Goal: Information Seeking & Learning: Check status

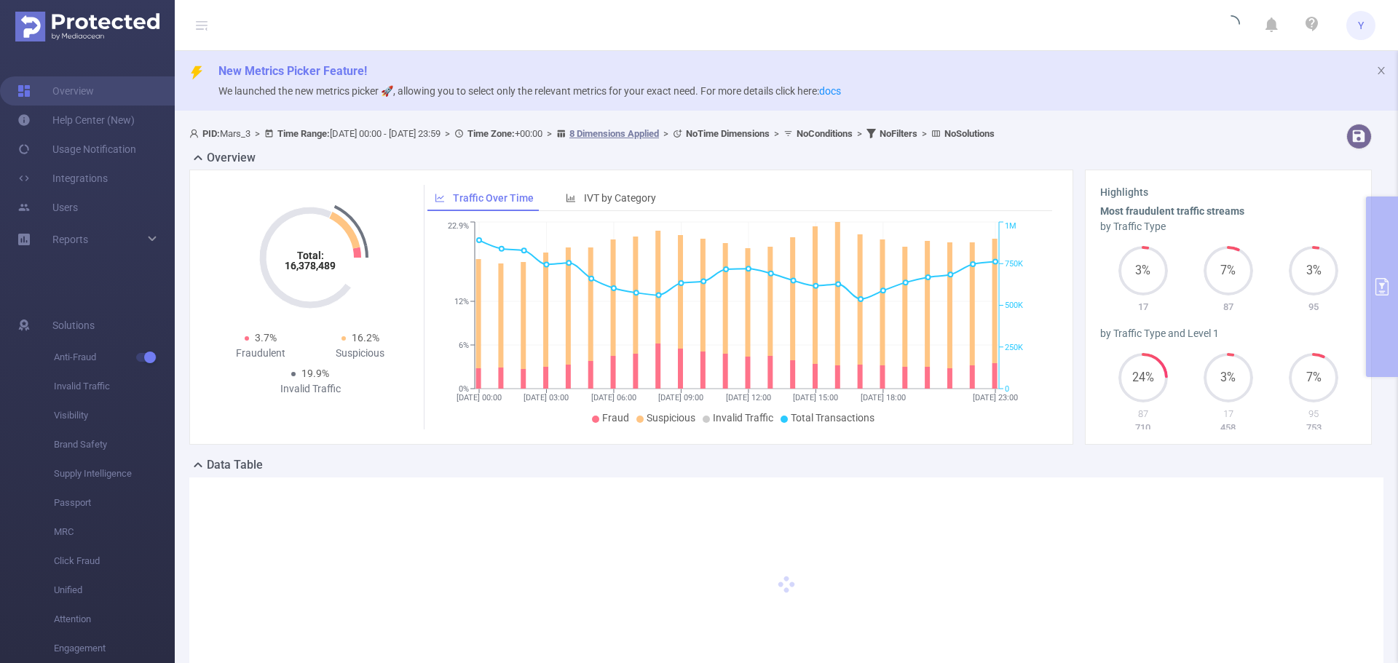
type input "[DATE] 00:00"
type input "[DATE] 23:59"
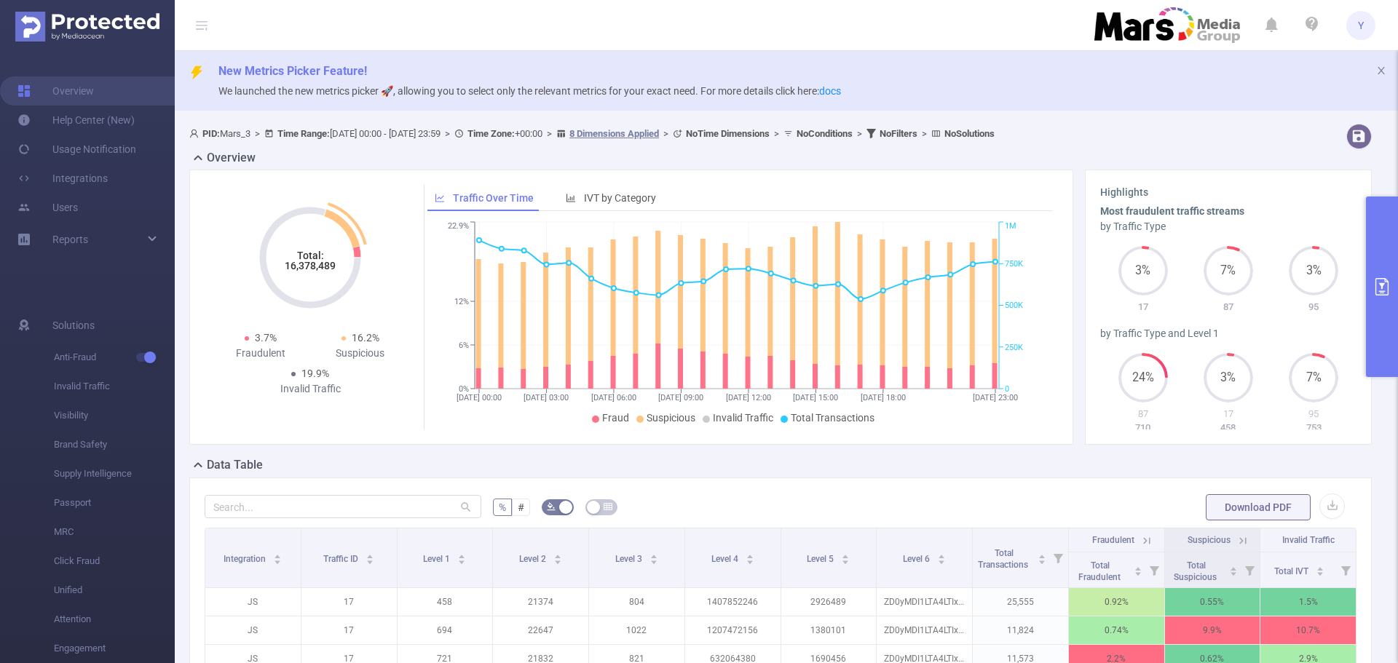
click at [314, 267] on tspan "16,378,489" at bounding box center [310, 266] width 51 height 12
copy tspan "16,378,489"
click at [1383, 286] on icon "primary" at bounding box center [1381, 286] width 17 height 17
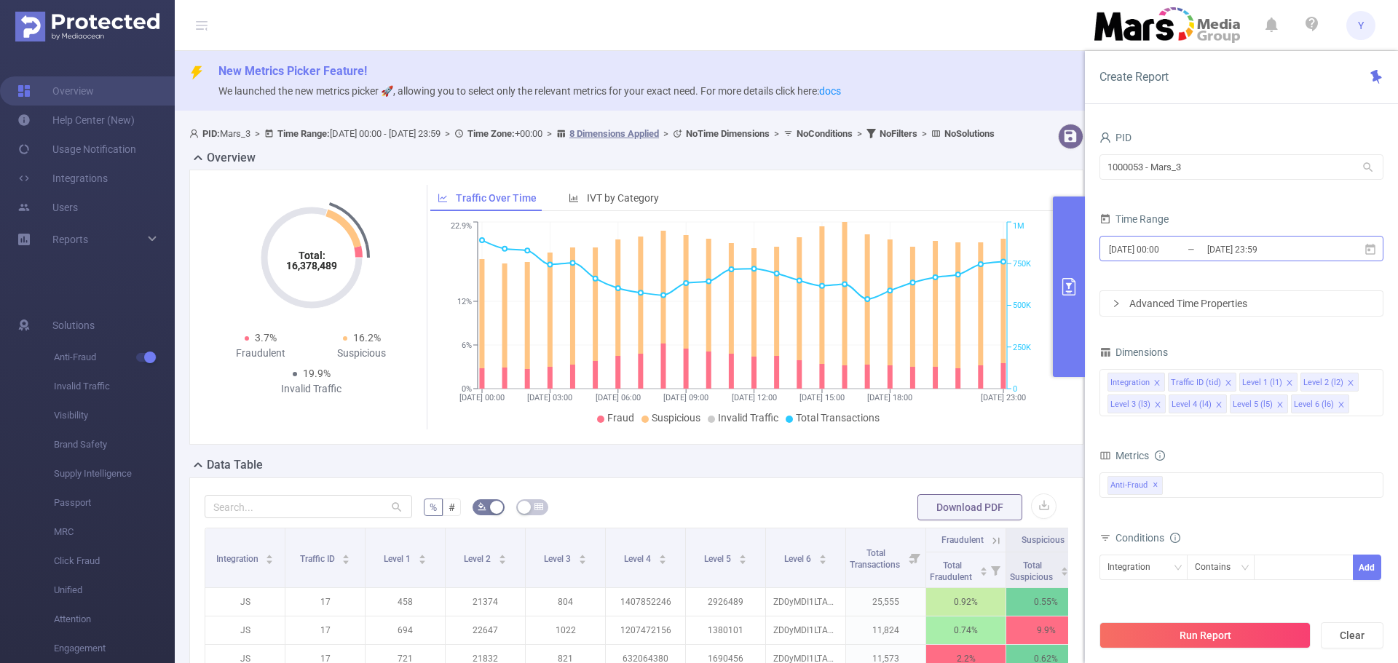
click at [1214, 250] on input "[DATE] 23:59" at bounding box center [1265, 250] width 118 height 20
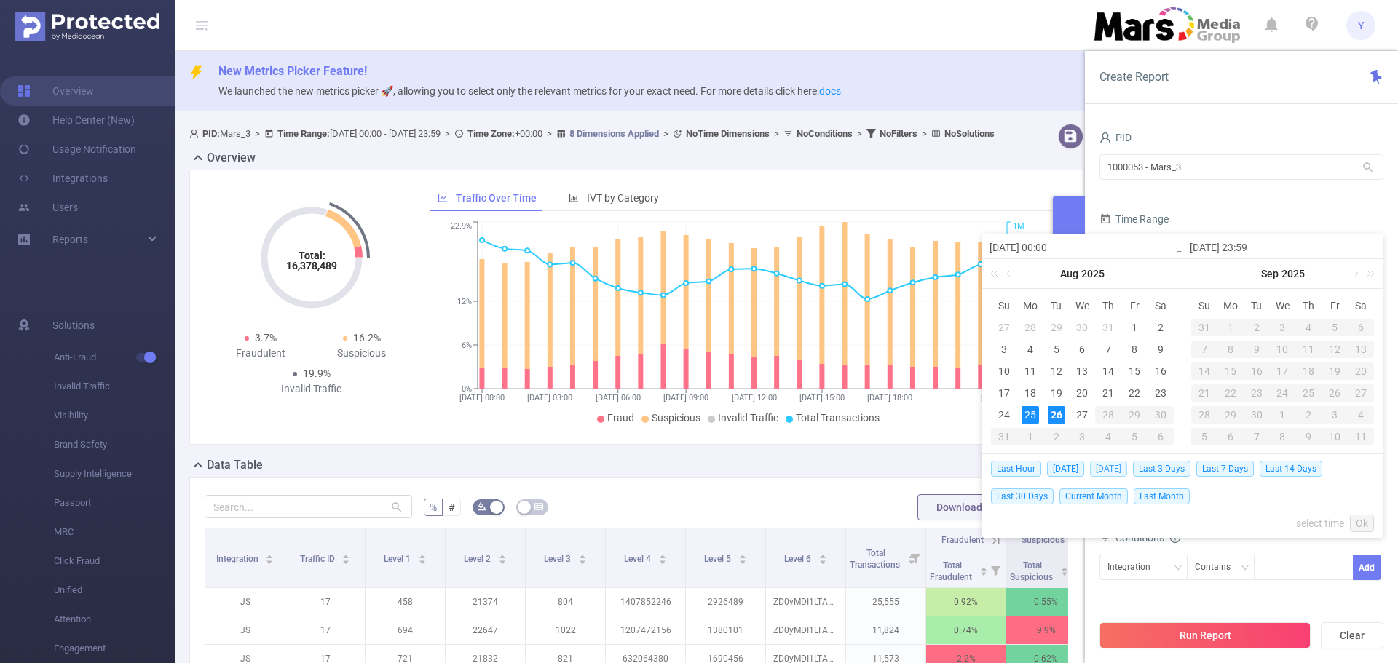
click at [1104, 468] on span "[DATE]" at bounding box center [1108, 469] width 37 height 16
type input "[DATE] 00:00"
type input "[DATE] 23:59"
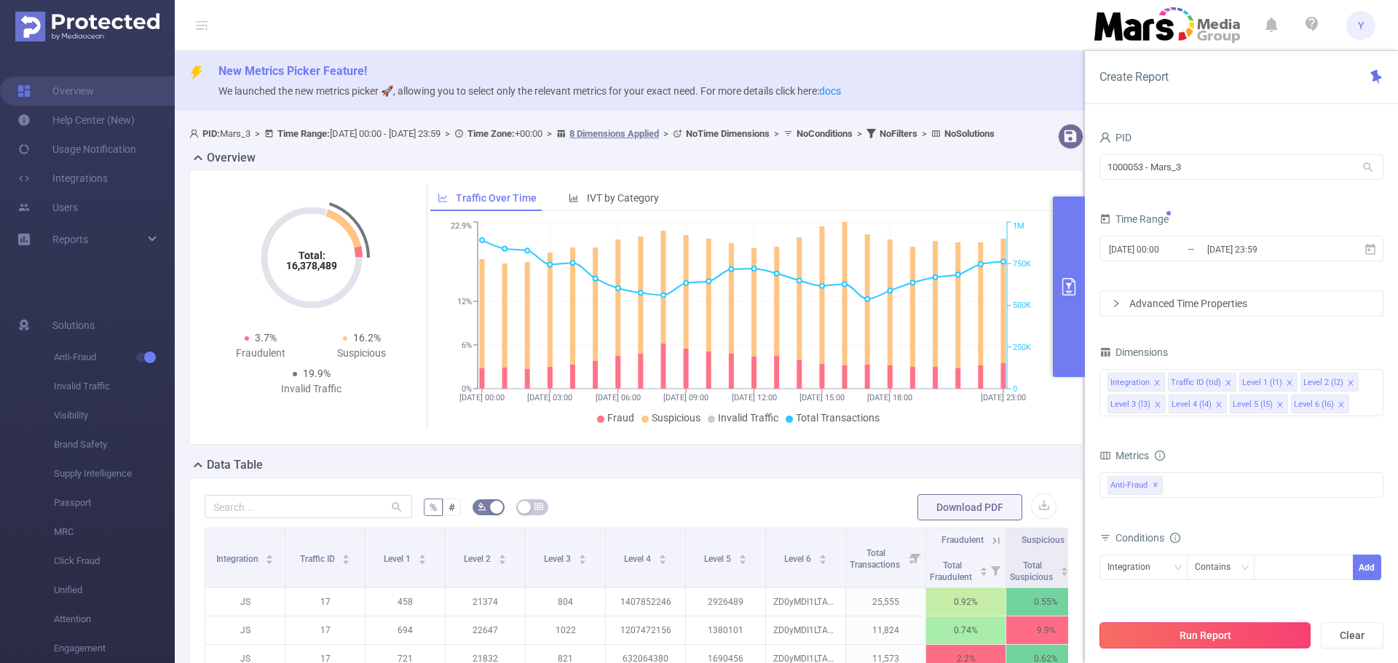
click at [1225, 628] on button "Run Report" at bounding box center [1204, 635] width 211 height 26
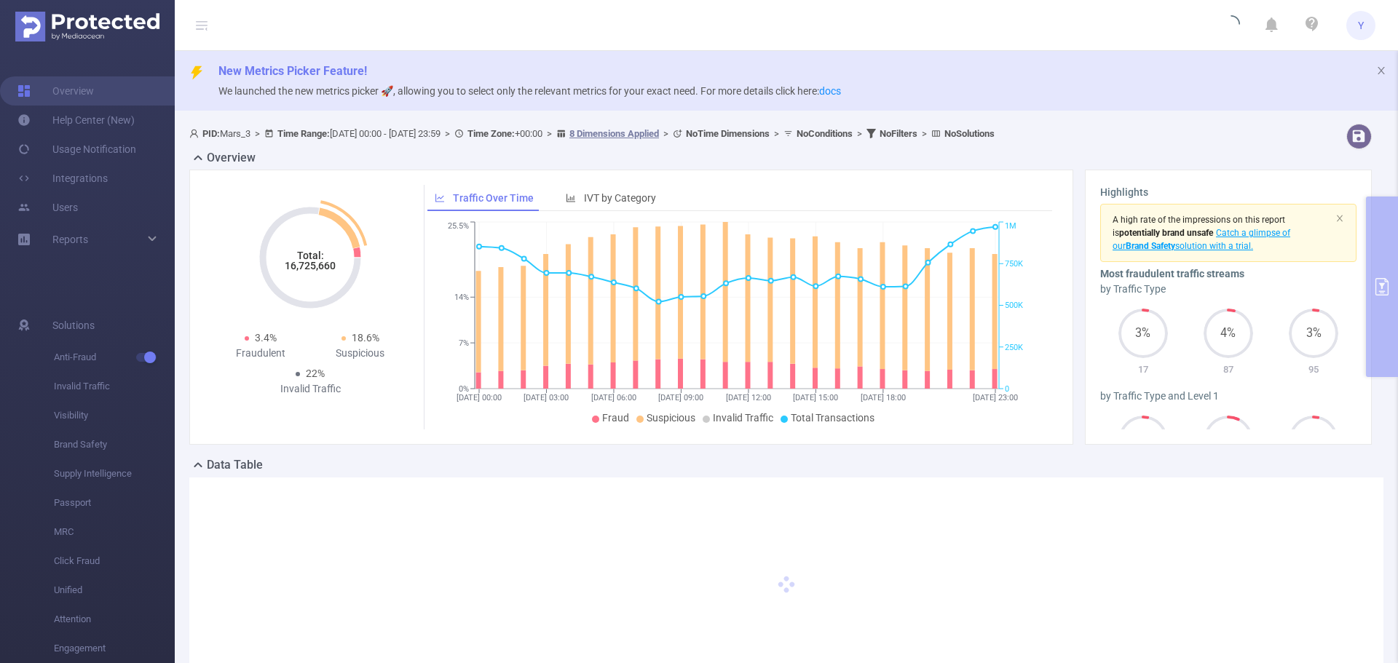
click at [310, 265] on tspan "16,725,660" at bounding box center [310, 266] width 51 height 12
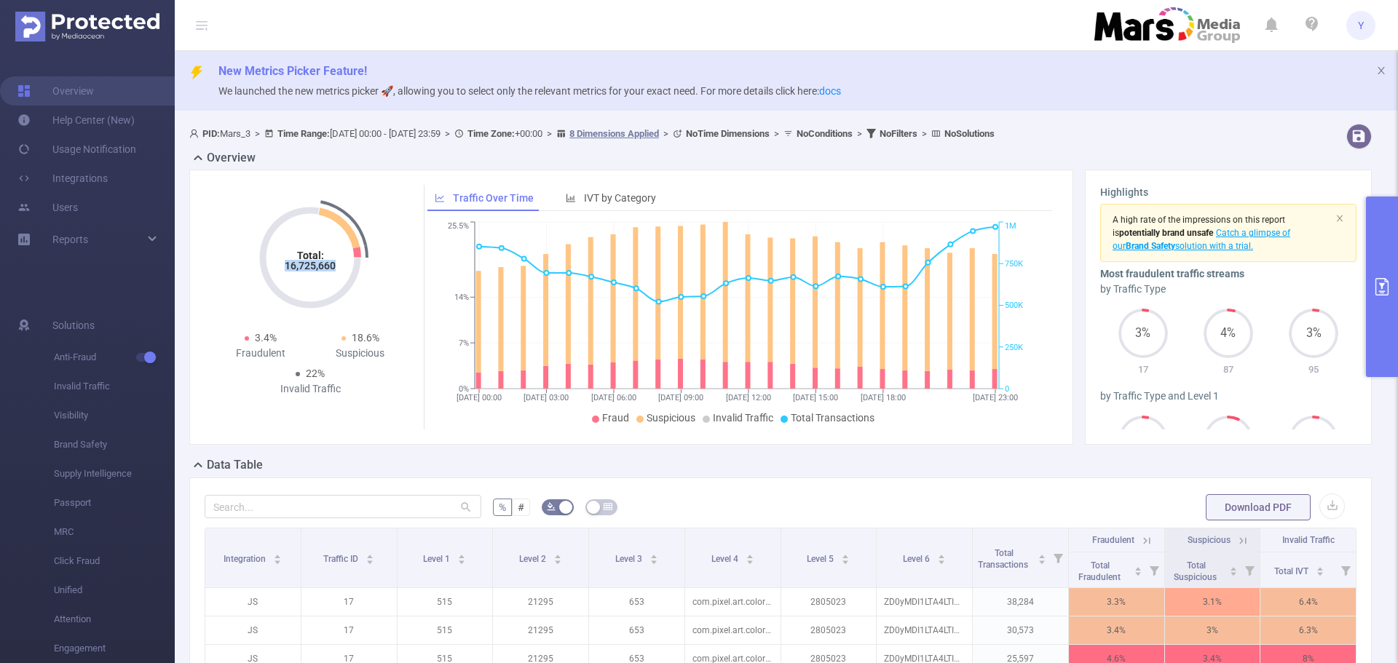
drag, startPoint x: 1377, startPoint y: 258, endPoint x: 1362, endPoint y: 262, distance: 15.2
click at [1377, 258] on button "primary" at bounding box center [1382, 287] width 32 height 181
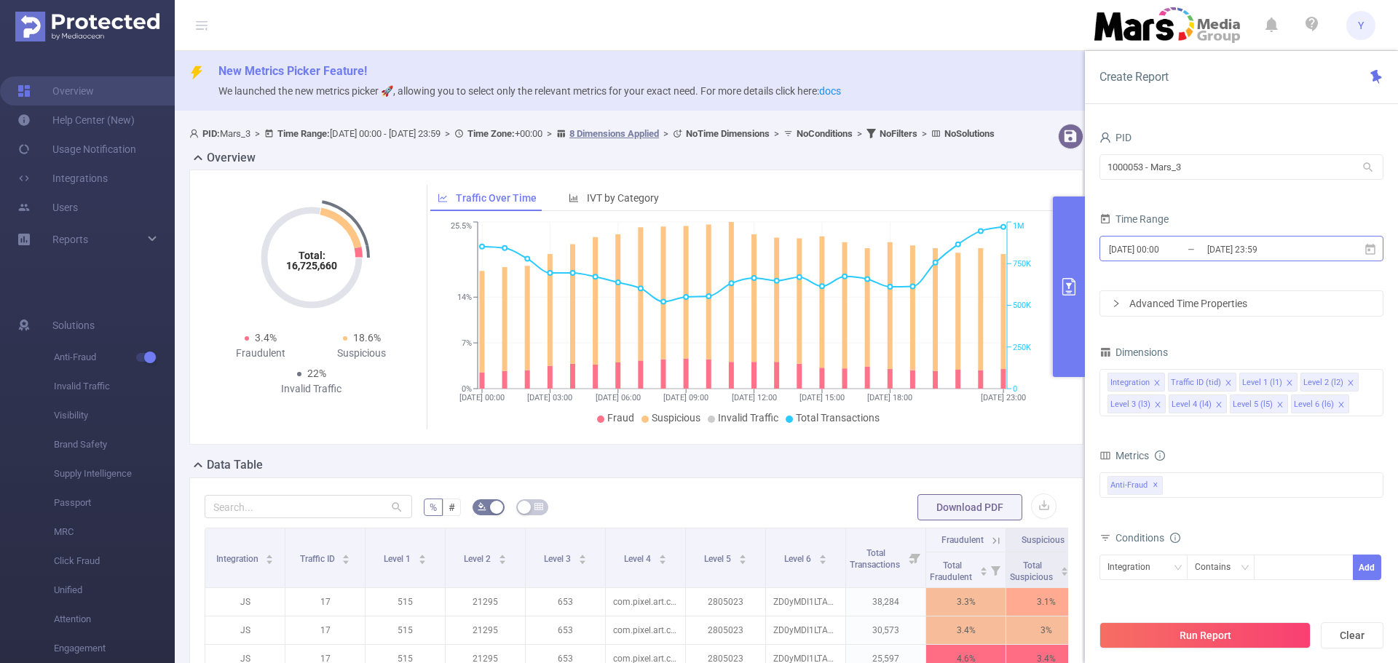
click at [1221, 252] on input "[DATE] 23:59" at bounding box center [1265, 250] width 118 height 20
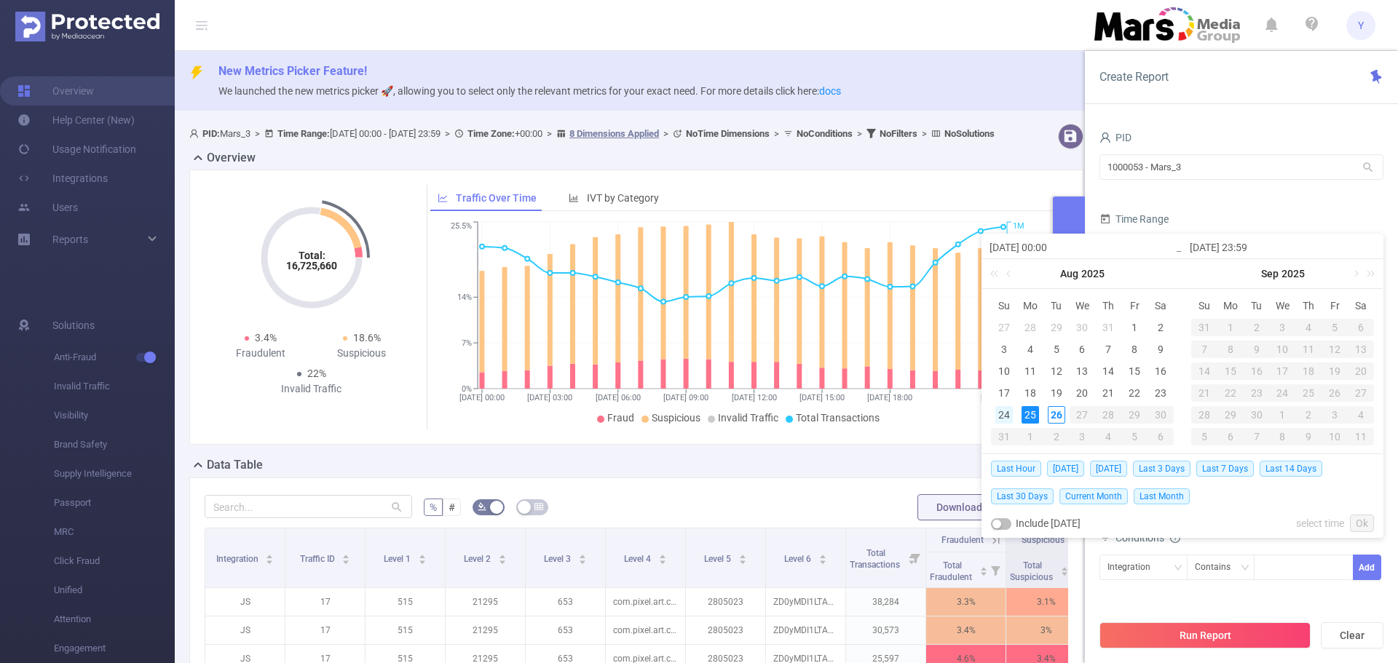
click at [1004, 412] on div "24" at bounding box center [1003, 414] width 17 height 17
type input "[DATE] 00:00"
type input "[DATE] 23:59"
type input "[DATE] 00:00"
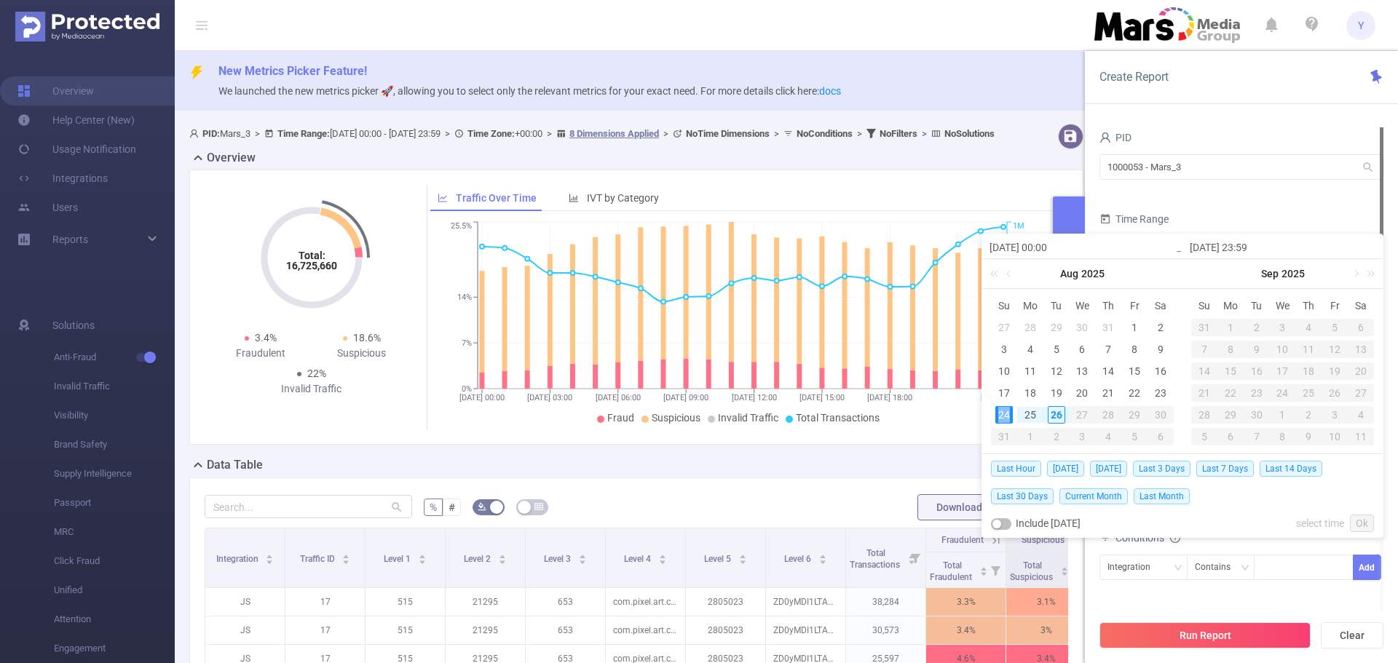
type input "[DATE] 23:59"
click at [1355, 518] on link "Ok" at bounding box center [1362, 523] width 24 height 17
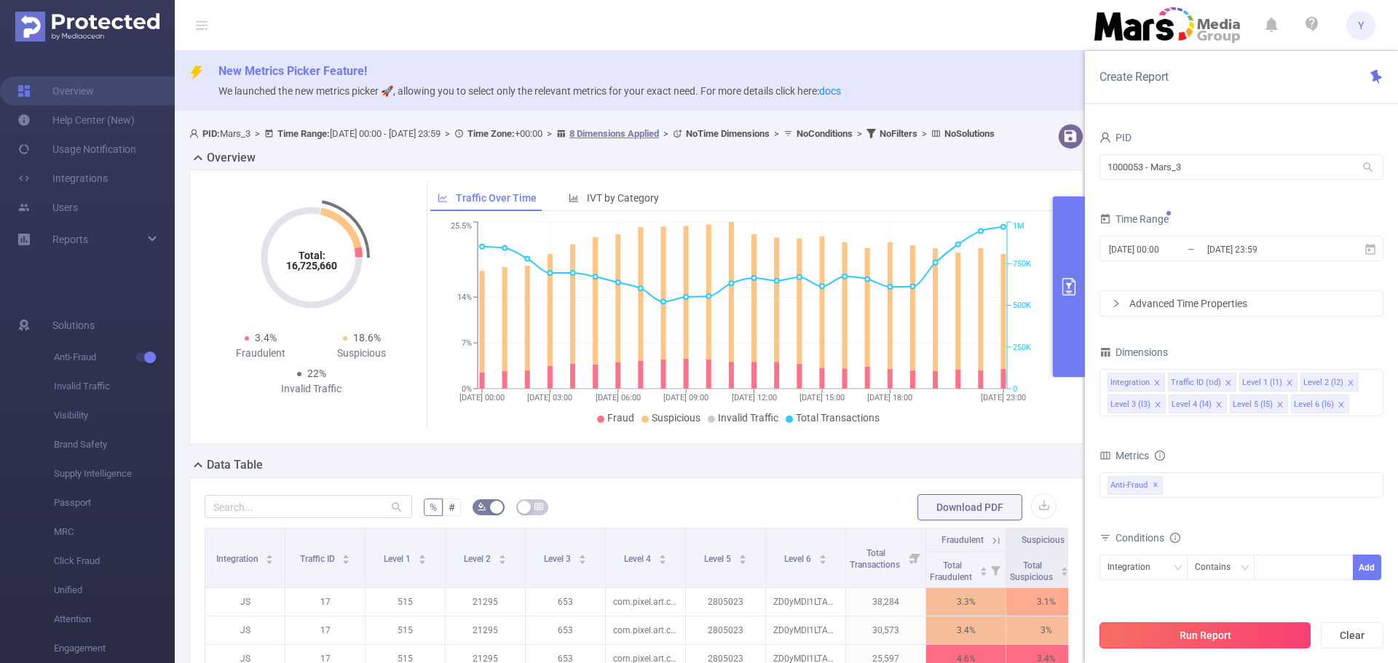
click at [1243, 630] on button "Run Report" at bounding box center [1204, 635] width 211 height 26
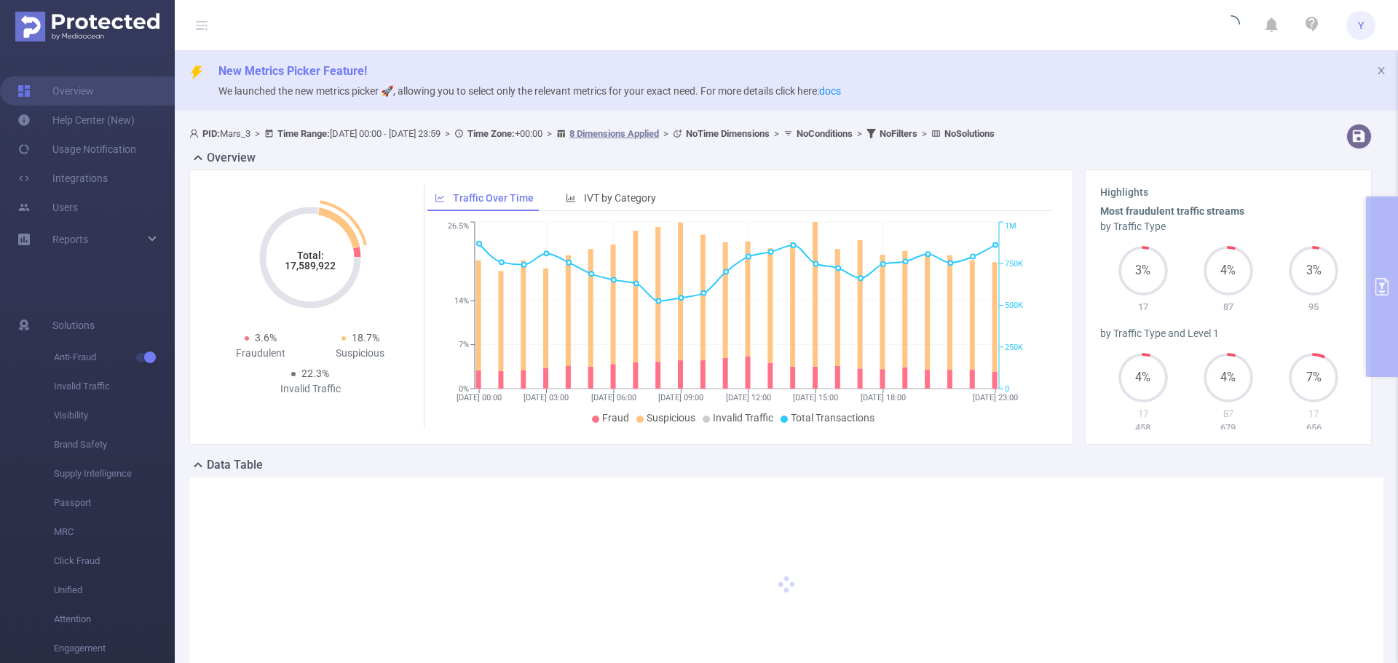
click at [305, 264] on tspan "17,589,922" at bounding box center [310, 266] width 51 height 12
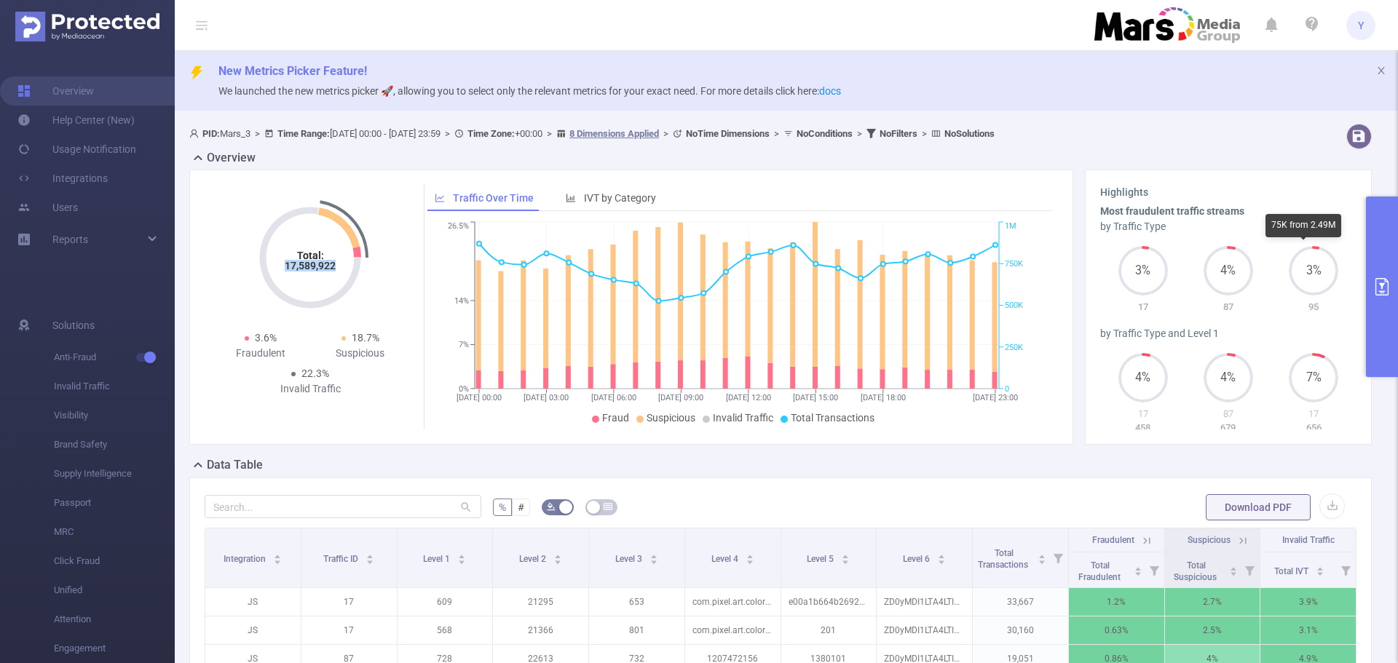
click at [1383, 271] on button "primary" at bounding box center [1382, 287] width 32 height 181
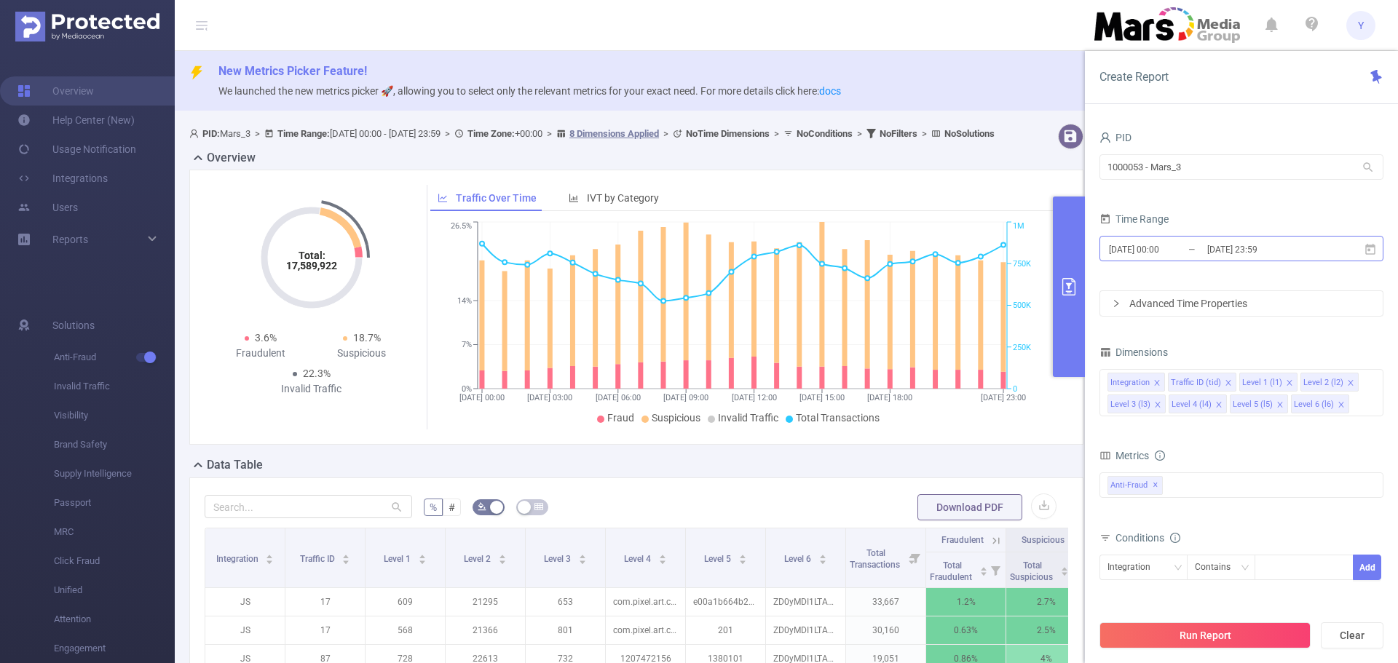
click at [1281, 247] on input "[DATE] 23:59" at bounding box center [1265, 250] width 118 height 20
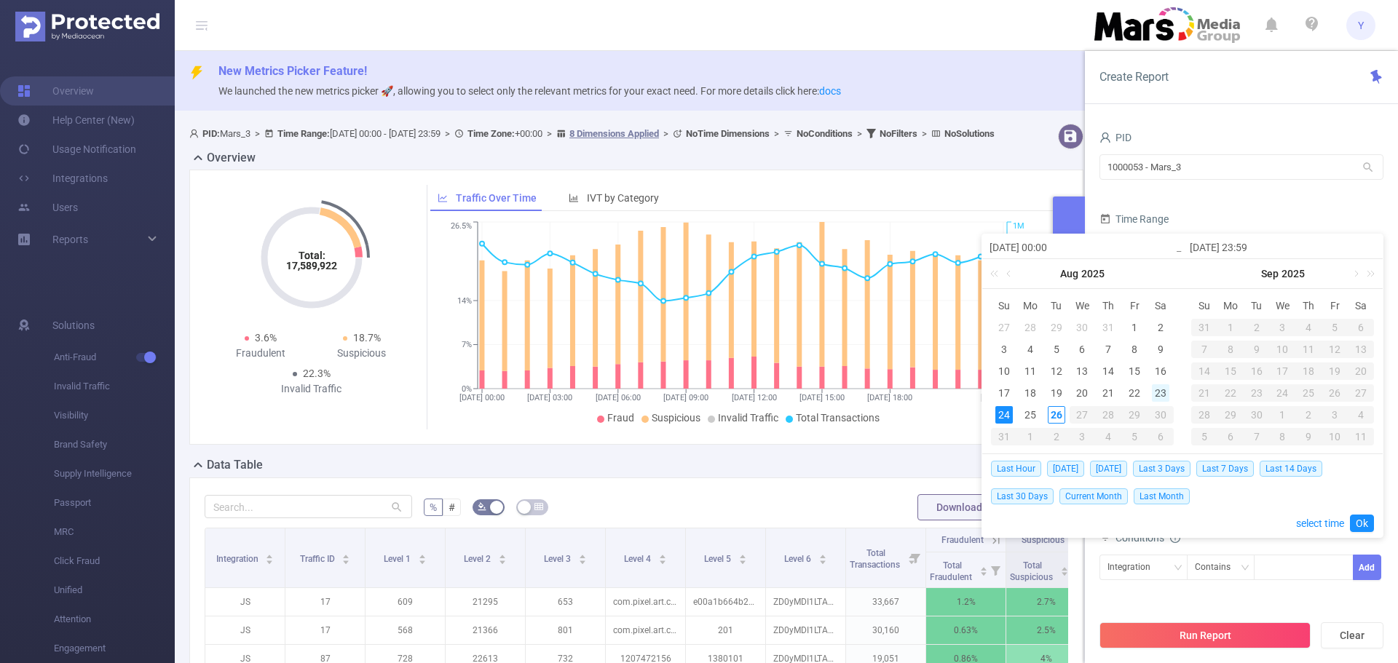
click at [1161, 387] on div "23" at bounding box center [1160, 392] width 17 height 17
type input "[DATE] 00:00"
type input "[DATE] 23:59"
type input "[DATE] 00:00"
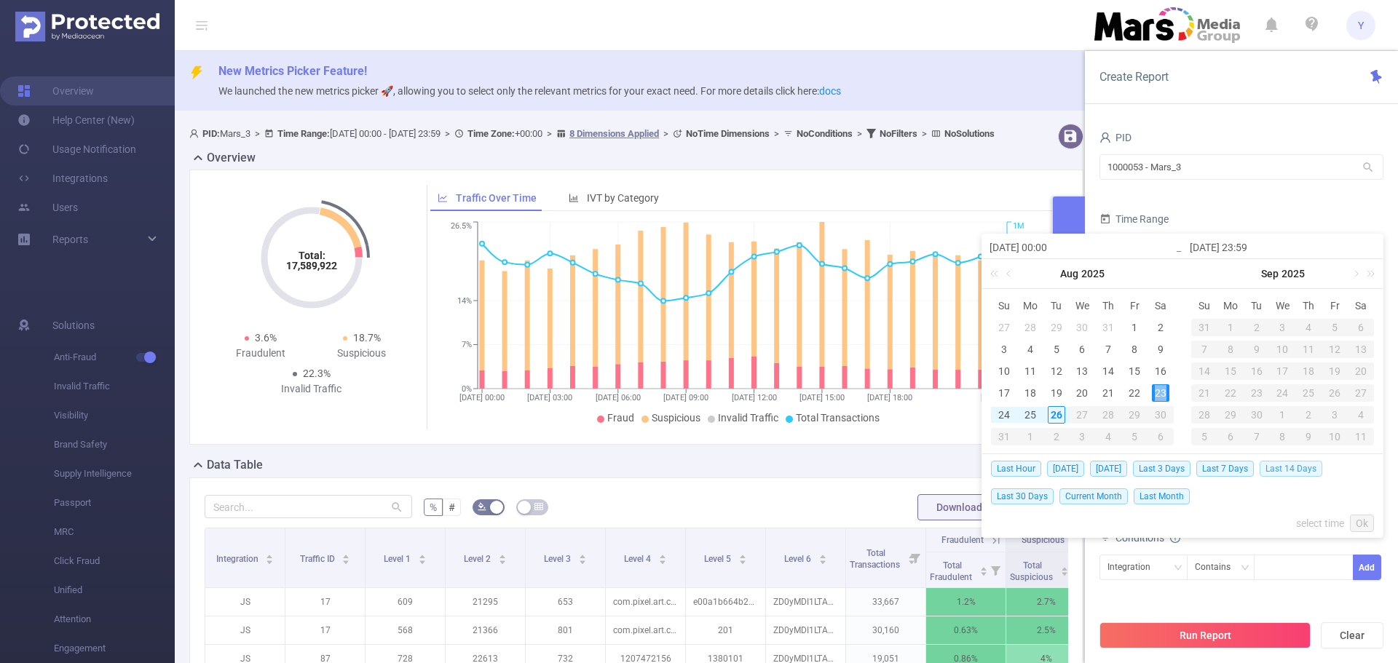
type input "[DATE] 23:59"
click at [1356, 516] on link "Ok" at bounding box center [1362, 523] width 24 height 17
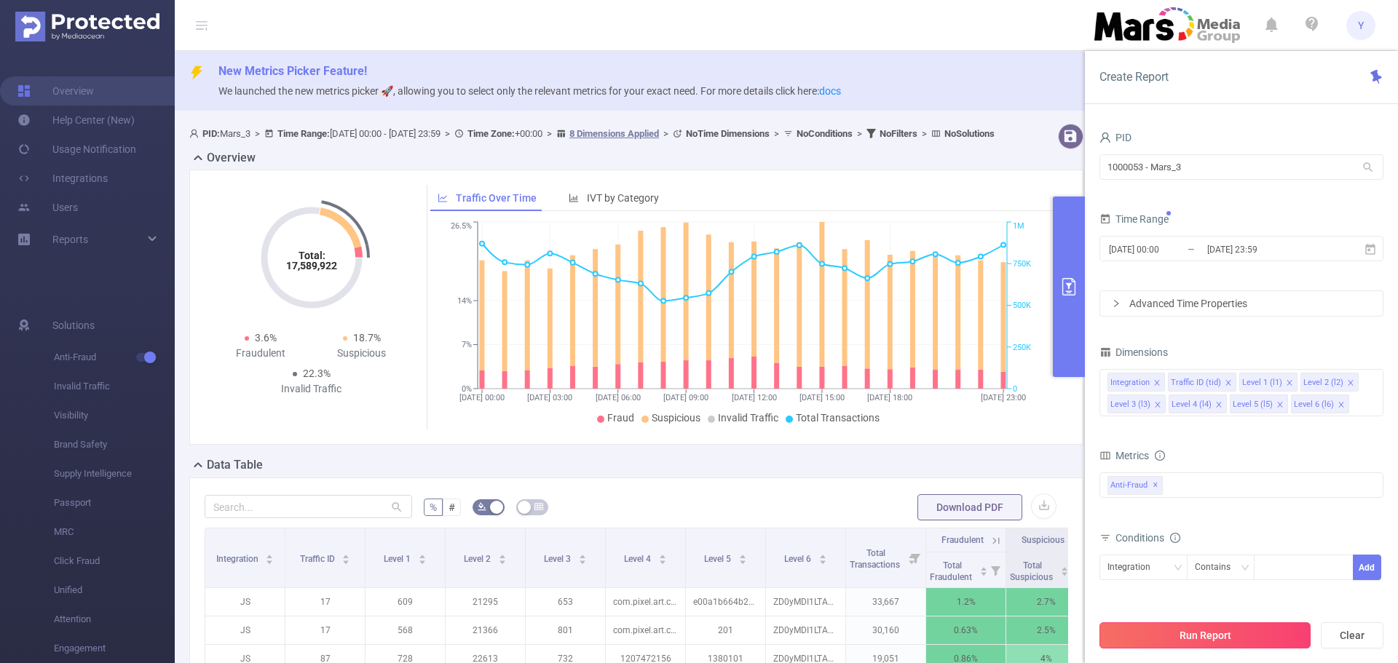
click at [1217, 637] on button "Run Report" at bounding box center [1204, 635] width 211 height 26
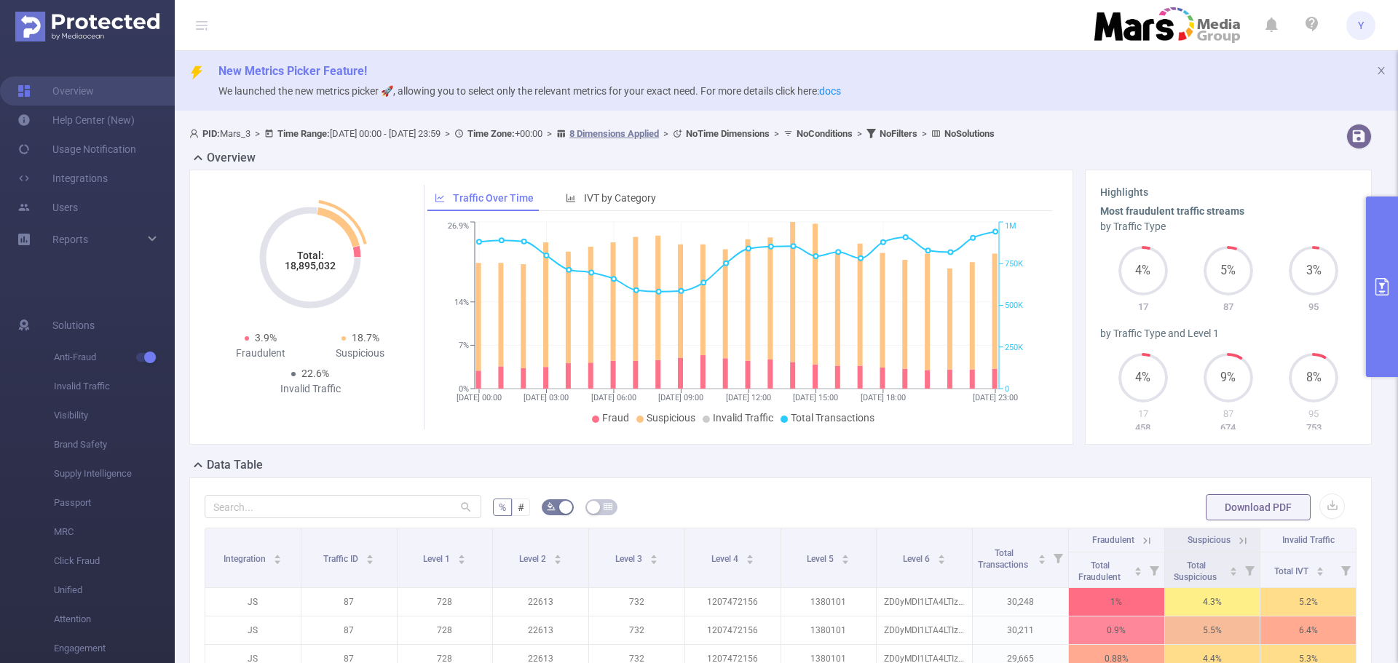
click at [312, 269] on tspan "18,895,032" at bounding box center [310, 266] width 51 height 12
copy tspan "18,895,032"
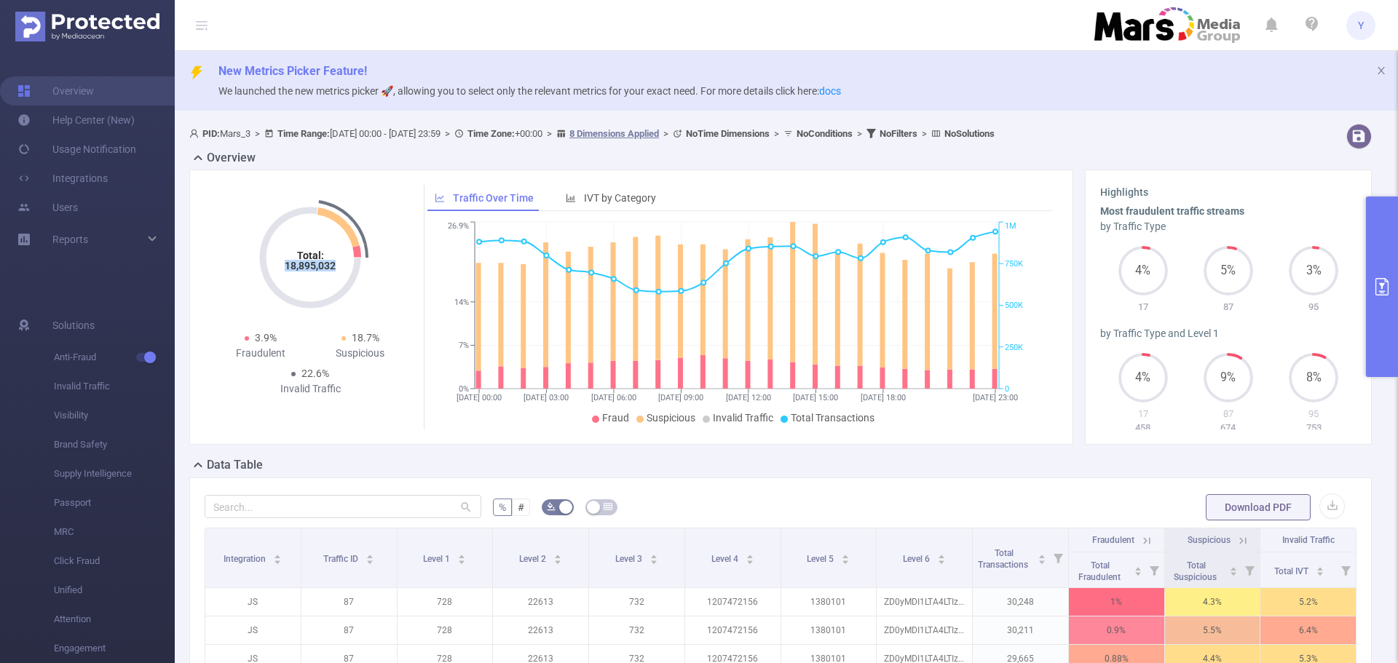
drag, startPoint x: 1383, startPoint y: 295, endPoint x: 1372, endPoint y: 301, distance: 11.7
click at [1383, 295] on icon "primary" at bounding box center [1381, 286] width 13 height 17
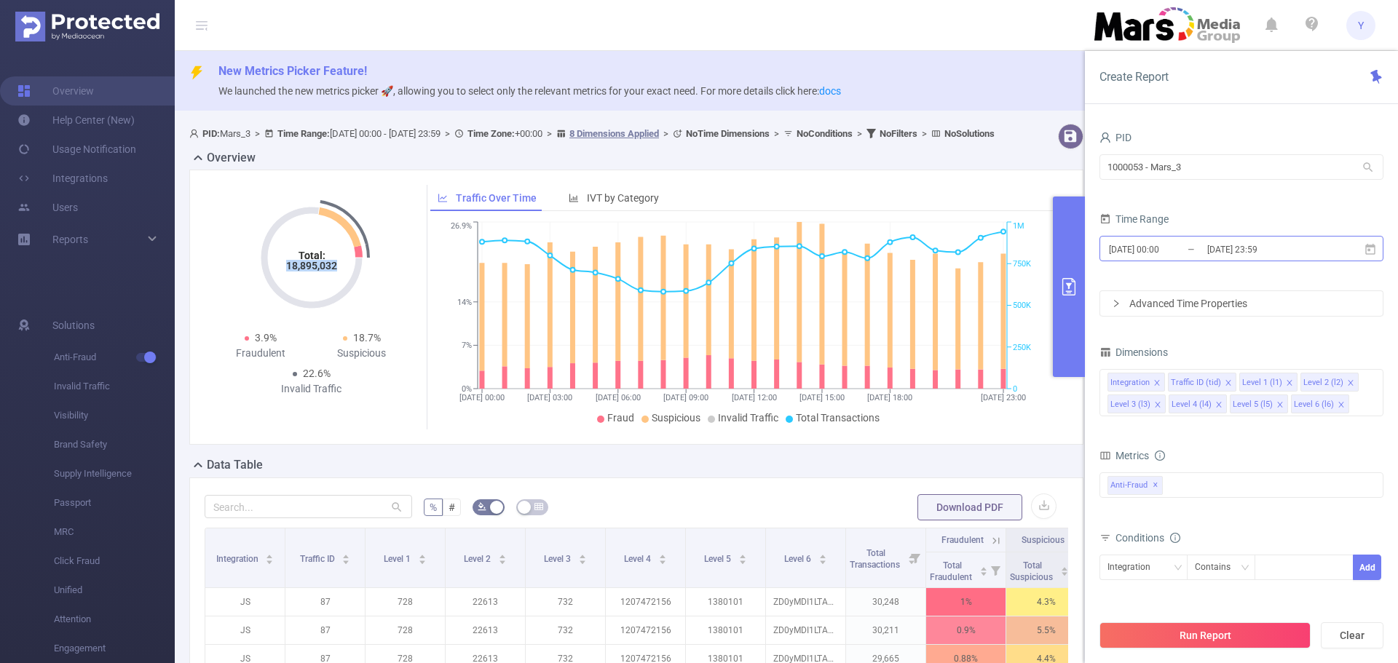
click at [1230, 247] on input "[DATE] 23:59" at bounding box center [1265, 250] width 118 height 20
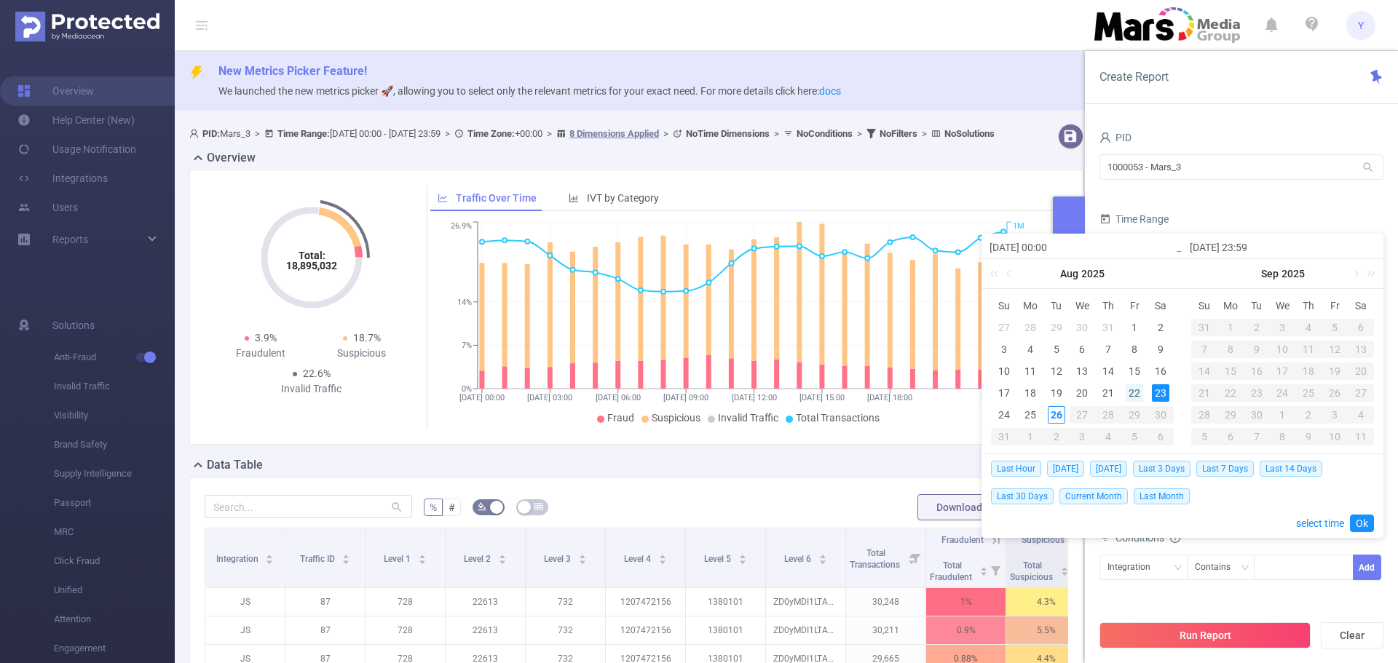
click at [1128, 388] on div "22" at bounding box center [1134, 392] width 17 height 17
type input "[DATE] 00:00"
type input "[DATE] 23:59"
type input "[DATE] 00:00"
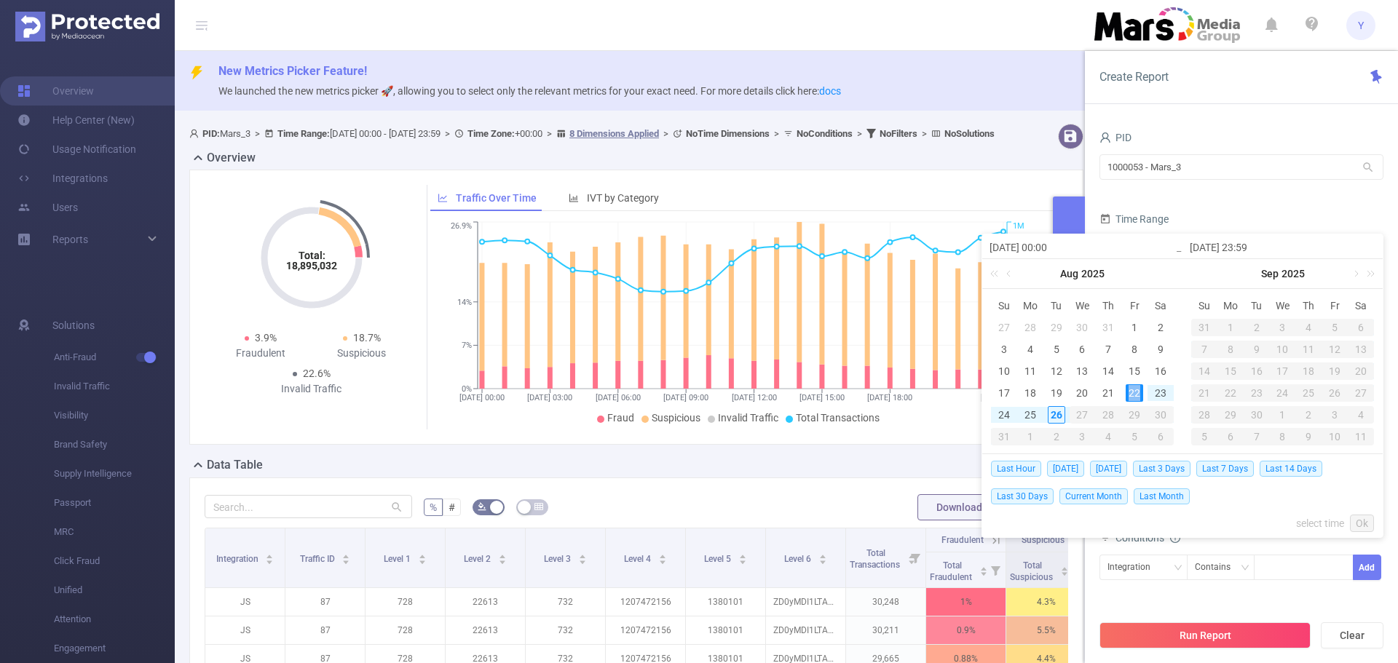
type input "[DATE] 23:59"
click at [1362, 525] on link "Ok" at bounding box center [1362, 523] width 24 height 17
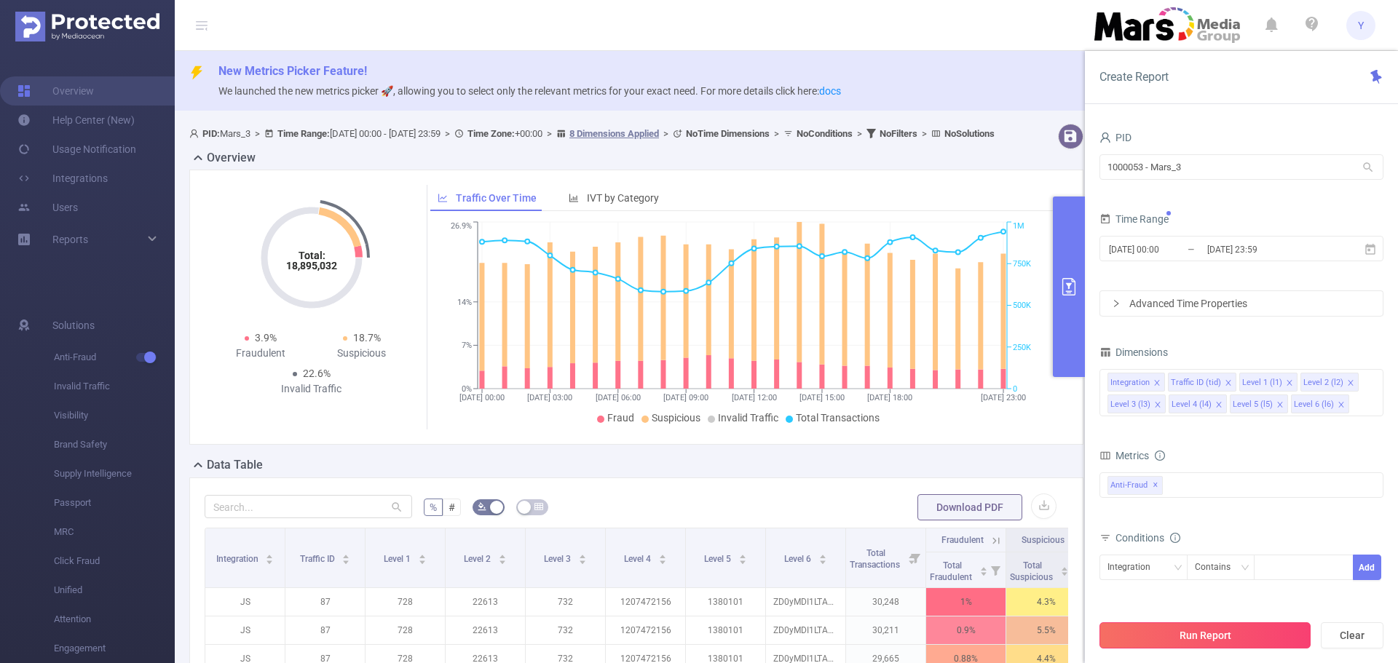
click at [1225, 632] on button "Run Report" at bounding box center [1204, 635] width 211 height 26
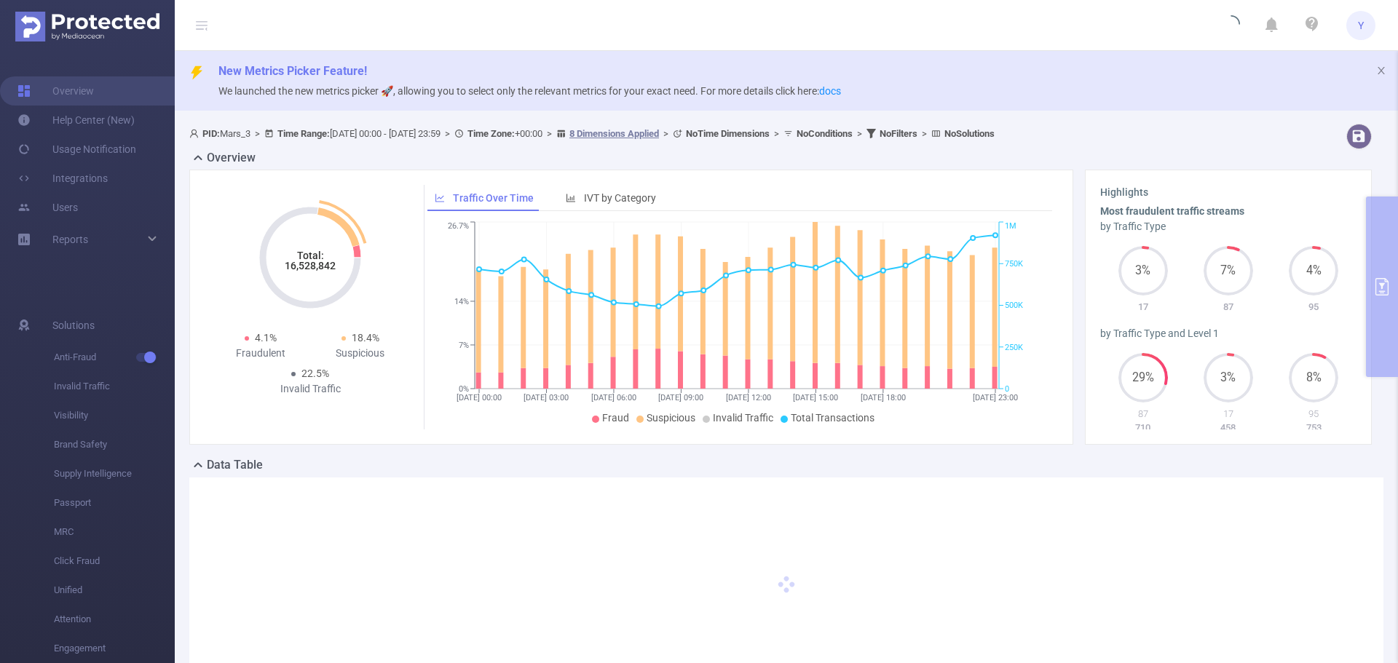
click at [303, 267] on tspan "16,528,842" at bounding box center [310, 266] width 51 height 12
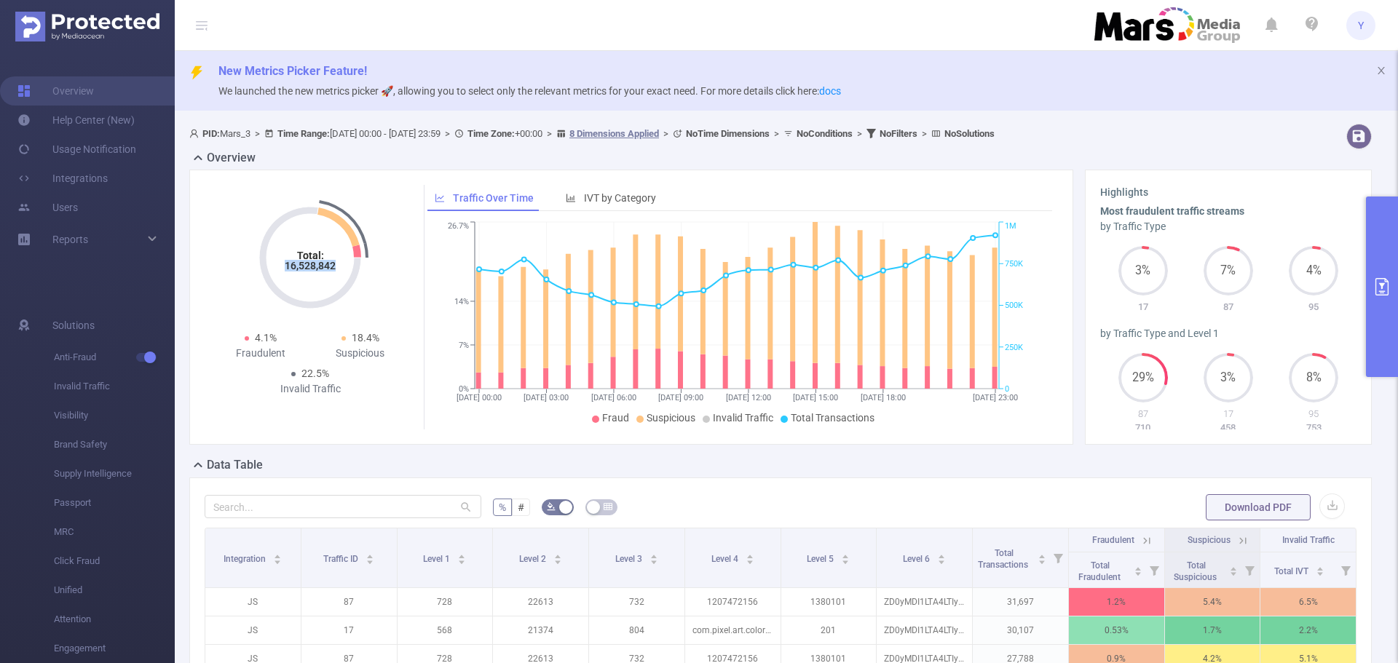
click at [1374, 270] on button "primary" at bounding box center [1382, 287] width 32 height 181
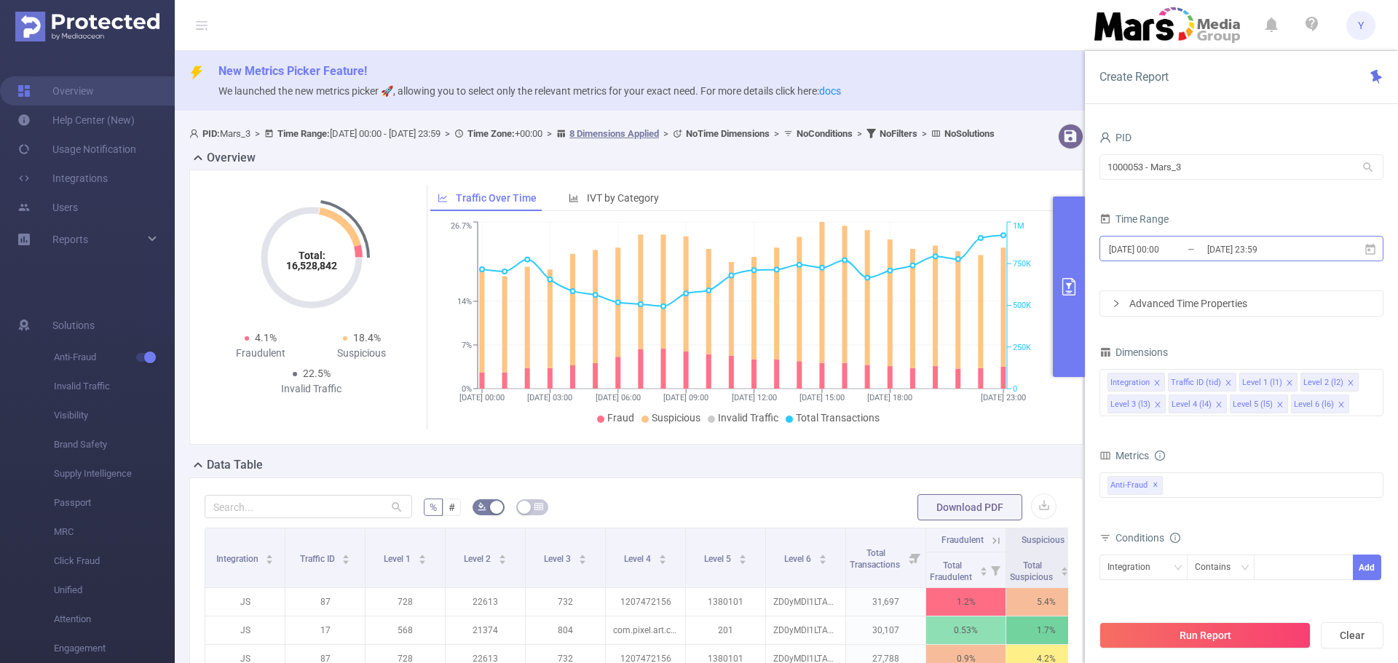
click at [1198, 258] on input "[DATE] 00:00" at bounding box center [1166, 250] width 118 height 20
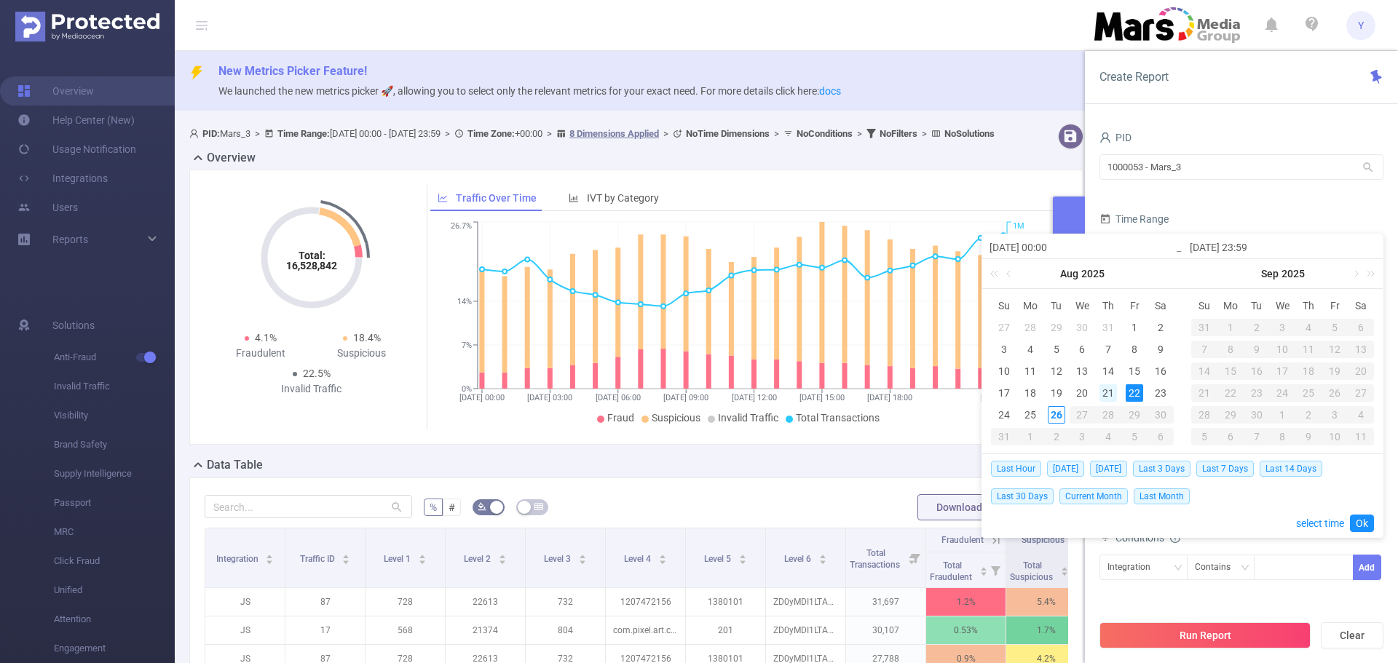
click at [1103, 392] on div "21" at bounding box center [1107, 392] width 17 height 17
click at [1105, 393] on div "21" at bounding box center [1107, 392] width 17 height 17
type input "[DATE] 00:00"
type input "[DATE] 23:59"
type input "[DATE] 00:00"
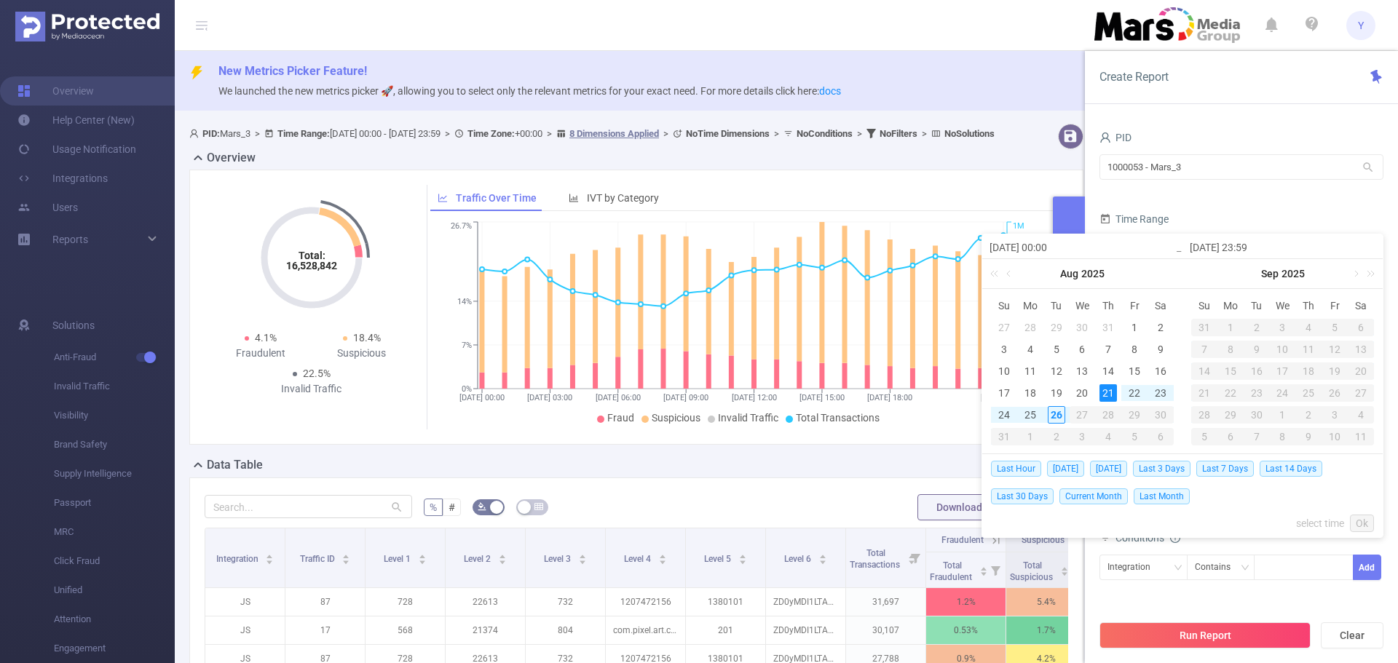
type input "[DATE] 23:59"
click at [1353, 527] on link "Ok" at bounding box center [1362, 523] width 24 height 17
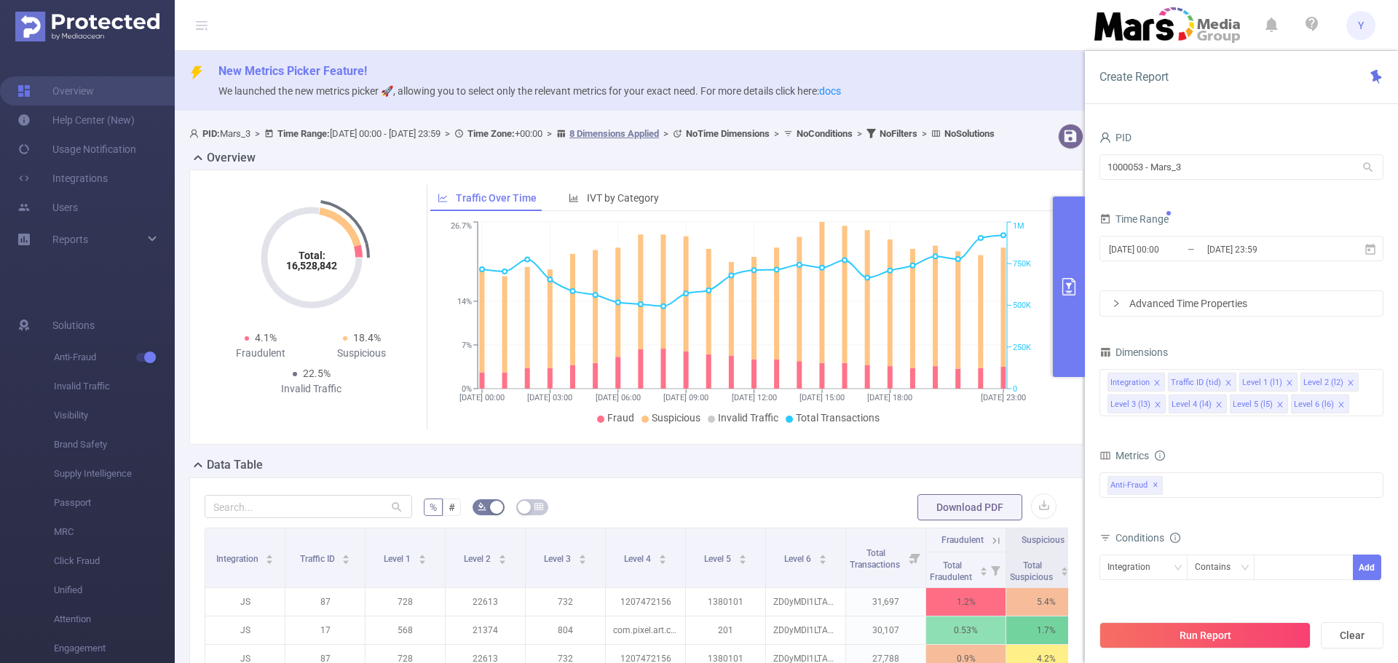
click at [1245, 654] on div "Run Report Clear" at bounding box center [1241, 635] width 313 height 55
click at [1243, 633] on button "Run Report" at bounding box center [1204, 635] width 211 height 26
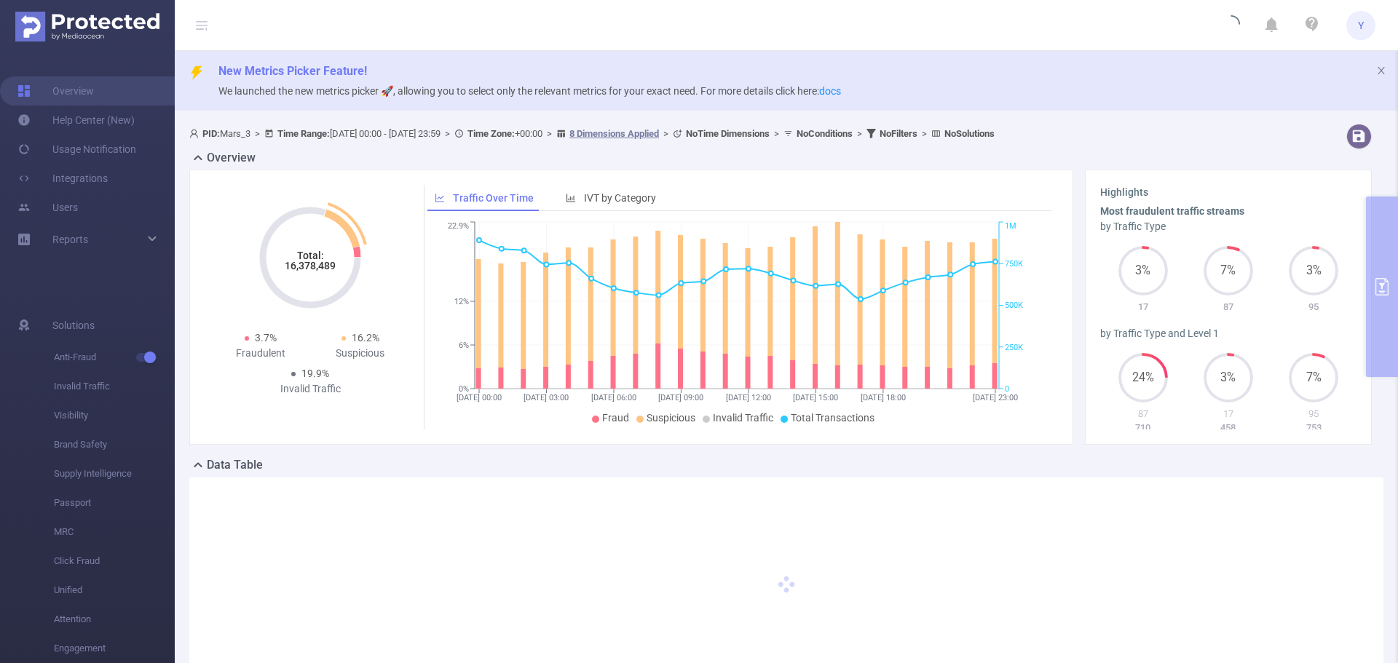
click at [318, 266] on tspan "16,378,489" at bounding box center [310, 266] width 51 height 12
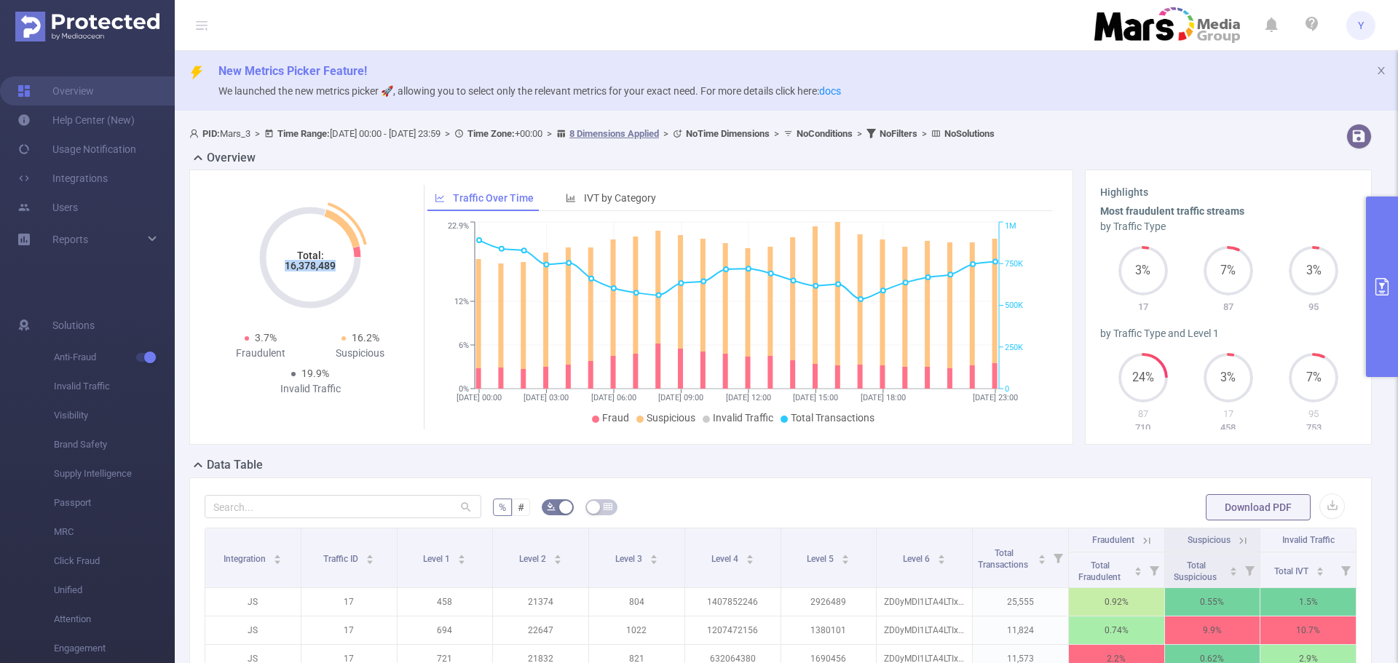
click at [318, 266] on tspan "16,378,489" at bounding box center [310, 266] width 51 height 12
copy tspan "16,378,489"
click at [1388, 260] on button "primary" at bounding box center [1382, 287] width 32 height 181
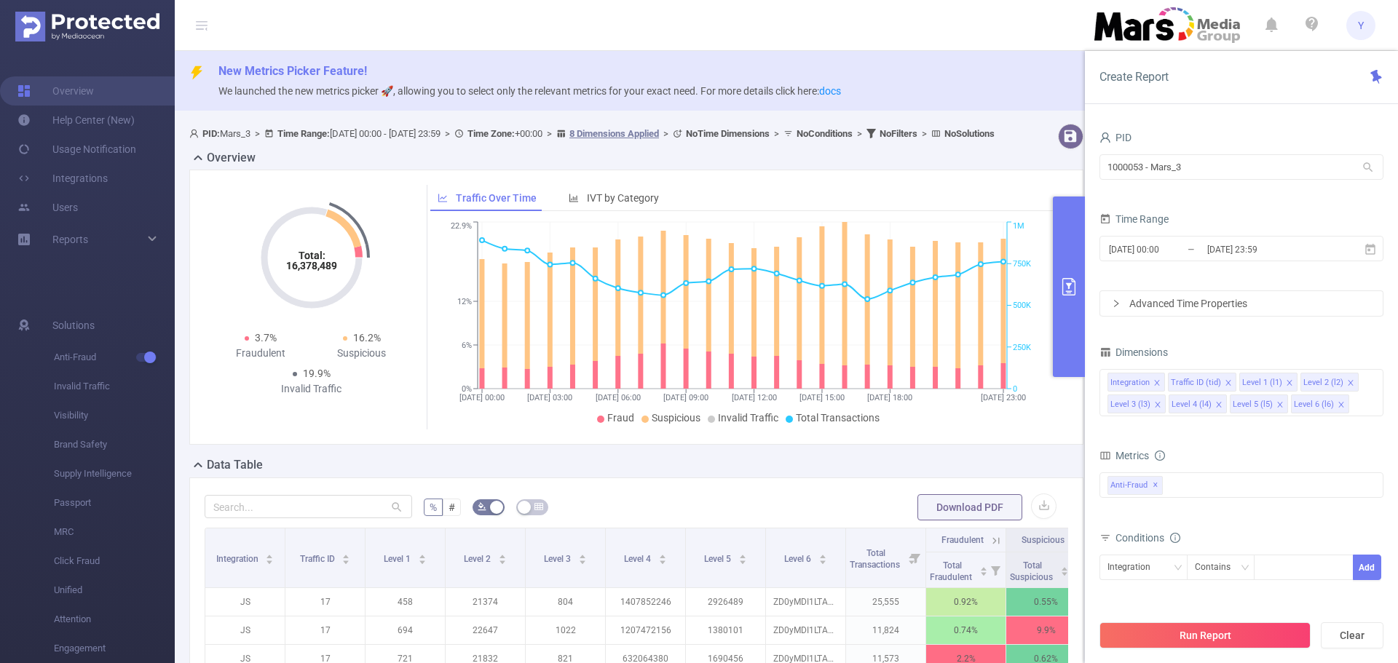
click at [1263, 266] on div "[DATE] 00:00 _ [DATE] 23:59" at bounding box center [1241, 250] width 284 height 34
click at [1265, 255] on input "[DATE] 23:59" at bounding box center [1265, 250] width 118 height 20
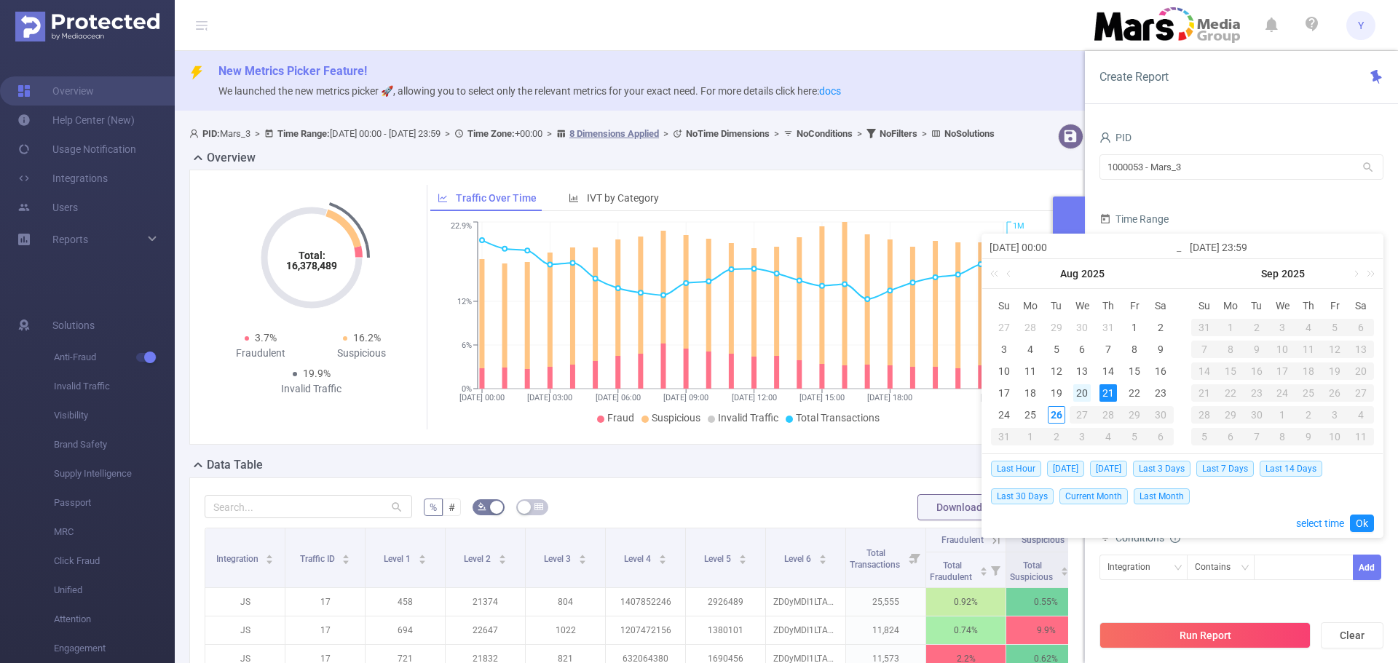
click at [1077, 400] on div "20" at bounding box center [1081, 392] width 17 height 17
type input "[DATE] 00:00"
type input "[DATE] 23:59"
type input "[DATE] 00:00"
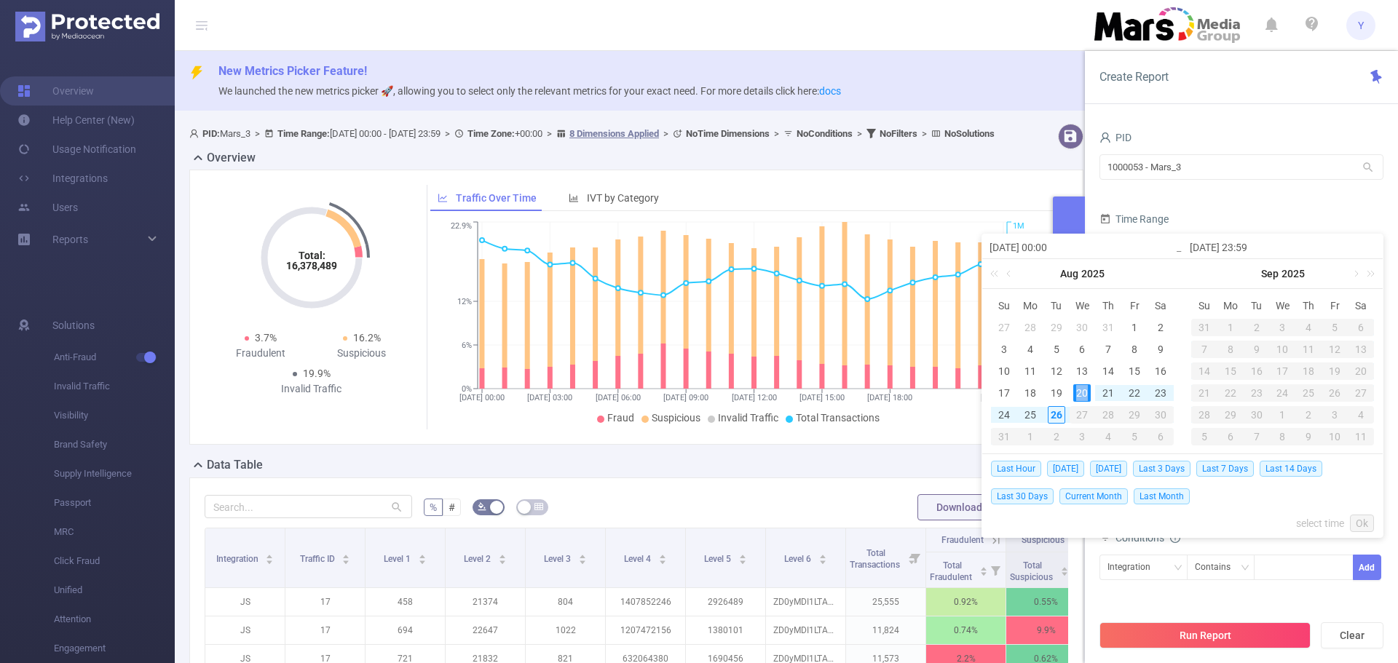
type input "[DATE] 23:59"
click at [1364, 518] on link "Ok" at bounding box center [1362, 523] width 24 height 17
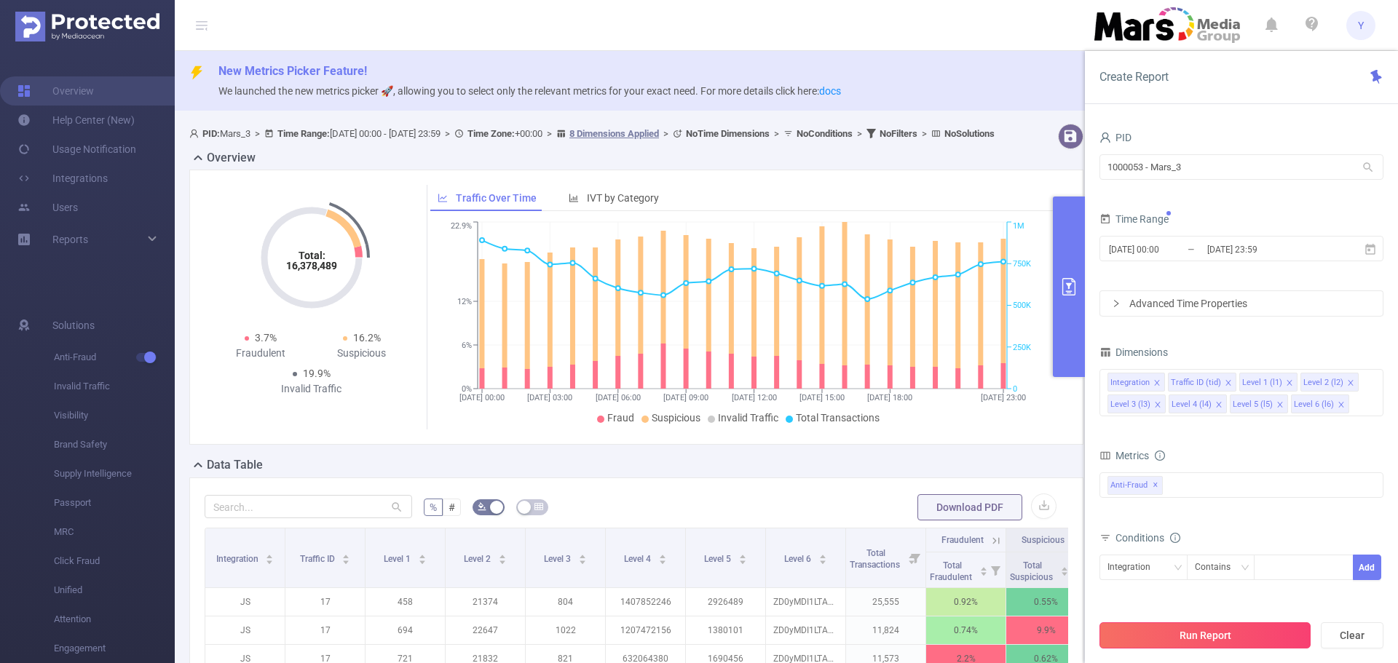
click at [1226, 631] on button "Run Report" at bounding box center [1204, 635] width 211 height 26
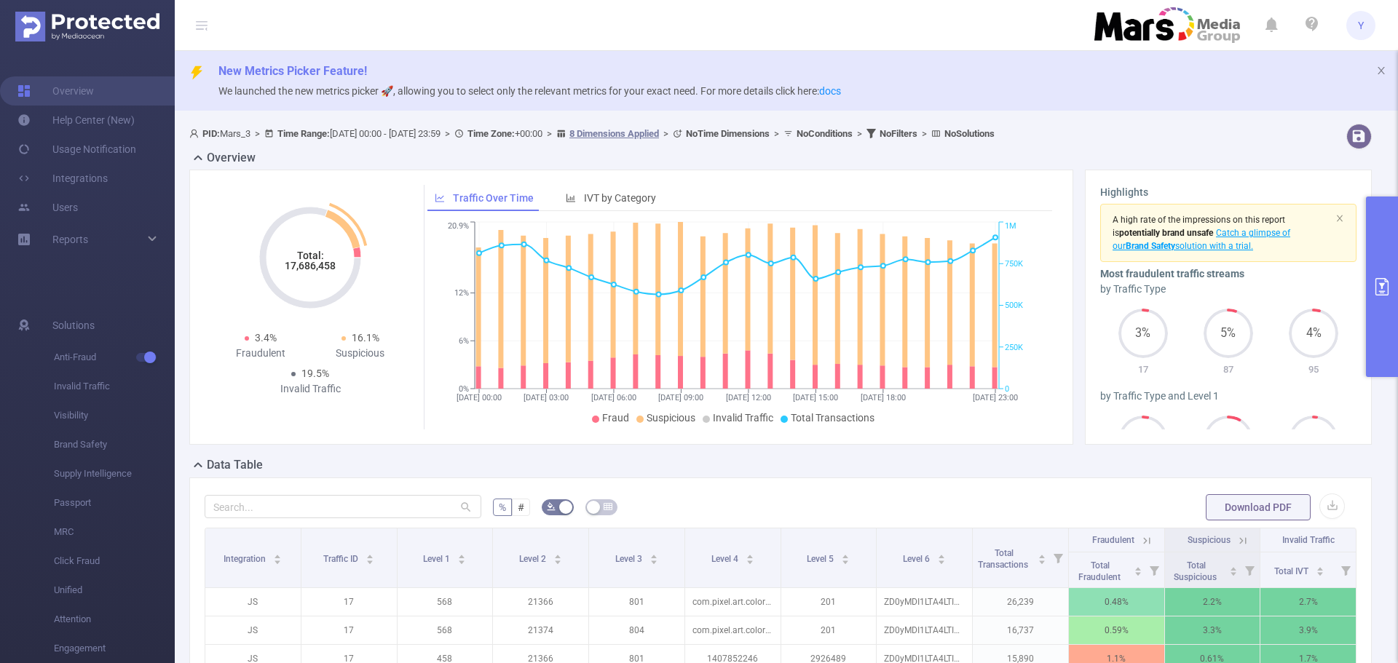
click at [320, 266] on tspan "17,686,458" at bounding box center [310, 266] width 51 height 12
copy tspan "17,686,458"
click at [1366, 274] on button "primary" at bounding box center [1382, 287] width 32 height 181
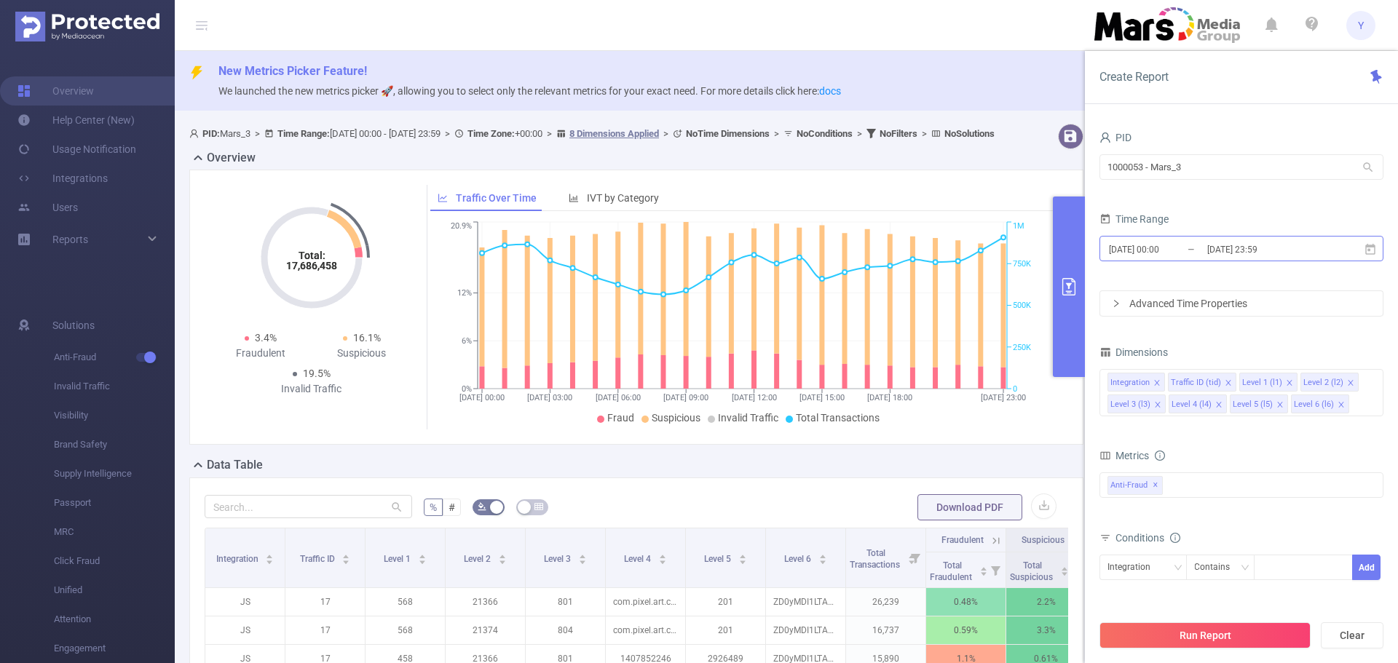
click at [1273, 255] on input "[DATE] 23:59" at bounding box center [1265, 250] width 118 height 20
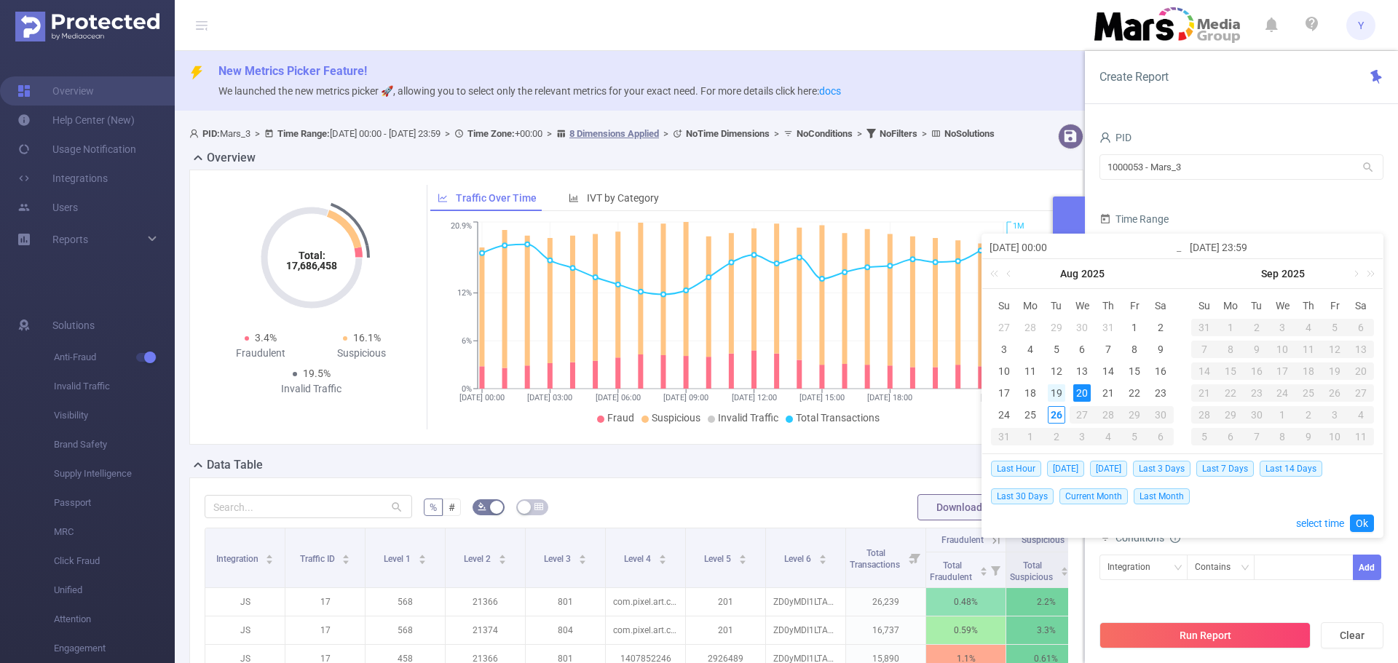
click at [1061, 392] on div "19" at bounding box center [1056, 392] width 17 height 17
type input "[DATE] 00:00"
type input "[DATE] 23:59"
type input "[DATE] 00:00"
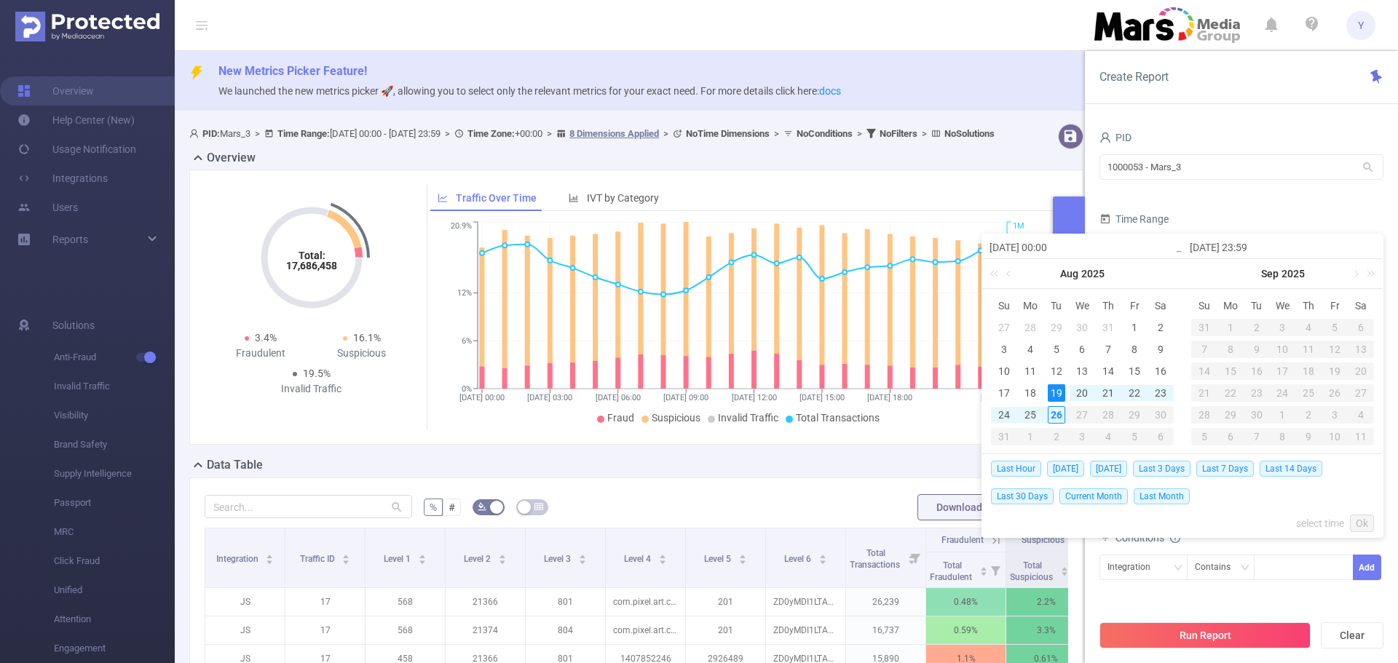
type input "[DATE] 23:59"
click at [1362, 523] on link "Ok" at bounding box center [1362, 523] width 24 height 17
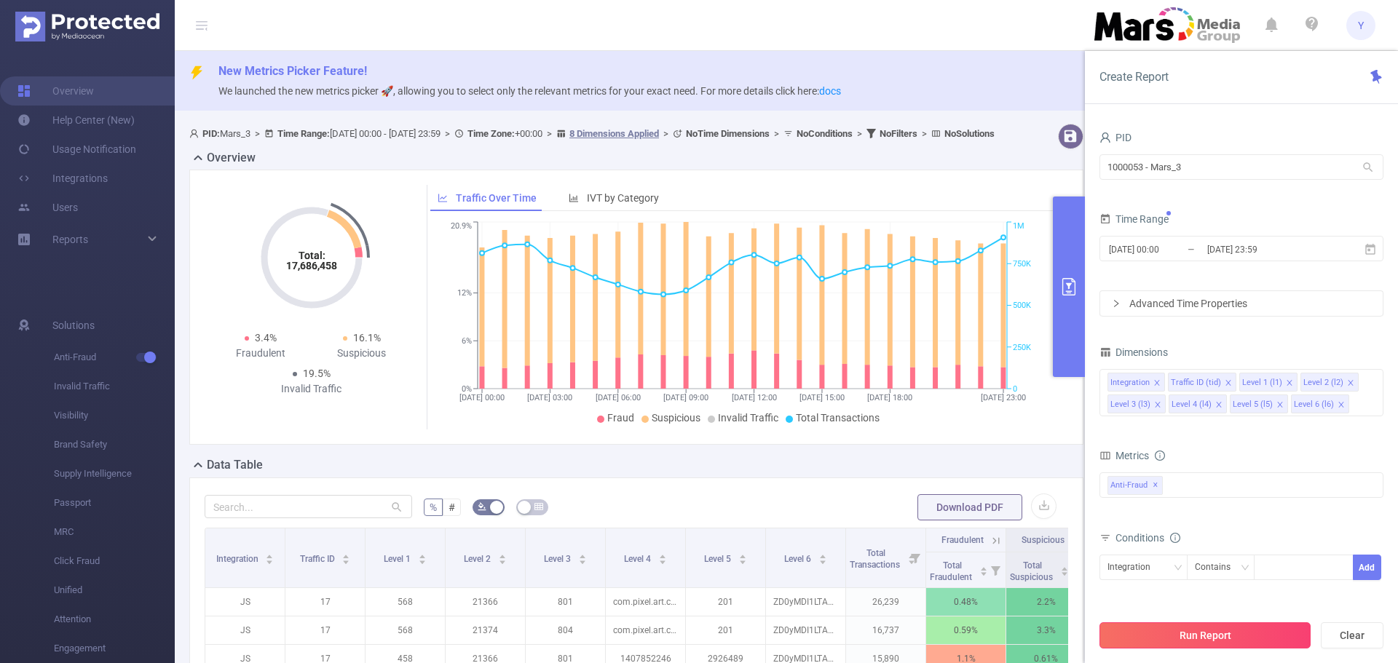
click at [1224, 630] on button "Run Report" at bounding box center [1204, 635] width 211 height 26
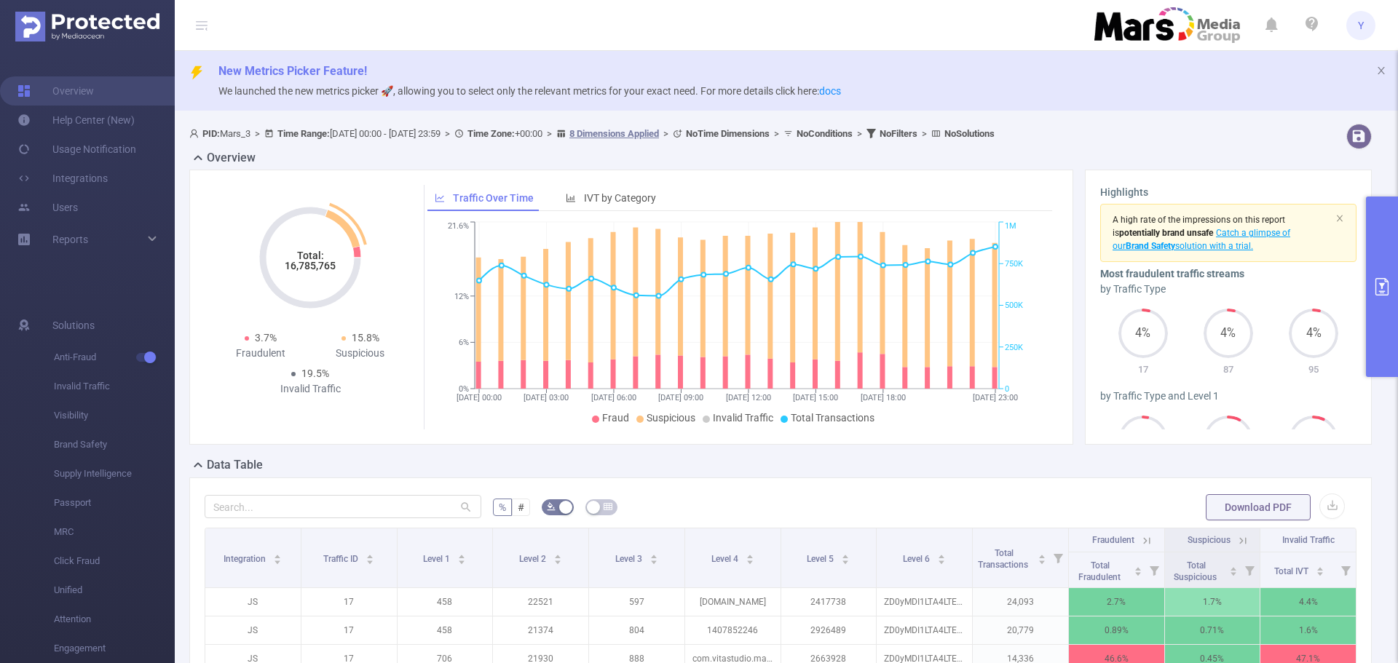
click at [319, 262] on tspan "16,785,765" at bounding box center [310, 266] width 51 height 12
copy tspan "16,785,765"
click at [1393, 317] on button "primary" at bounding box center [1382, 287] width 32 height 181
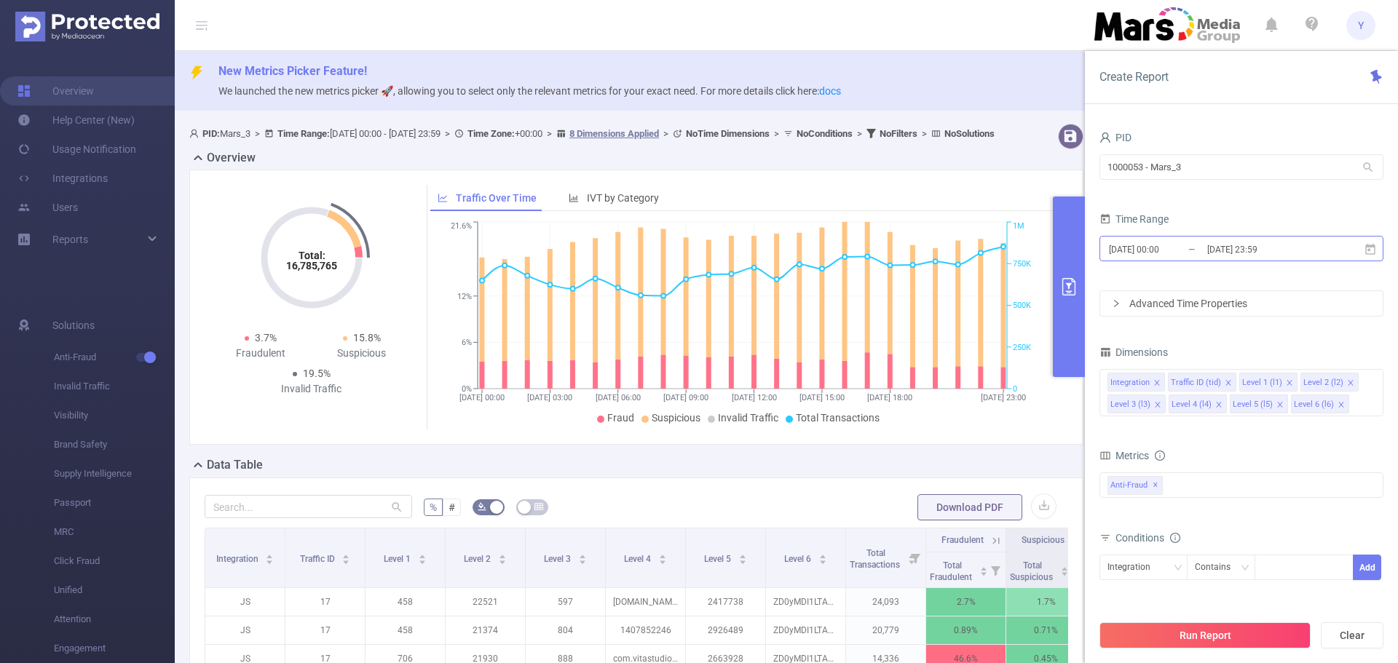
click at [1302, 253] on input "[DATE] 23:59" at bounding box center [1265, 250] width 118 height 20
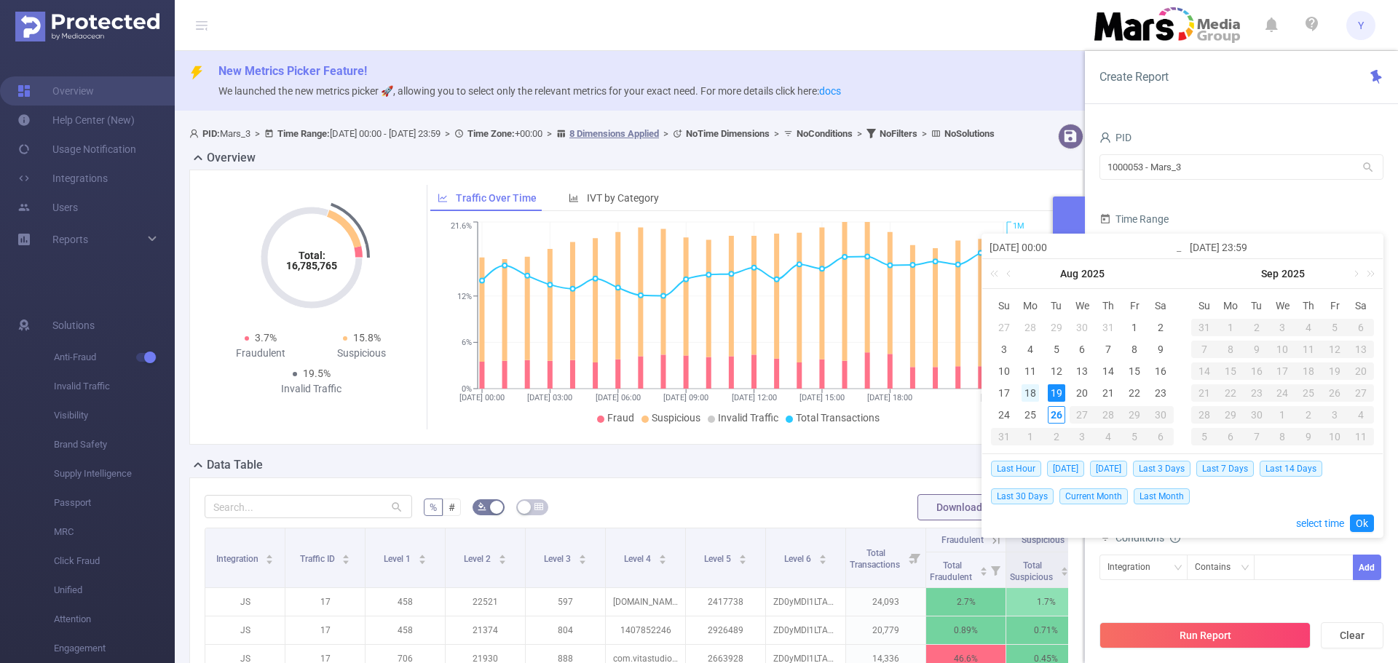
click at [1032, 390] on div "18" at bounding box center [1029, 392] width 17 height 17
type input "[DATE] 00:00"
type input "[DATE] 23:59"
type input "[DATE] 00:00"
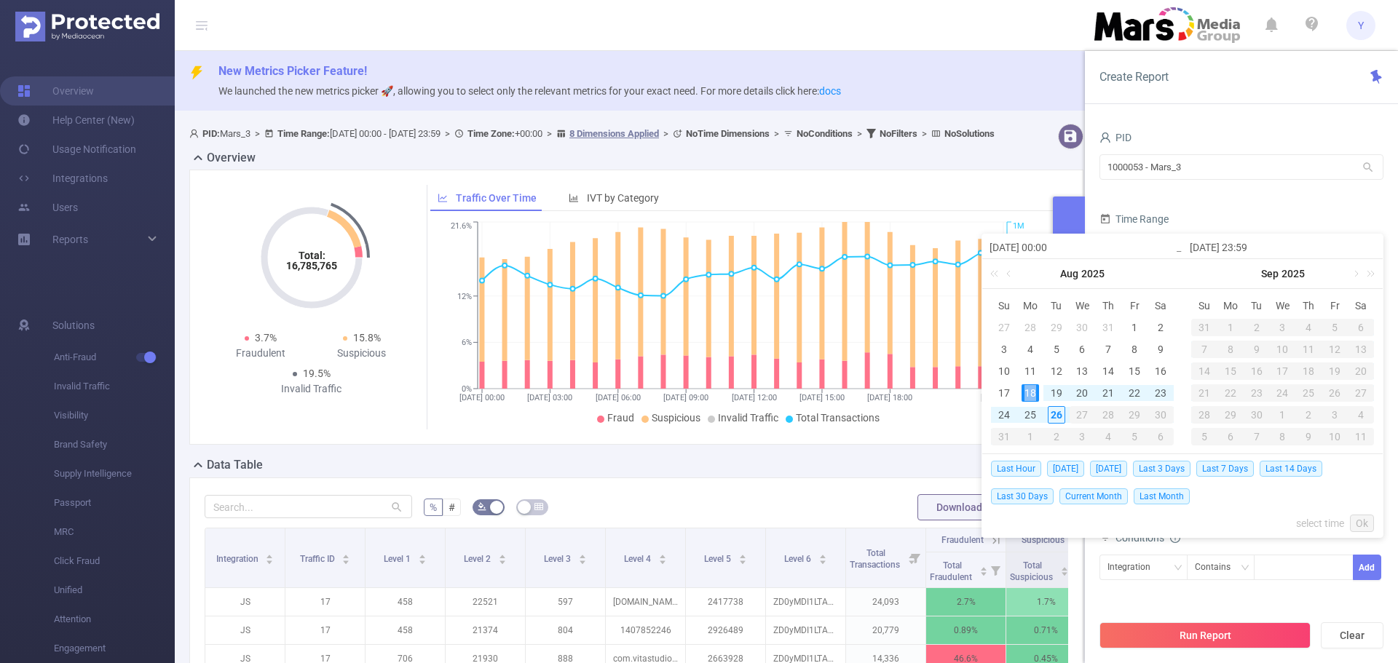
type input "[DATE] 23:59"
click at [1366, 518] on link "Ok" at bounding box center [1362, 523] width 24 height 17
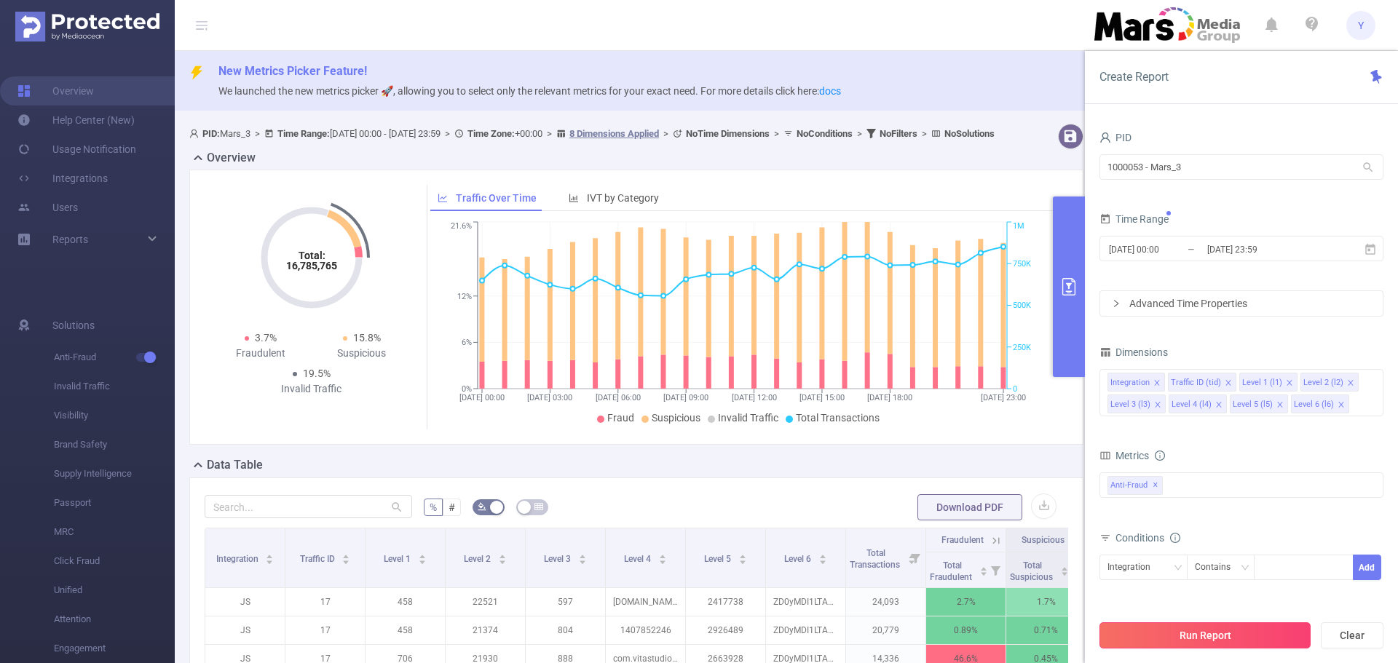
click at [1245, 630] on button "Run Report" at bounding box center [1204, 635] width 211 height 26
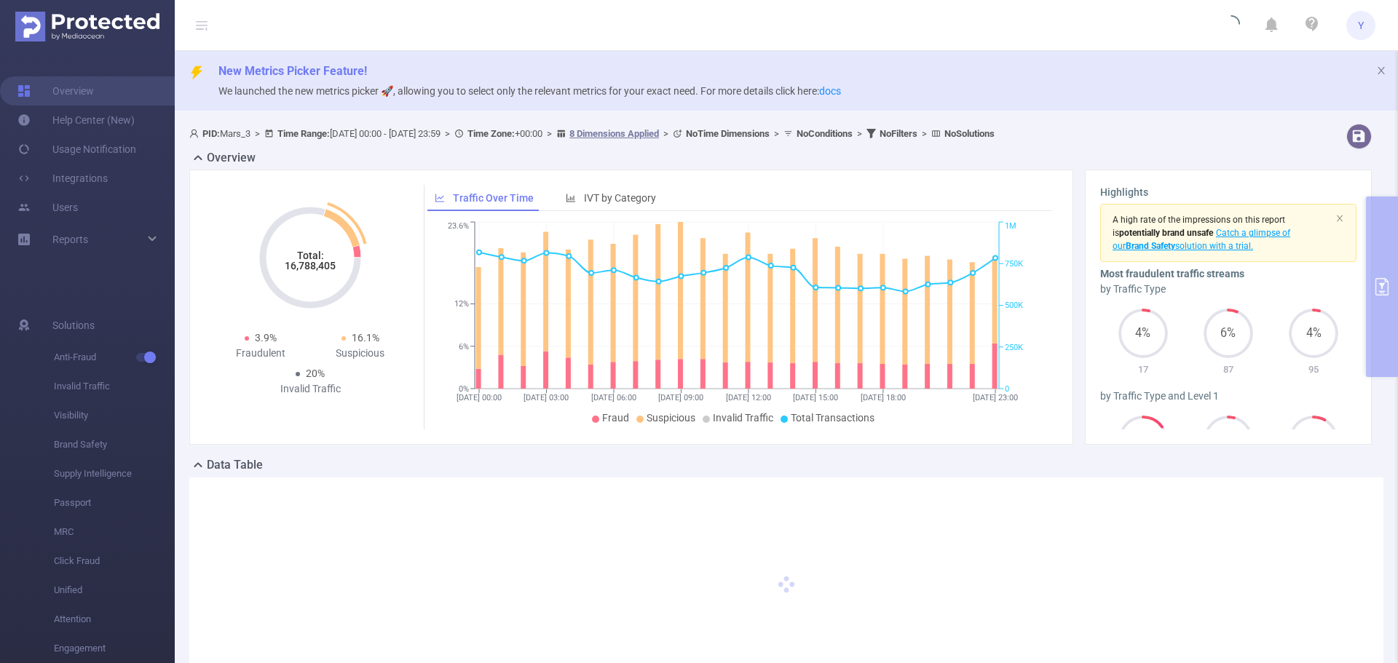
click at [324, 268] on tspan "16,788,405" at bounding box center [310, 266] width 51 height 12
copy tspan "16,788,405"
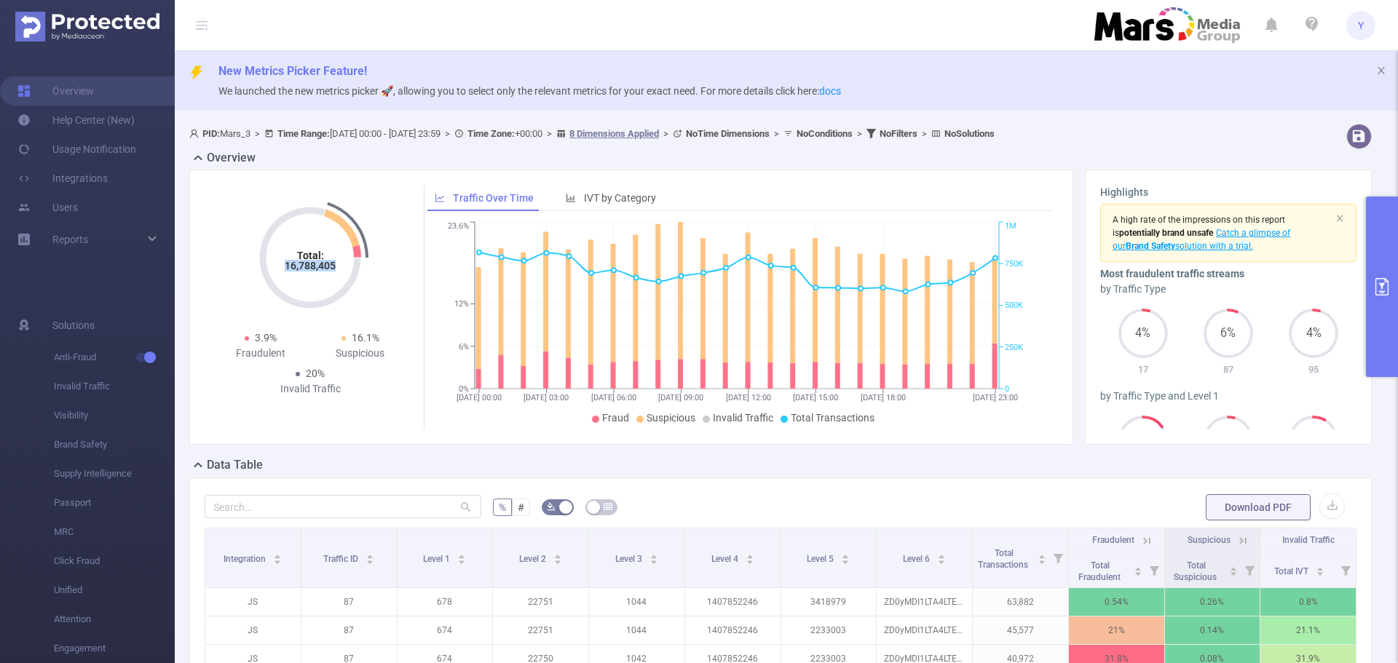
click at [1397, 289] on button "primary" at bounding box center [1382, 287] width 32 height 181
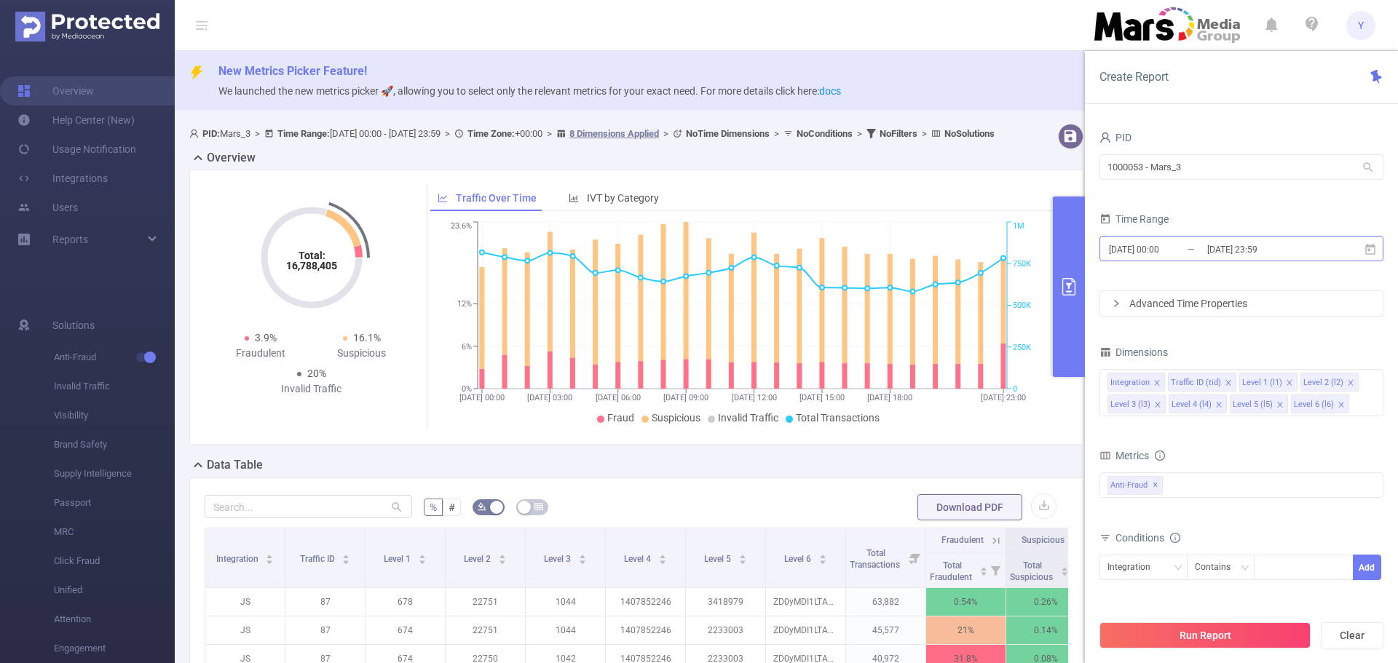
click at [1289, 244] on input "[DATE] 23:59" at bounding box center [1265, 250] width 118 height 20
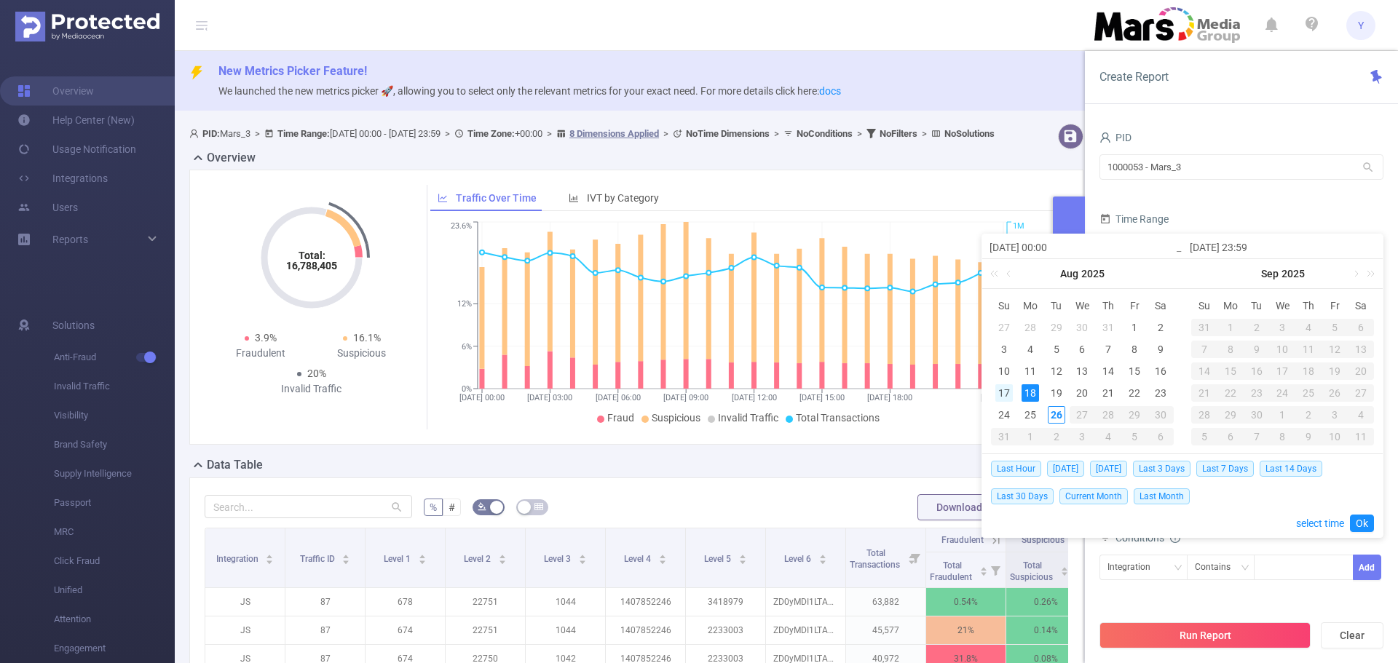
click at [1007, 386] on div "17" at bounding box center [1003, 392] width 17 height 17
type input "[DATE] 00:00"
type input "[DATE] 23:59"
type input "[DATE] 00:00"
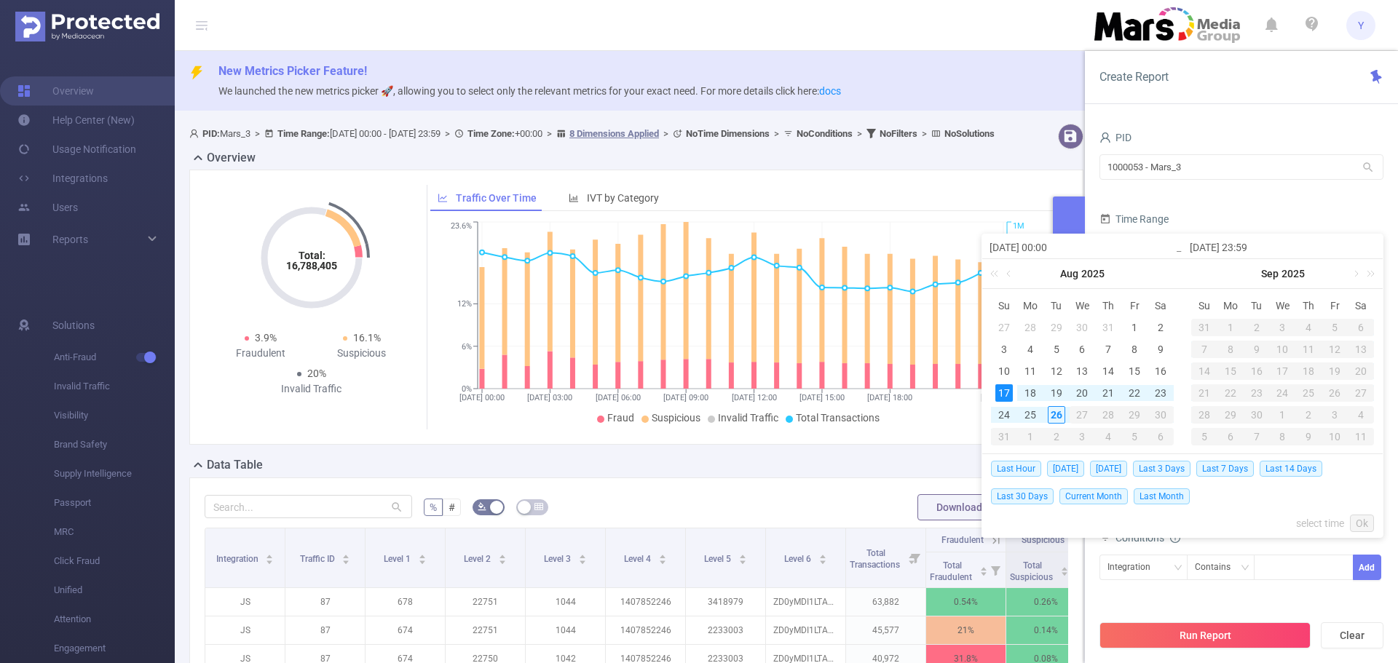
type input "[DATE] 23:59"
click at [1358, 514] on div "Last Hour [DATE] [DATE] Last 3 Days Last 7 Days Last 14 Days Last 30 Days Curre…" at bounding box center [1182, 495] width 383 height 83
click at [1363, 515] on link "Ok" at bounding box center [1362, 523] width 24 height 17
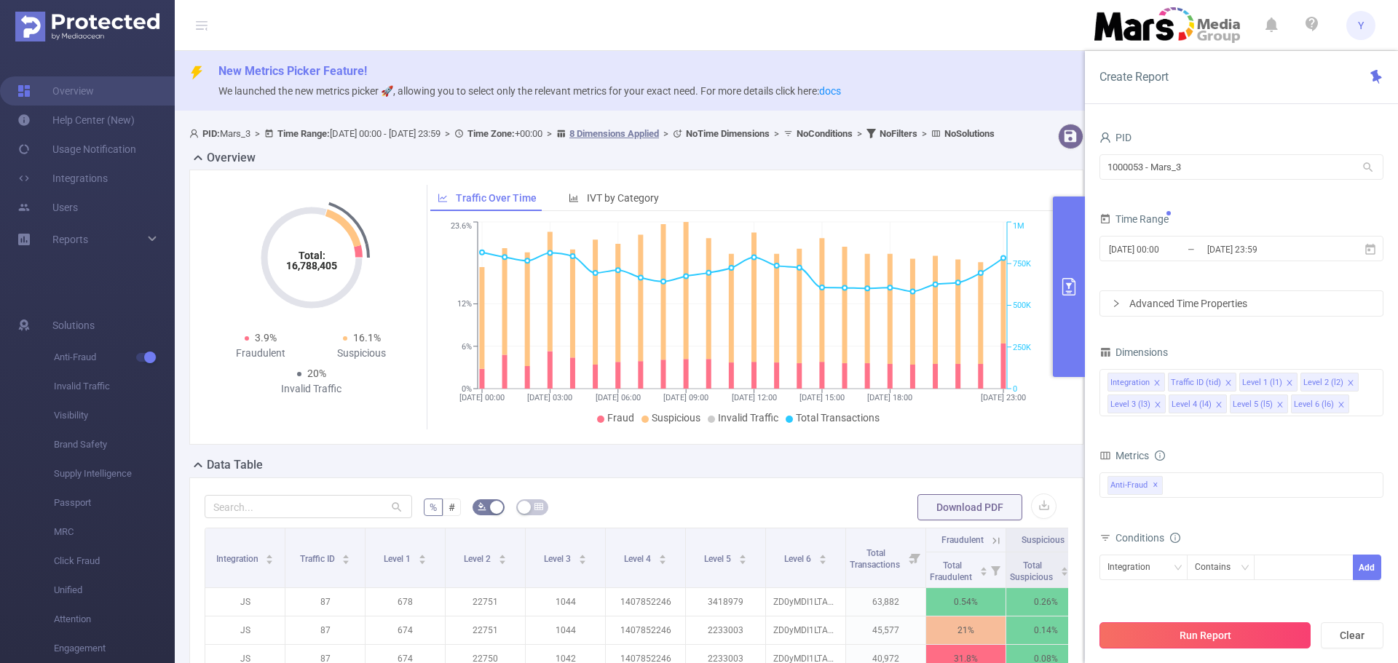
click at [1229, 627] on button "Run Report" at bounding box center [1204, 635] width 211 height 26
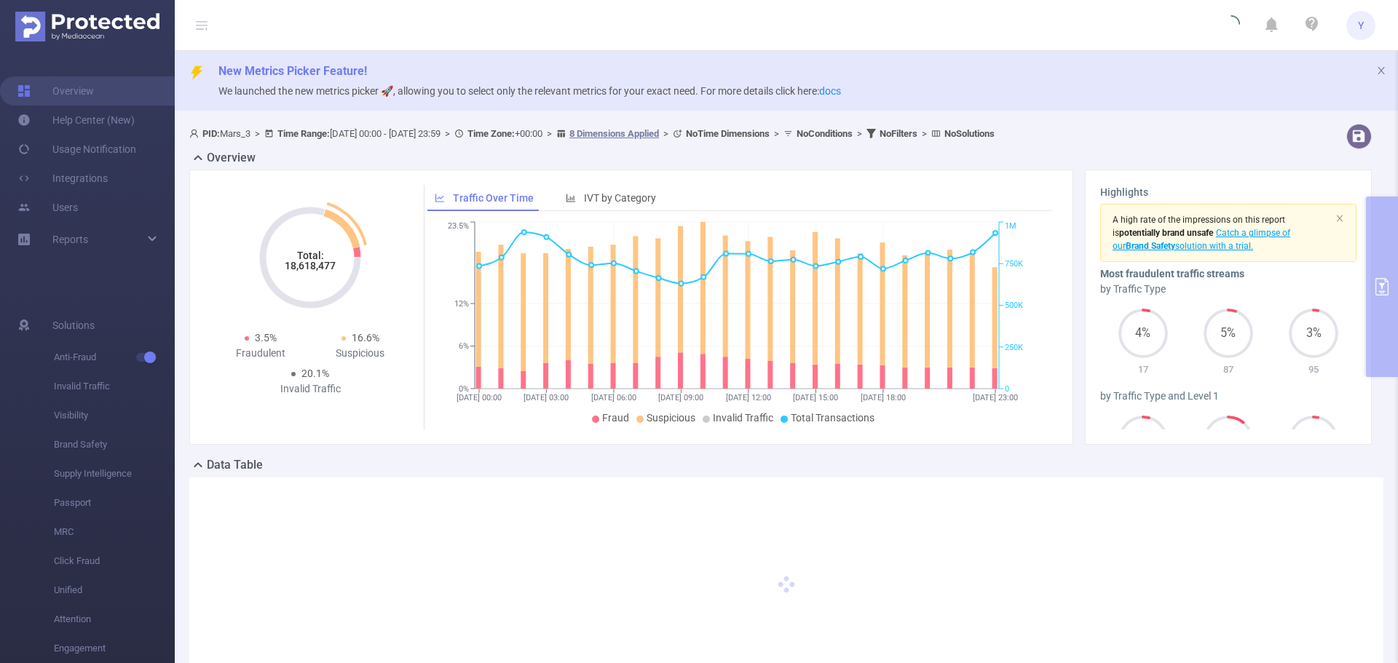
click at [319, 265] on tspan "18,618,477" at bounding box center [310, 266] width 51 height 12
copy tspan "18,618,477"
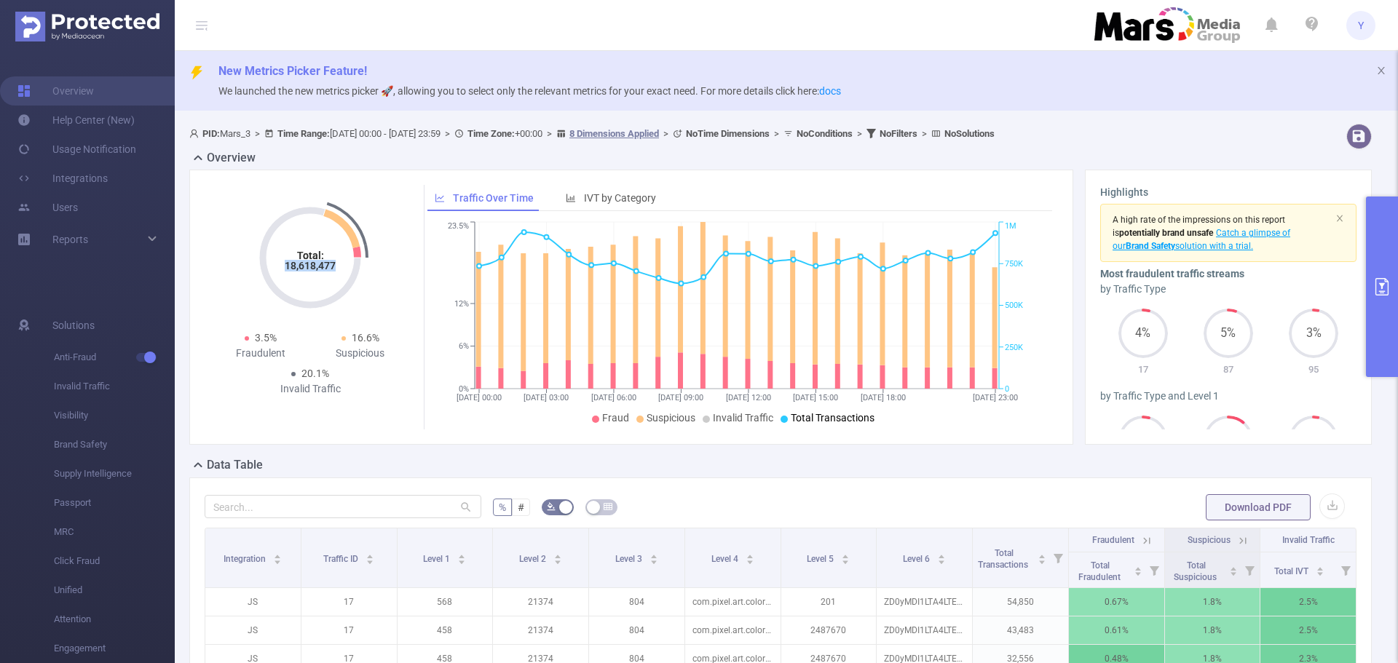
click at [1369, 287] on button "primary" at bounding box center [1382, 287] width 32 height 181
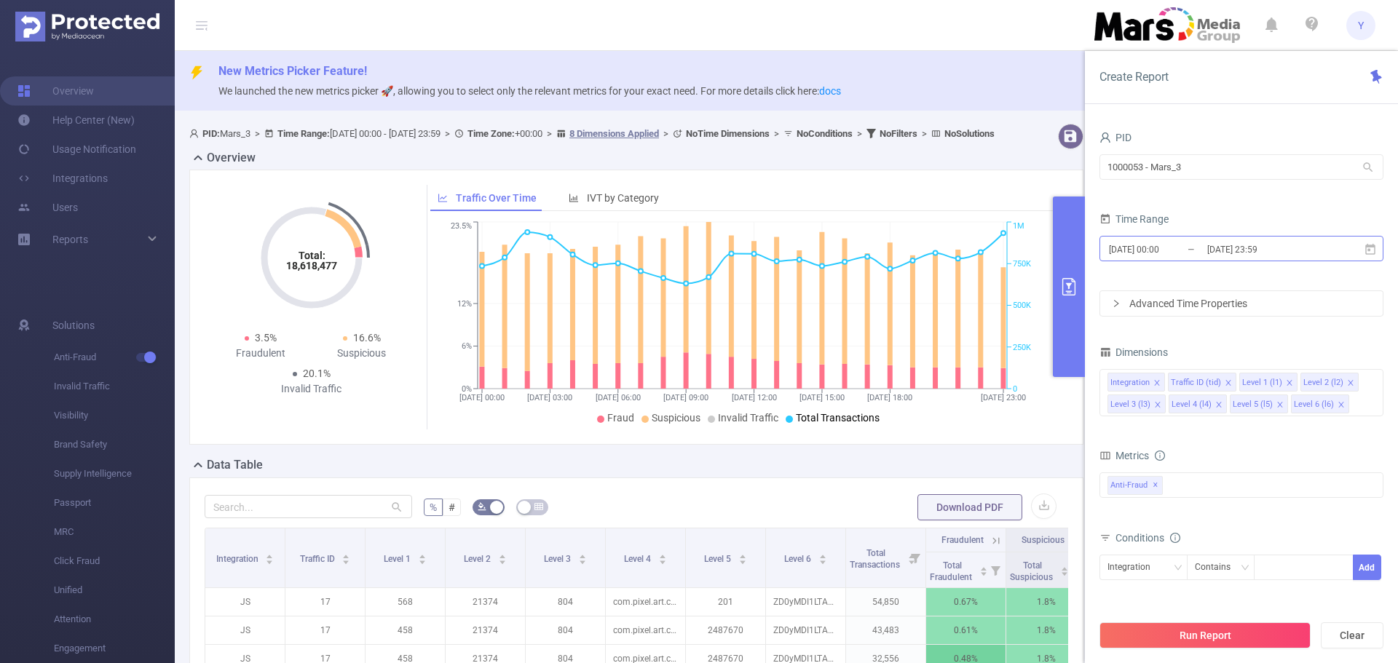
click at [1269, 255] on input "[DATE] 23:59" at bounding box center [1265, 250] width 118 height 20
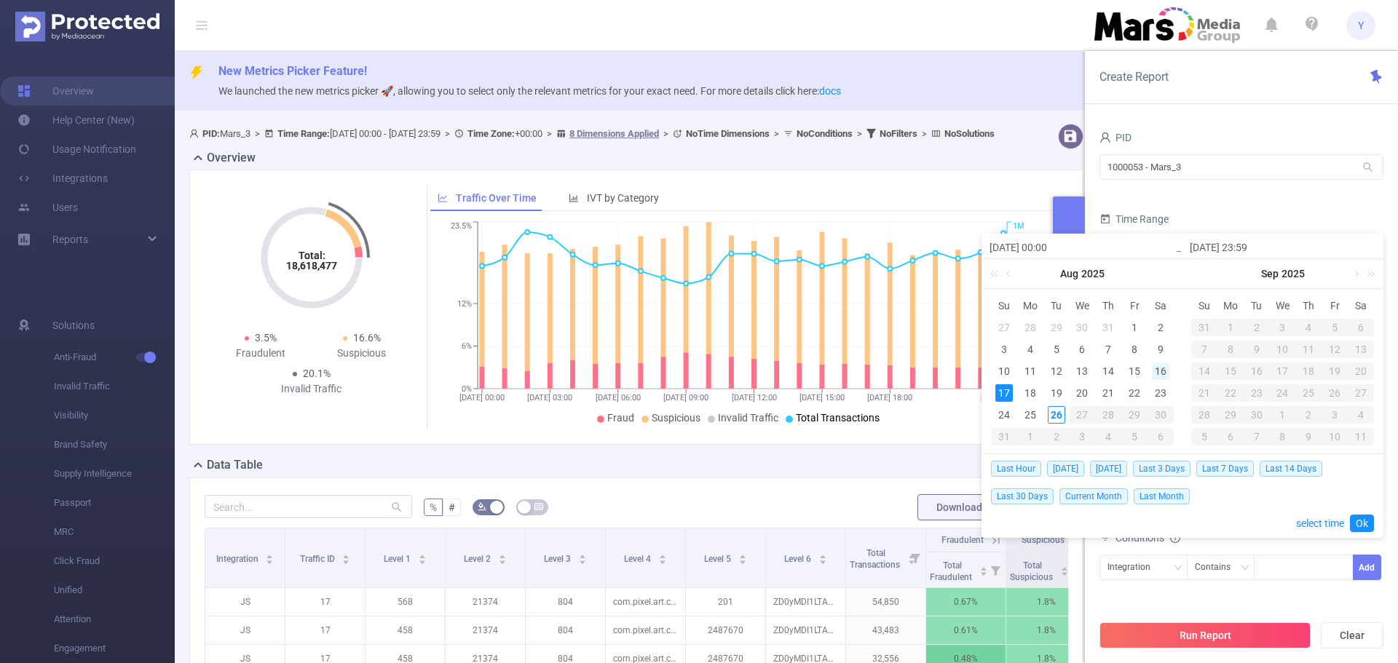
click at [1159, 366] on div "16" at bounding box center [1160, 371] width 17 height 17
type input "[DATE] 00:00"
type input "[DATE] 23:59"
type input "[DATE] 00:00"
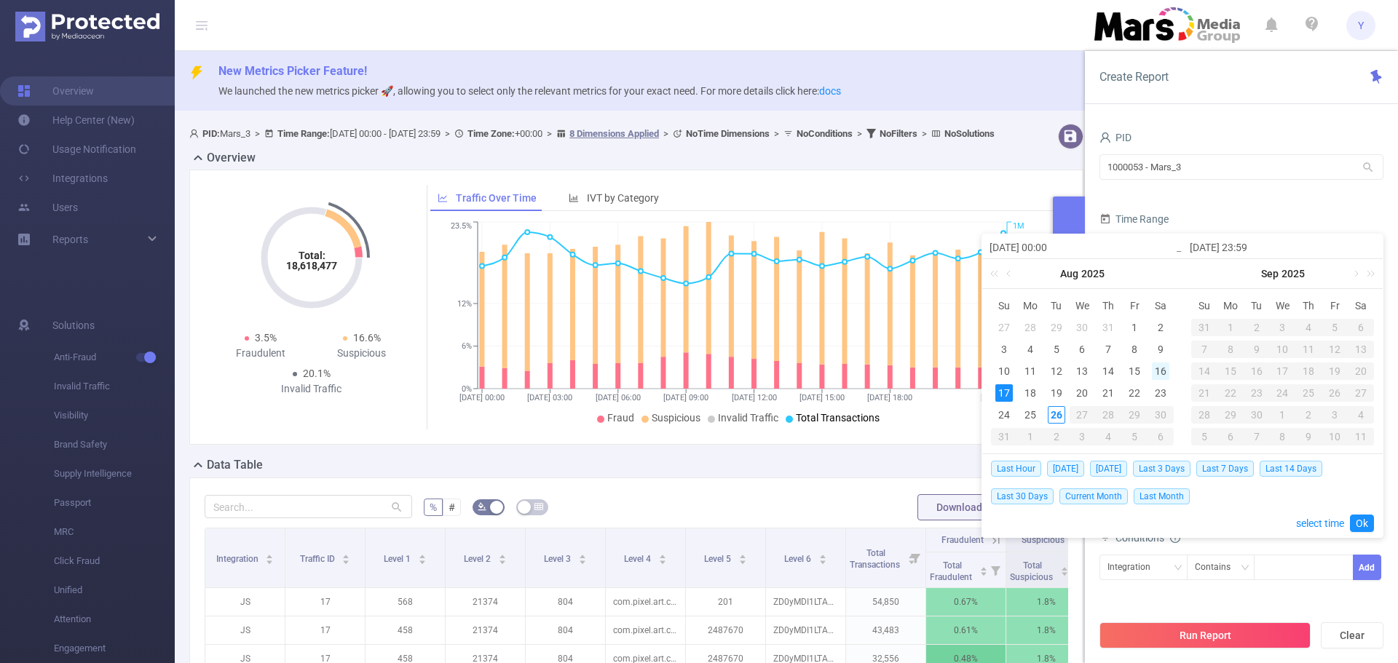
type input "[DATE] 23:59"
click at [1351, 521] on link "Ok" at bounding box center [1362, 523] width 24 height 17
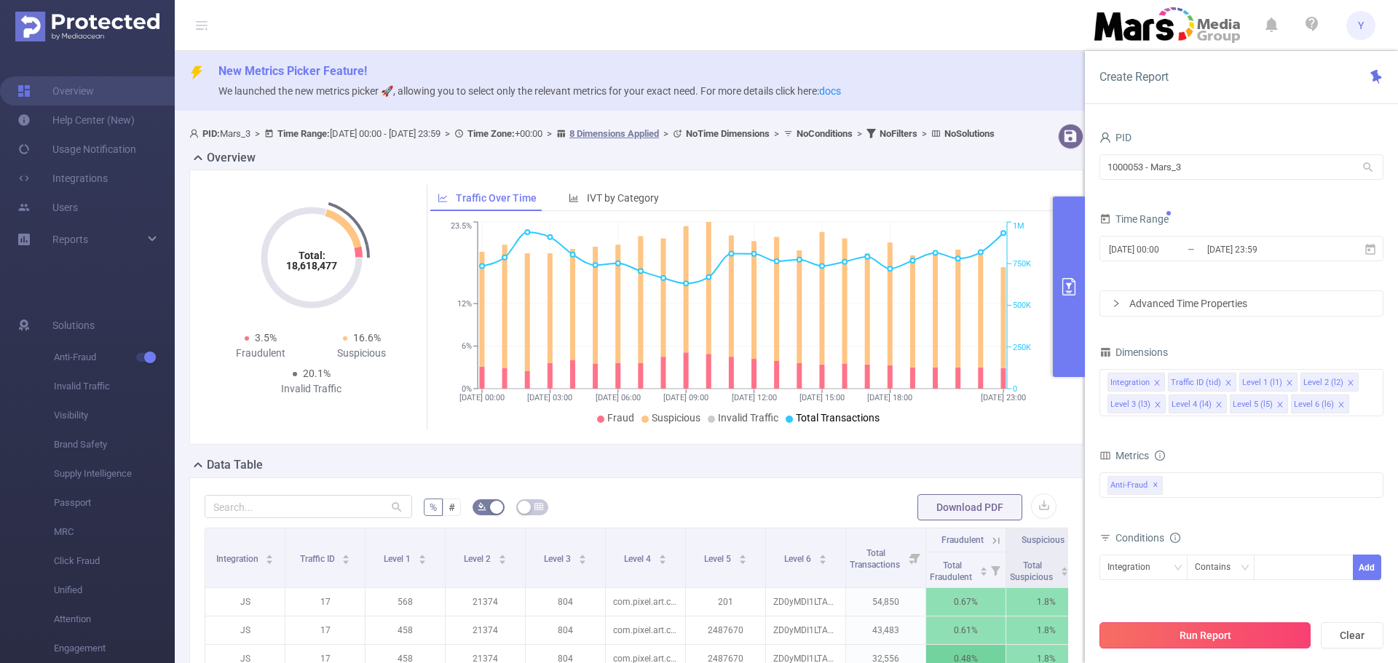
click at [1228, 641] on button "Run Report" at bounding box center [1204, 635] width 211 height 26
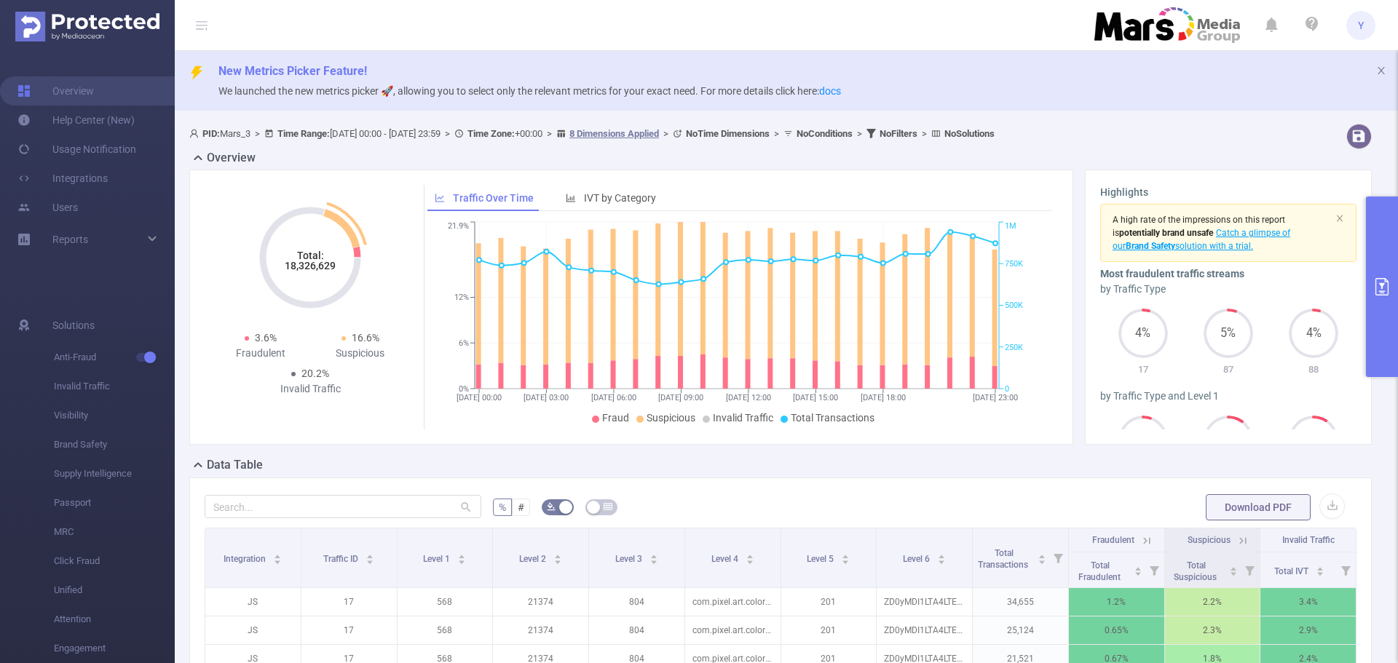
click at [328, 261] on tspan "18,326,629" at bounding box center [310, 266] width 51 height 12
copy tspan "18,326,629"
click at [1371, 244] on button "primary" at bounding box center [1382, 287] width 32 height 181
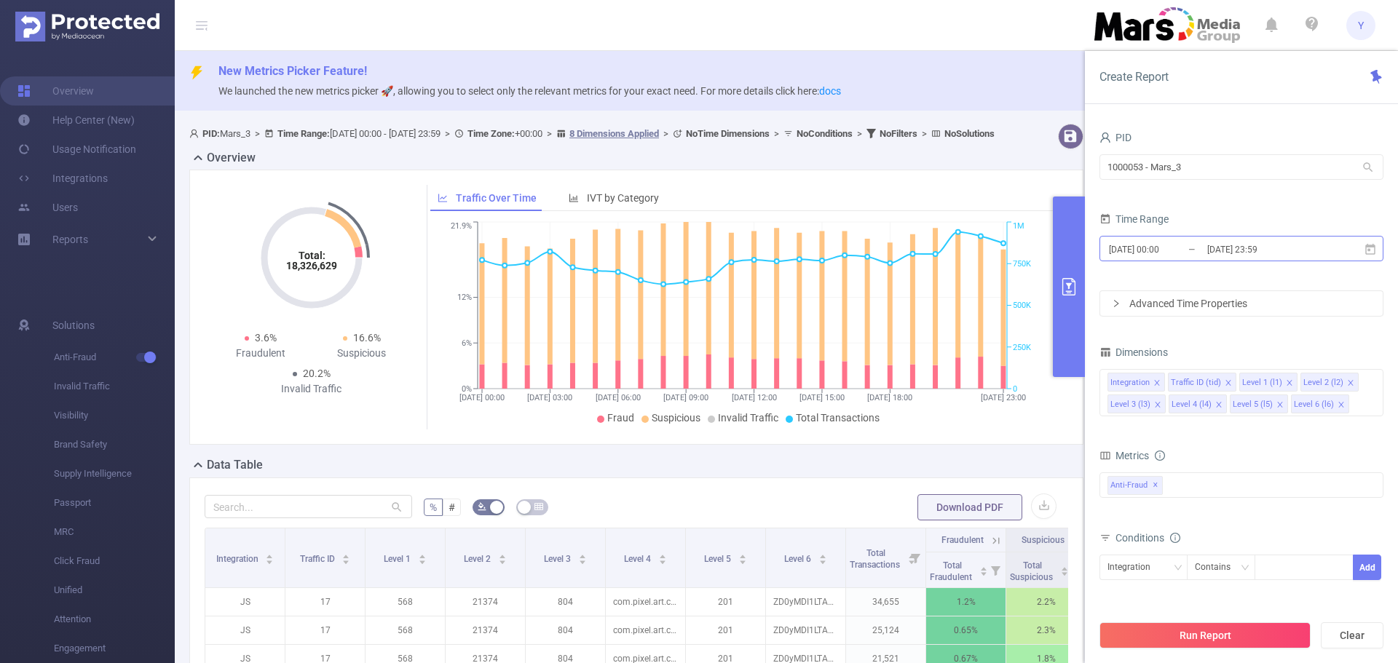
click at [1231, 240] on input "[DATE] 23:59" at bounding box center [1265, 250] width 118 height 20
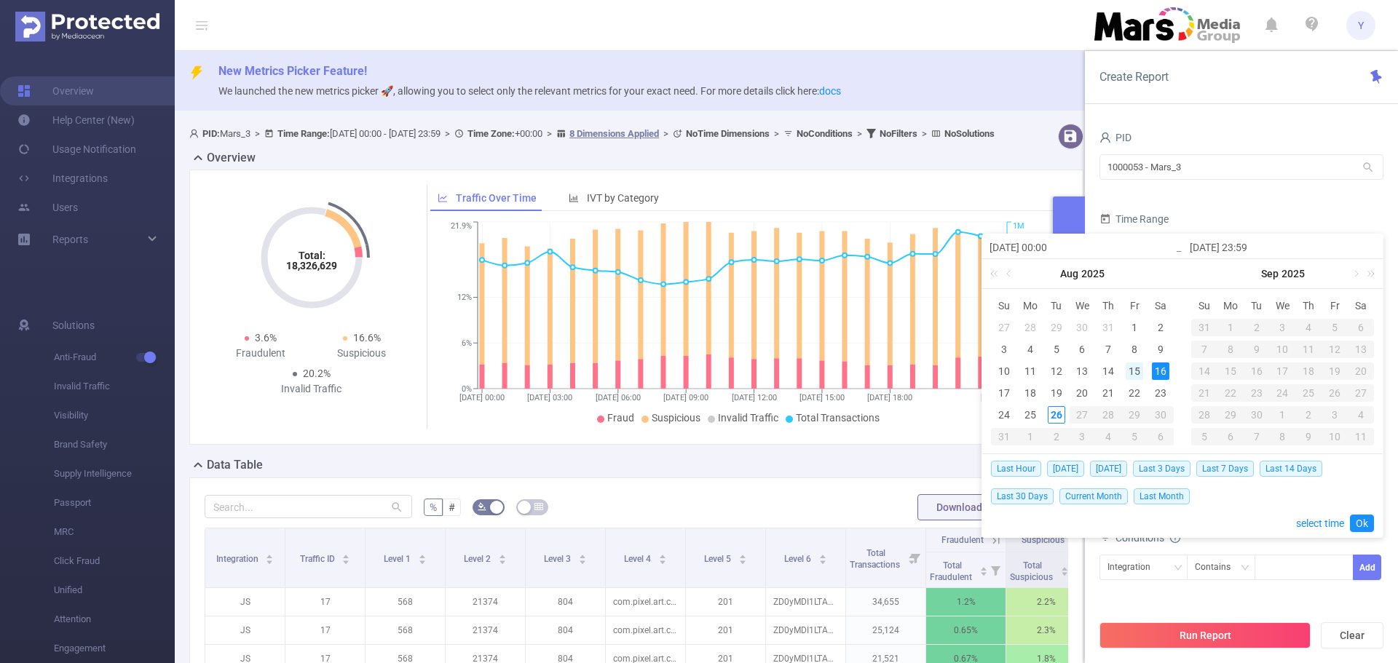
click at [1136, 368] on div "15" at bounding box center [1134, 371] width 17 height 17
type input "[DATE] 00:00"
type input "[DATE] 23:59"
type input "[DATE] 00:00"
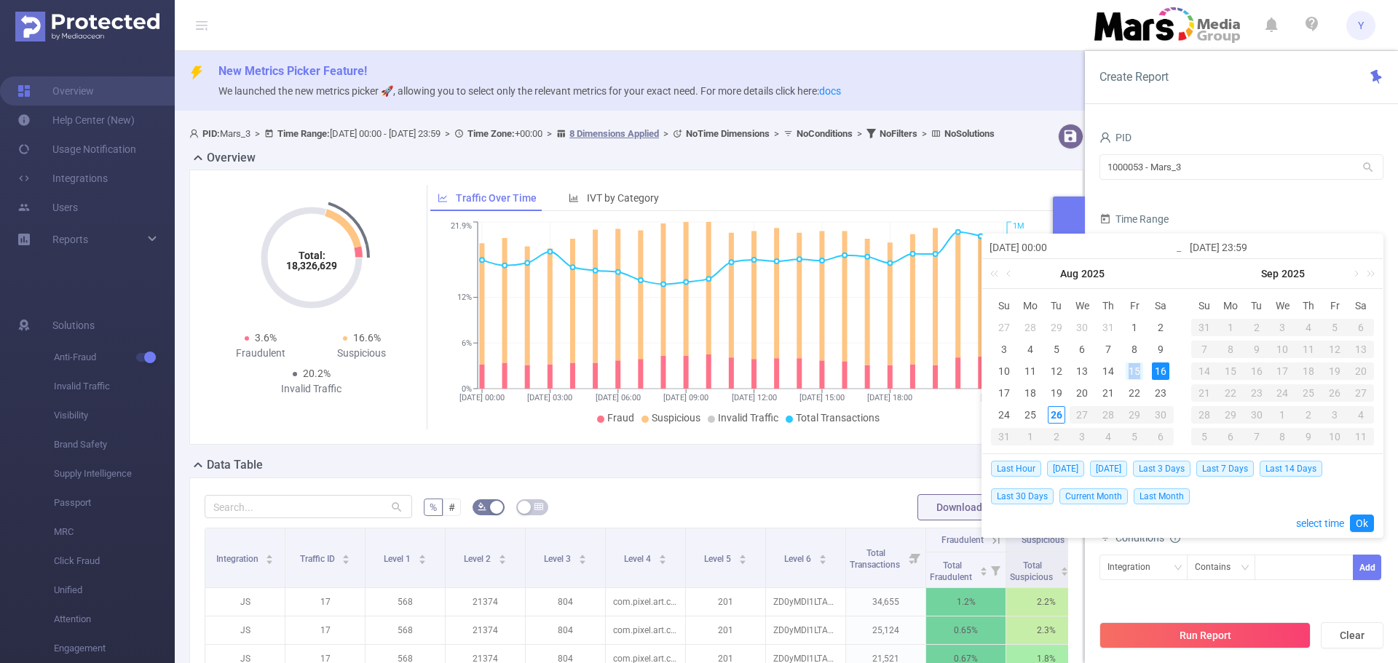
type input "[DATE] 23:59"
click at [1361, 523] on link "Ok" at bounding box center [1362, 523] width 24 height 17
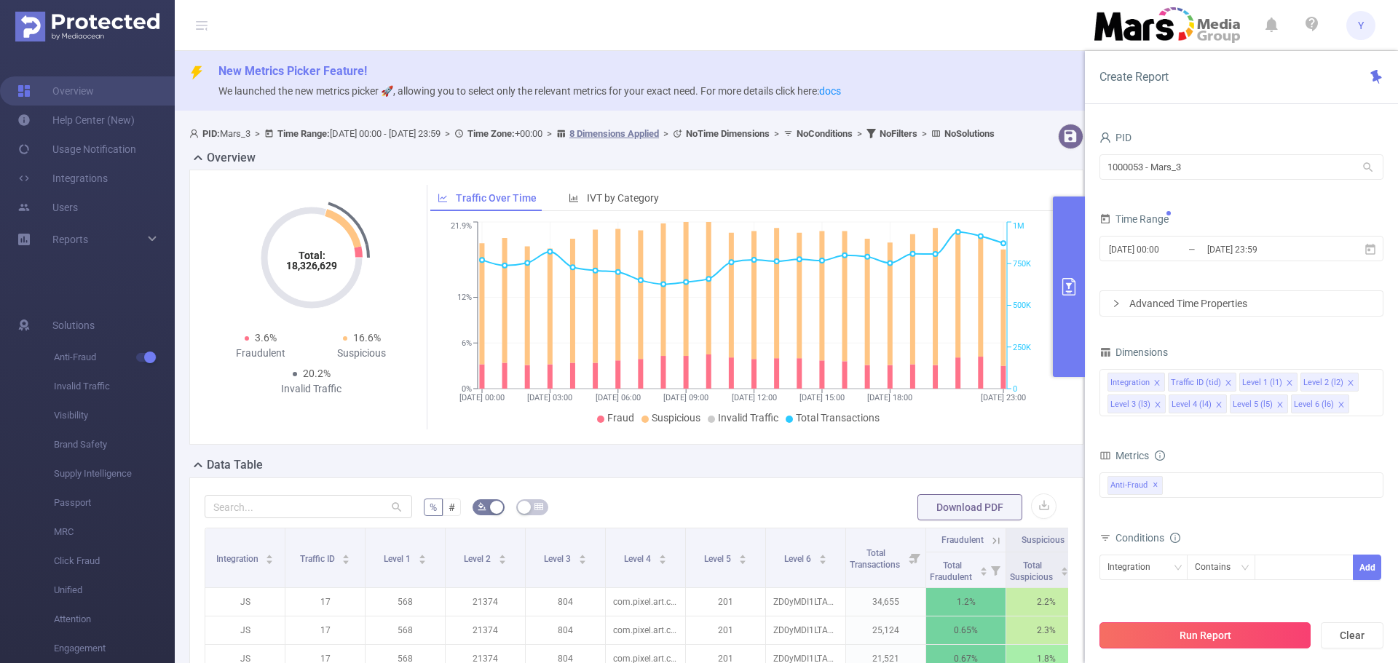
click at [1205, 635] on button "Run Report" at bounding box center [1204, 635] width 211 height 26
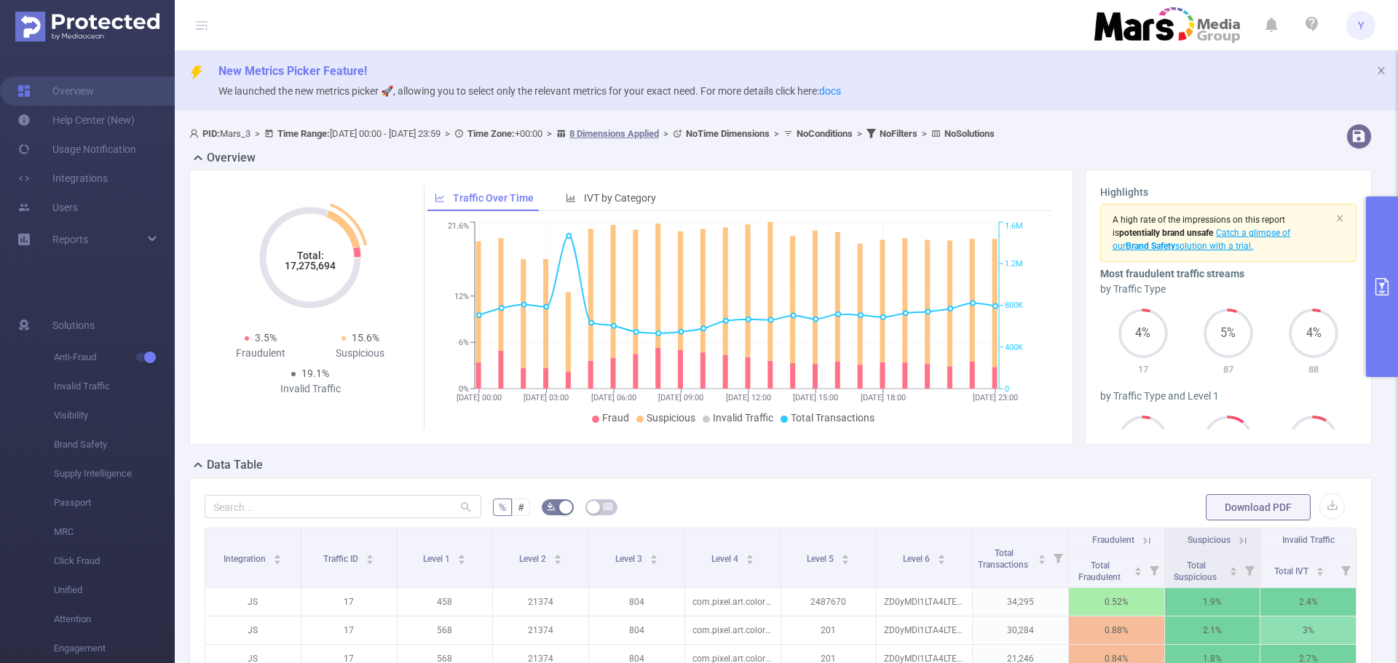
click at [298, 267] on tspan "17,275,694" at bounding box center [310, 266] width 51 height 12
click at [319, 266] on tspan "17,275,694" at bounding box center [310, 266] width 51 height 12
click at [1388, 288] on icon "primary" at bounding box center [1381, 286] width 13 height 17
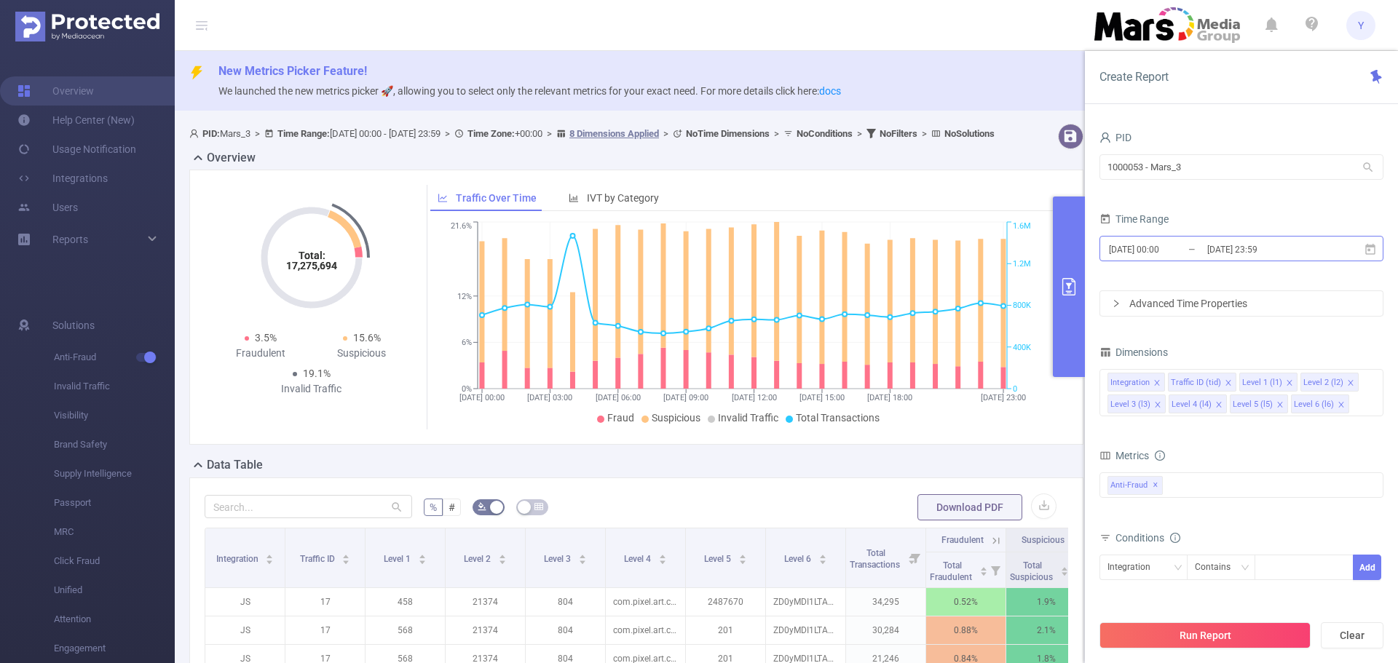
click at [1227, 251] on input "[DATE] 23:59" at bounding box center [1265, 250] width 118 height 20
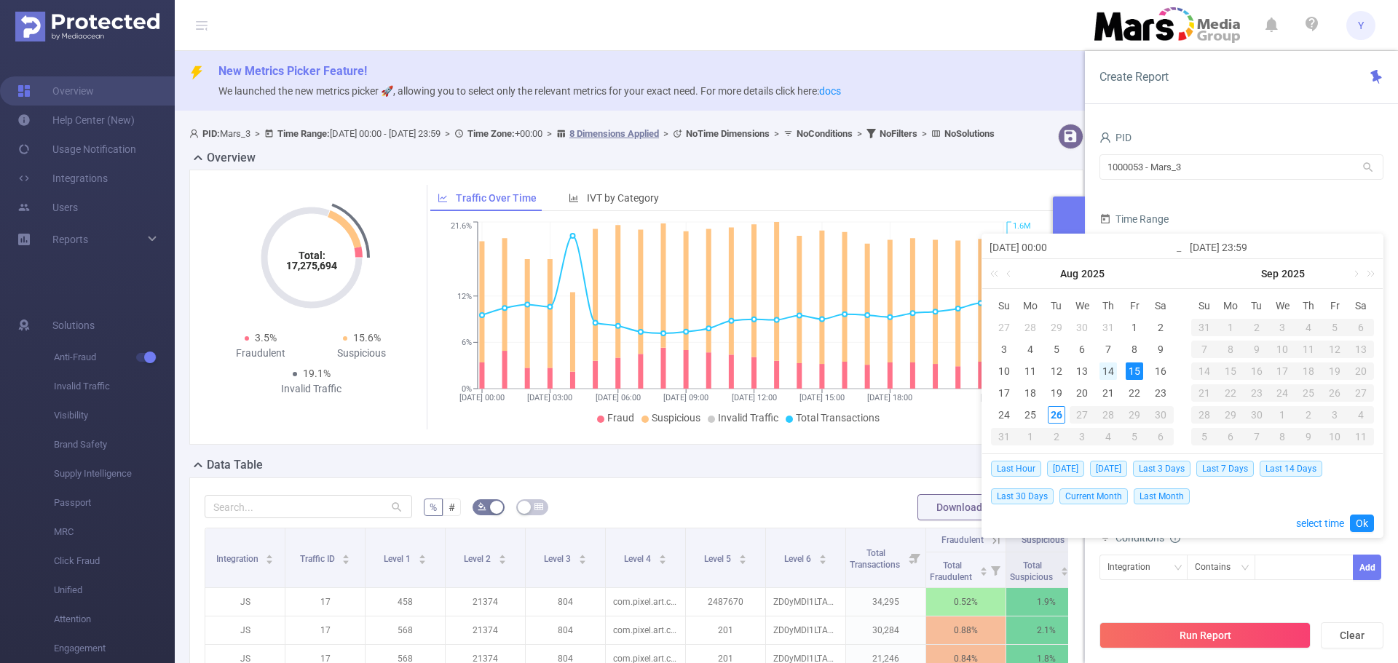
click at [1107, 373] on div "14" at bounding box center [1107, 371] width 17 height 17
type input "[DATE] 00:00"
type input "[DATE] 23:59"
type input "[DATE] 00:00"
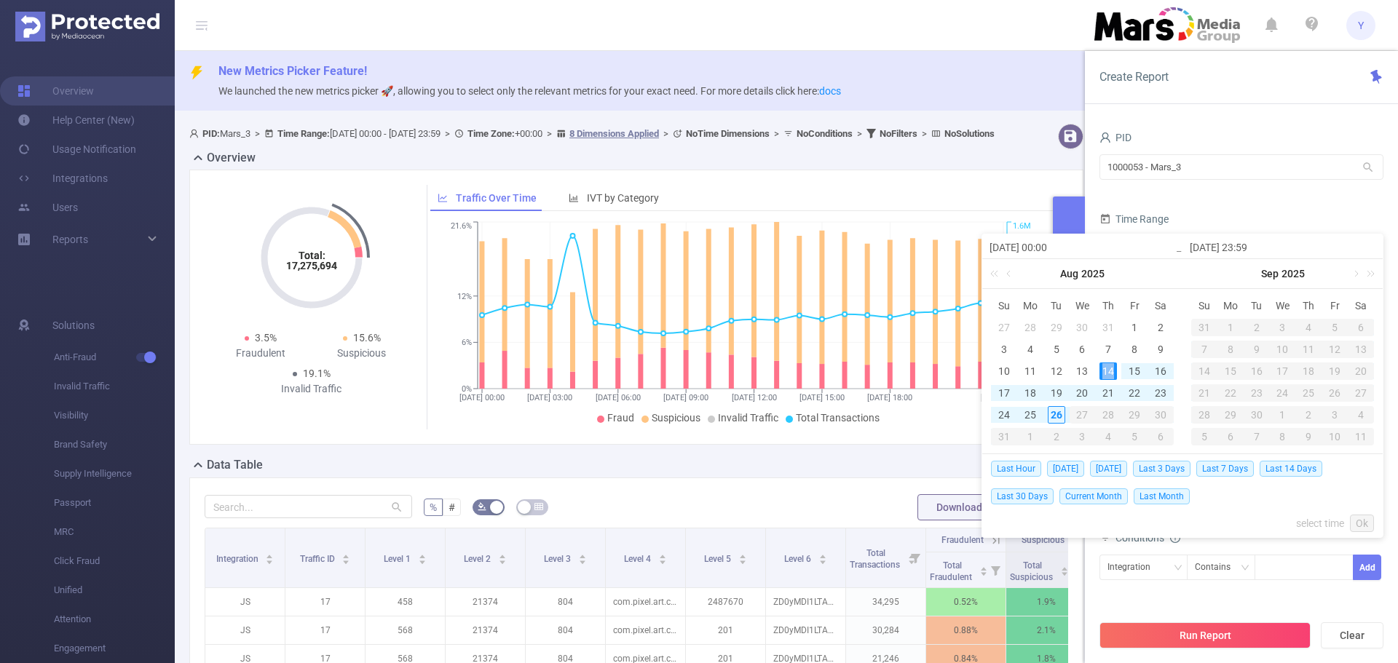
type input "[DATE] 23:59"
click at [1362, 517] on link "Ok" at bounding box center [1362, 523] width 24 height 17
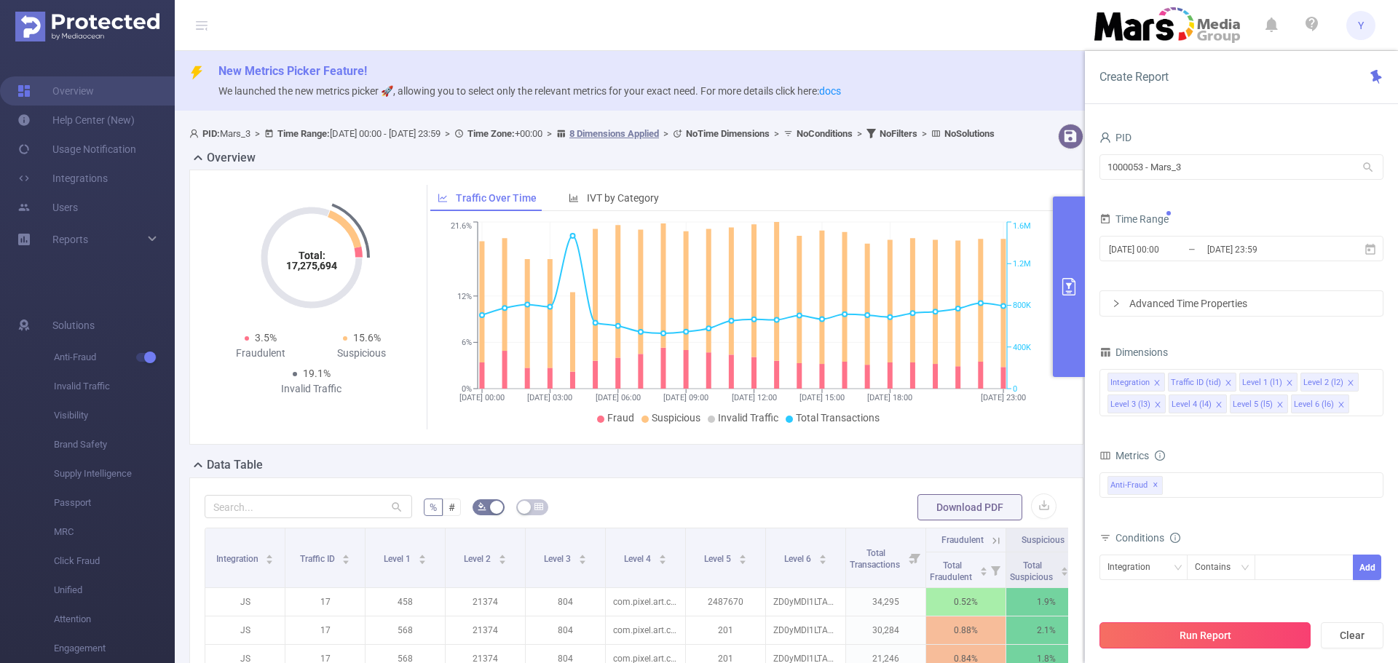
click at [1246, 628] on button "Run Report" at bounding box center [1204, 635] width 211 height 26
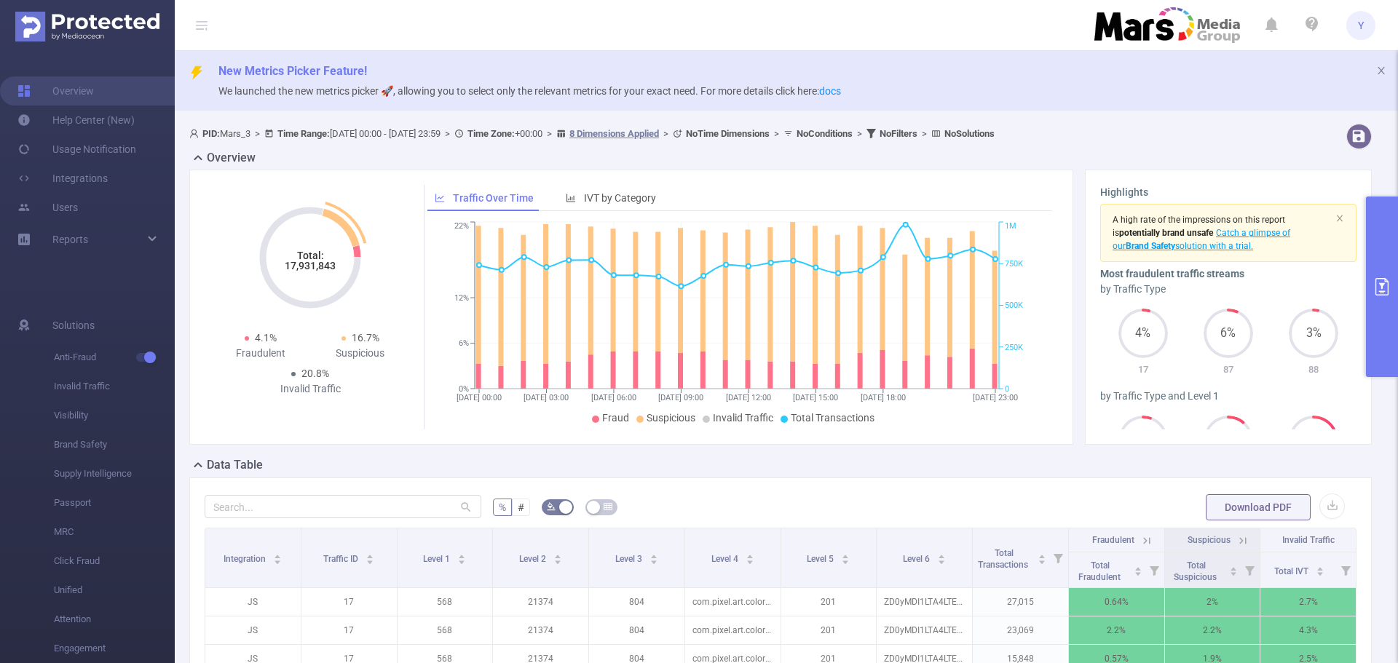
click at [301, 266] on tspan "17,931,843" at bounding box center [310, 266] width 51 height 12
click at [1391, 241] on button "primary" at bounding box center [1382, 287] width 32 height 181
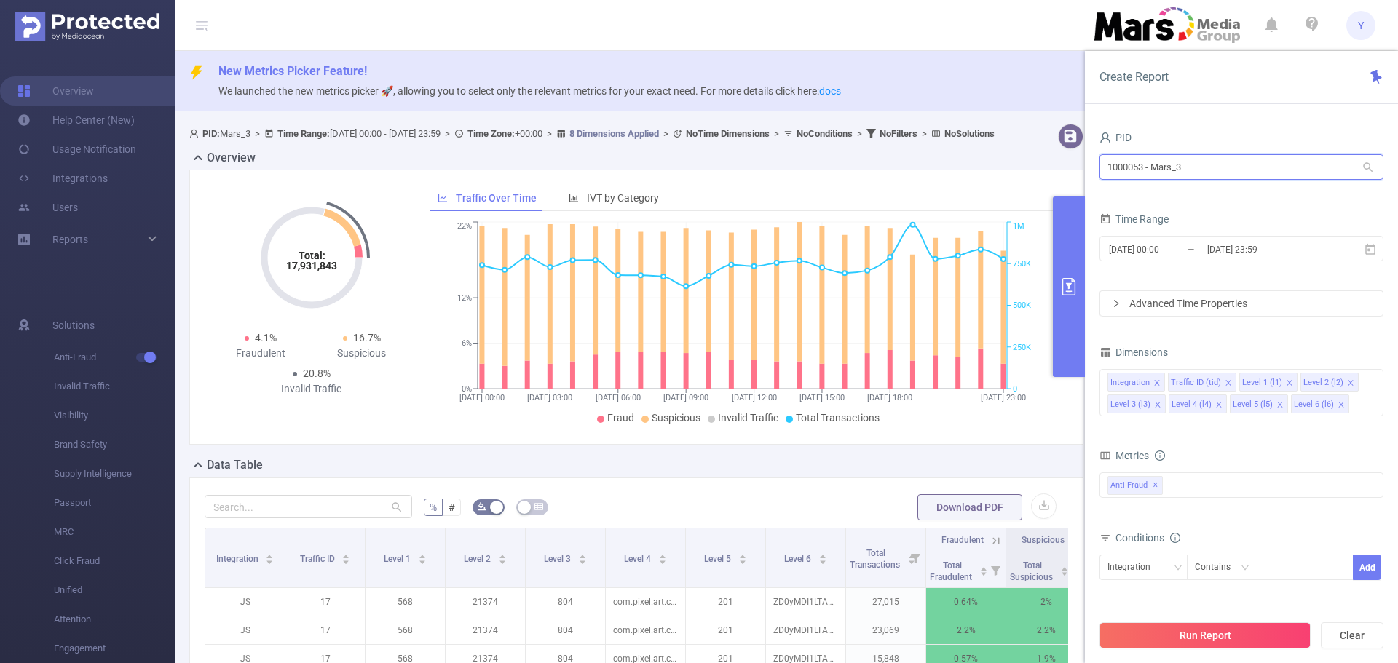
drag, startPoint x: 1200, startPoint y: 172, endPoint x: 839, endPoint y: 187, distance: 361.4
click at [843, 187] on section "PID: Mars_3 > Time Range: [DATE] 00:00 - [DATE] 23:59 > Time Zone: +00:00 > 8 D…" at bounding box center [786, 567] width 1223 height 898
click at [1157, 199] on li "1000083 - MarsMedia" at bounding box center [1241, 197] width 284 height 23
click at [1152, 629] on button "Run Report" at bounding box center [1204, 635] width 211 height 26
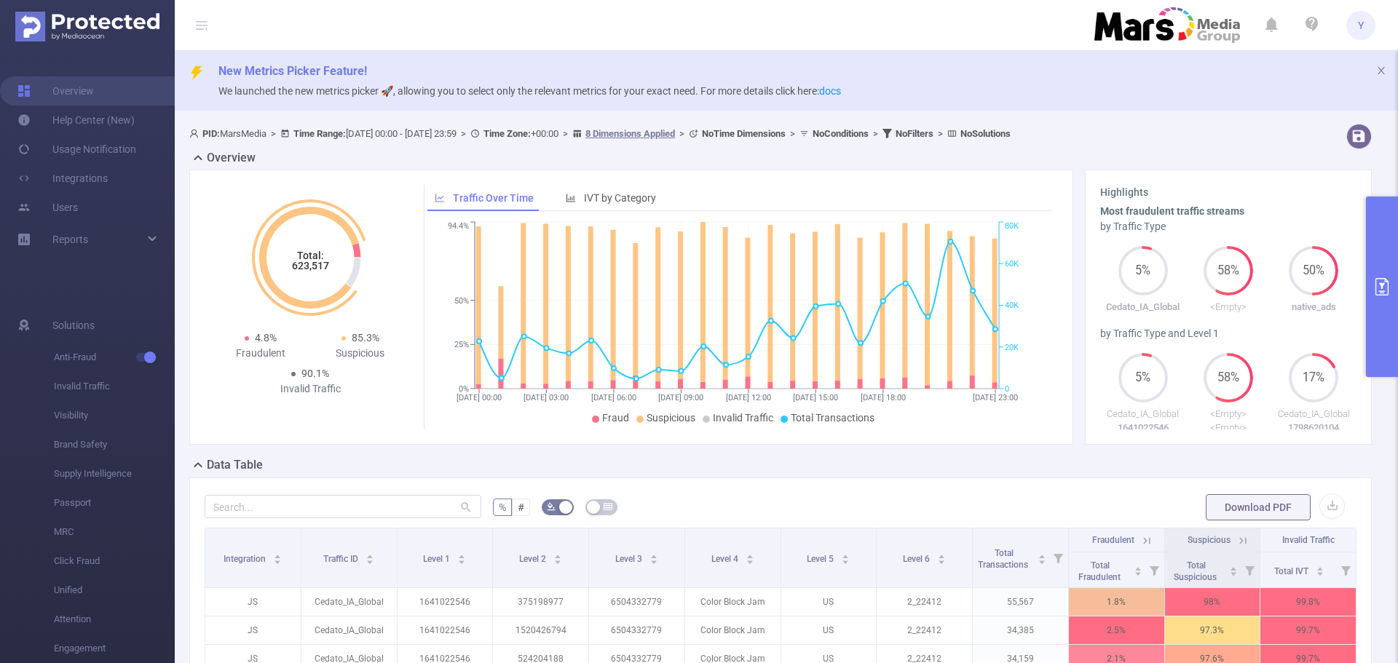
click at [304, 266] on tspan "623,517" at bounding box center [310, 266] width 37 height 12
click at [1393, 246] on button "primary" at bounding box center [1382, 287] width 32 height 181
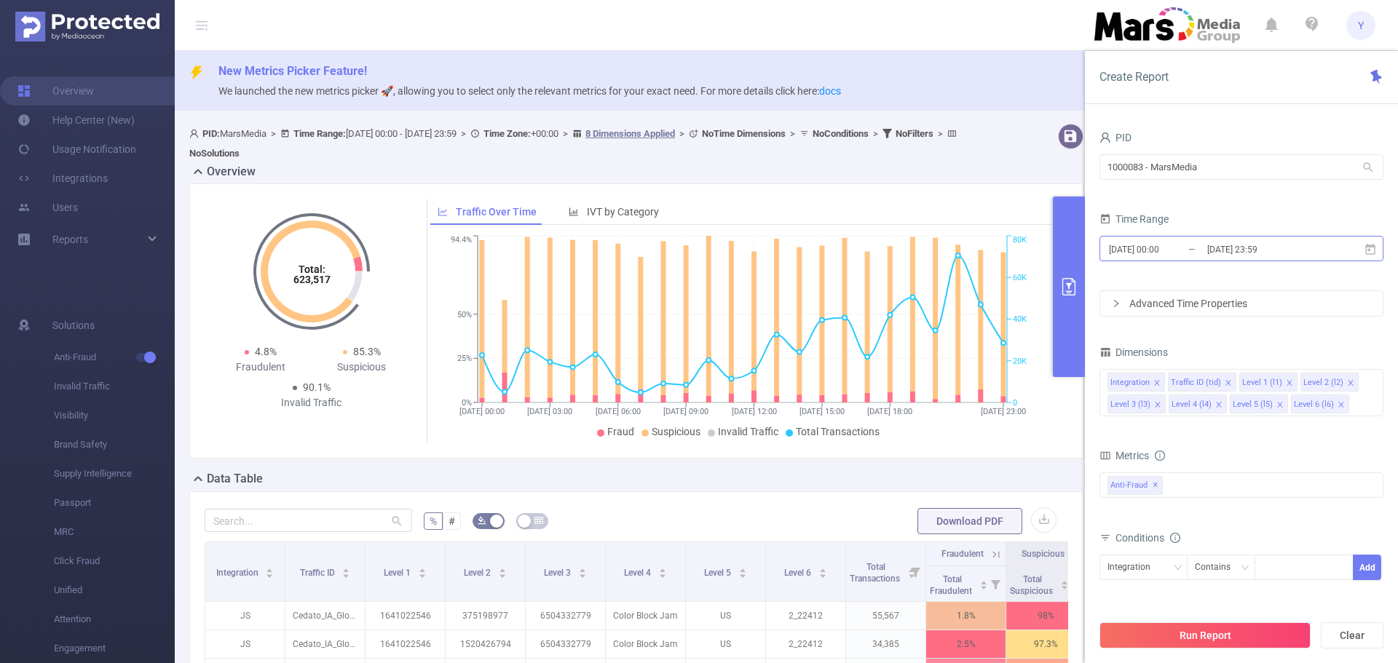
click at [1286, 250] on input "[DATE] 23:59" at bounding box center [1265, 250] width 118 height 20
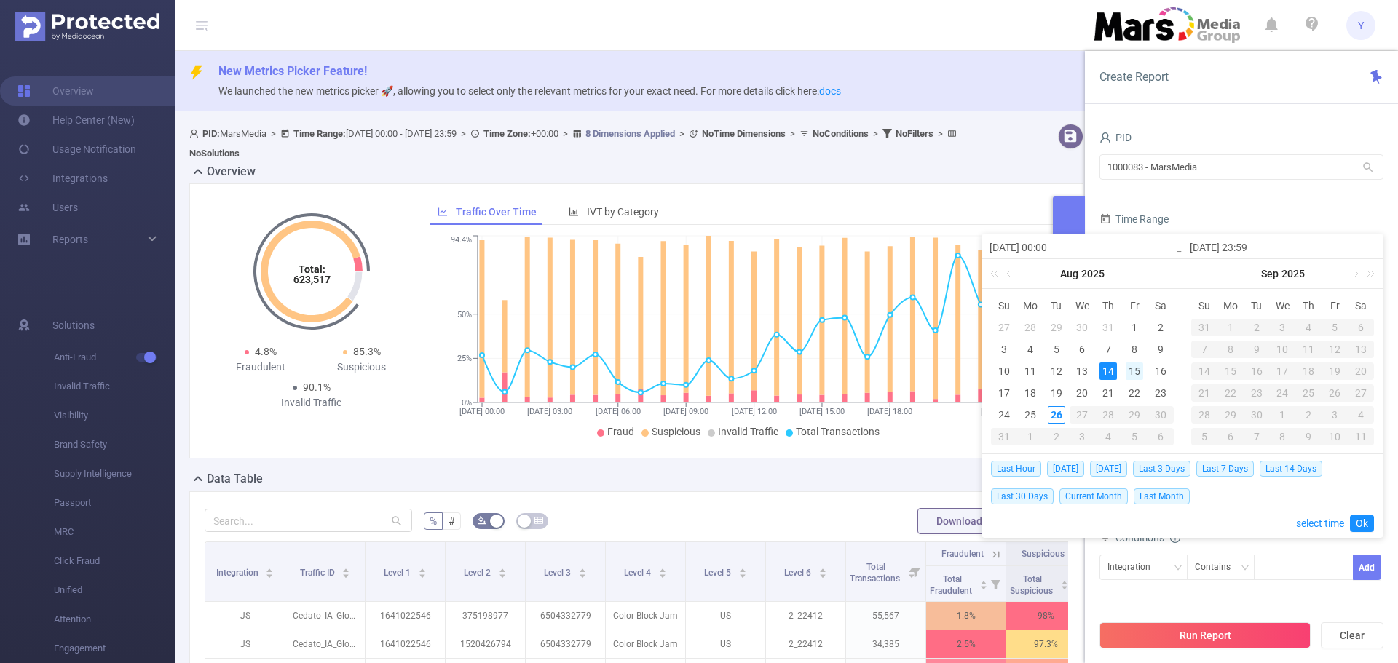
click at [1128, 372] on div "15" at bounding box center [1134, 371] width 17 height 17
type input "[DATE] 00:00"
type input "[DATE] 23:59"
type input "[DATE] 00:00"
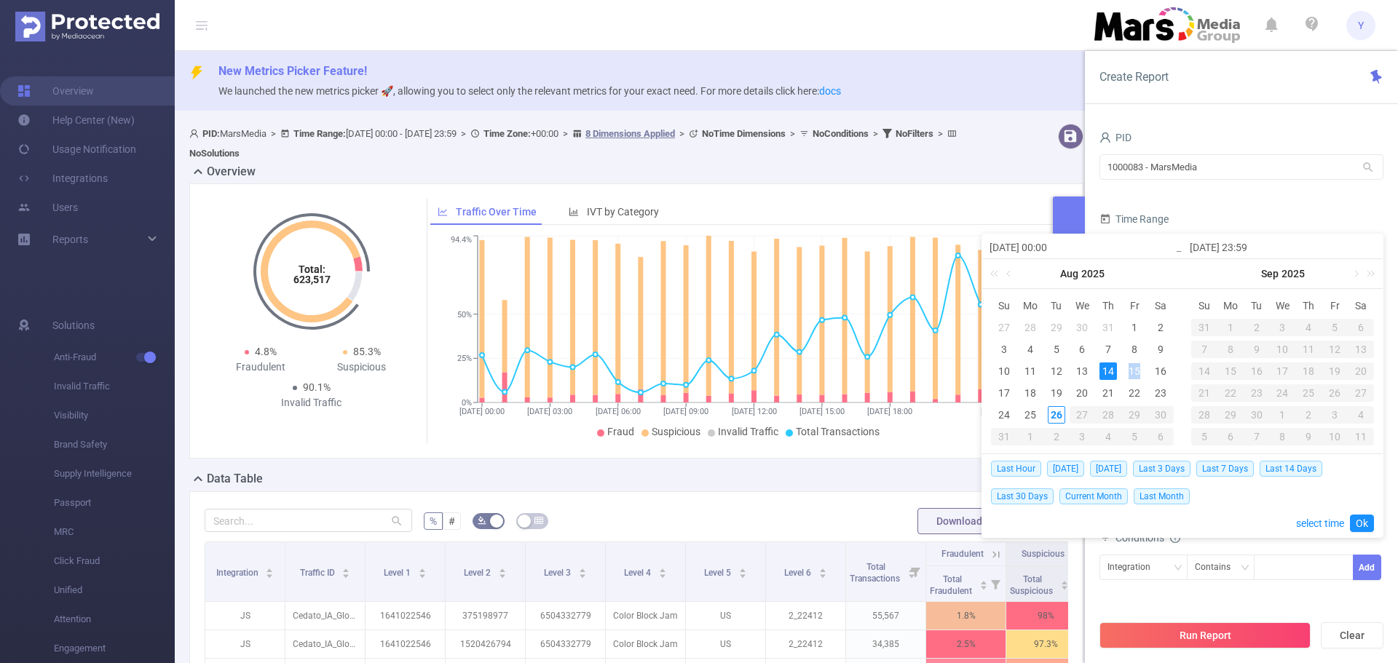
type input "[DATE] 23:59"
click at [1371, 524] on link "Ok" at bounding box center [1362, 523] width 24 height 17
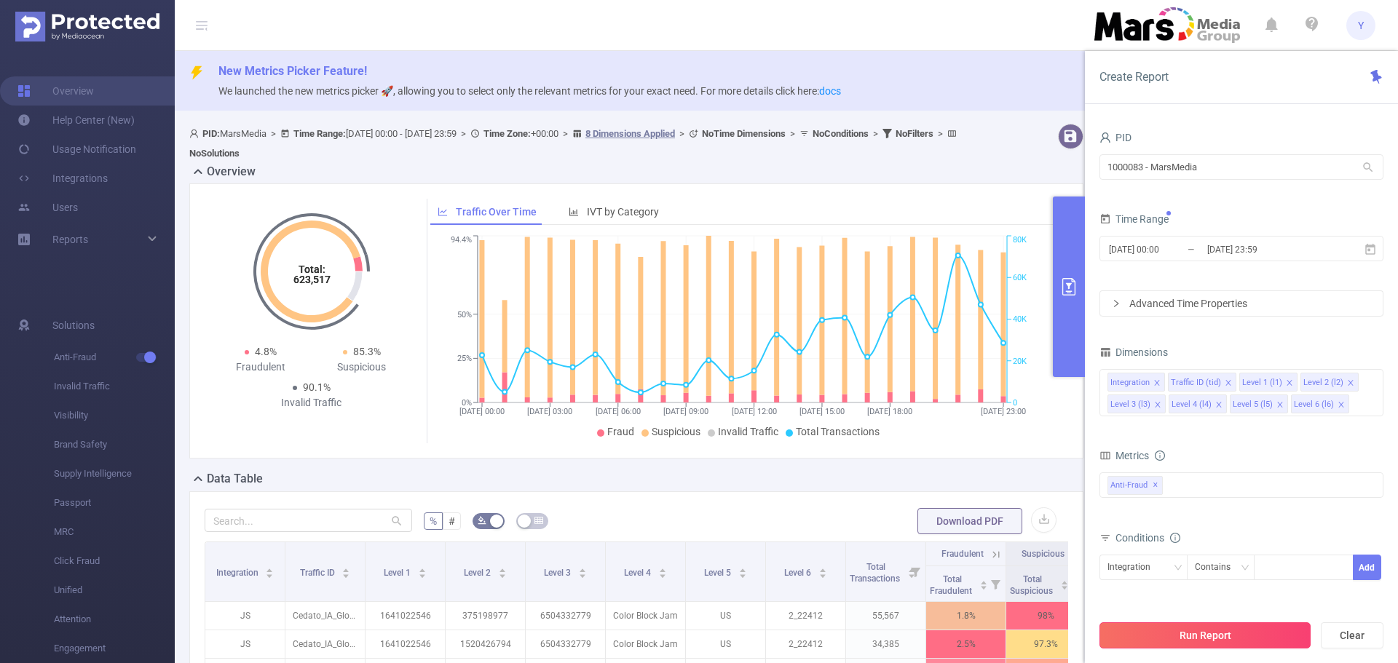
click at [1236, 637] on button "Run Report" at bounding box center [1204, 635] width 211 height 26
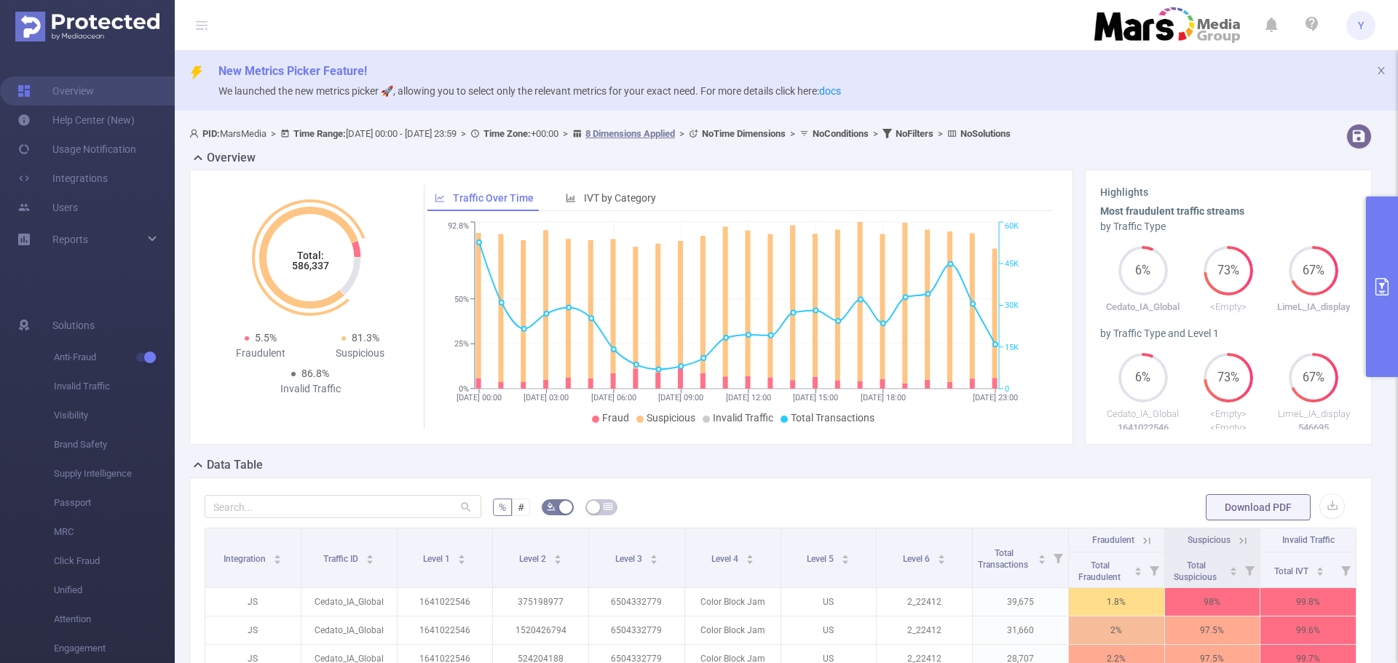
click at [303, 263] on tspan "586,337" at bounding box center [310, 266] width 37 height 12
click at [1368, 288] on button "primary" at bounding box center [1382, 287] width 32 height 181
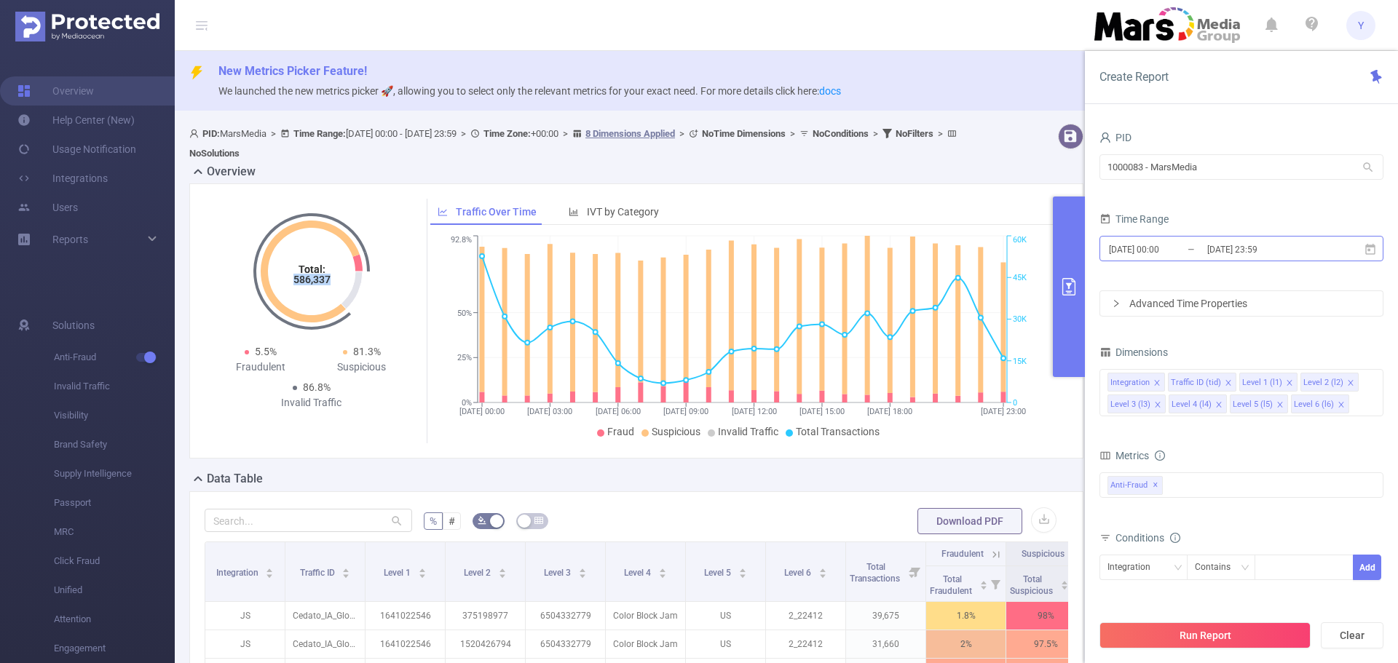
click at [1279, 240] on input "[DATE] 23:59" at bounding box center [1265, 250] width 118 height 20
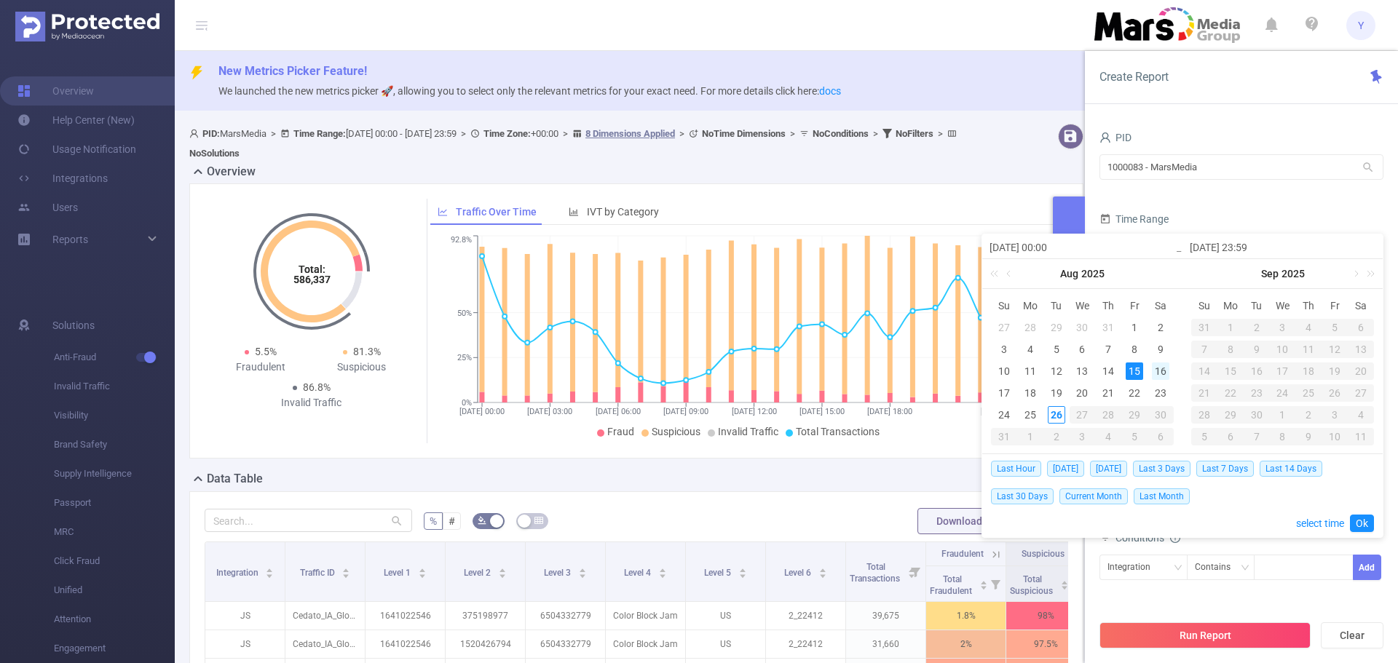
click at [1154, 372] on div "16" at bounding box center [1160, 371] width 17 height 17
type input "[DATE] 00:00"
type input "[DATE] 23:59"
type input "[DATE] 00:00"
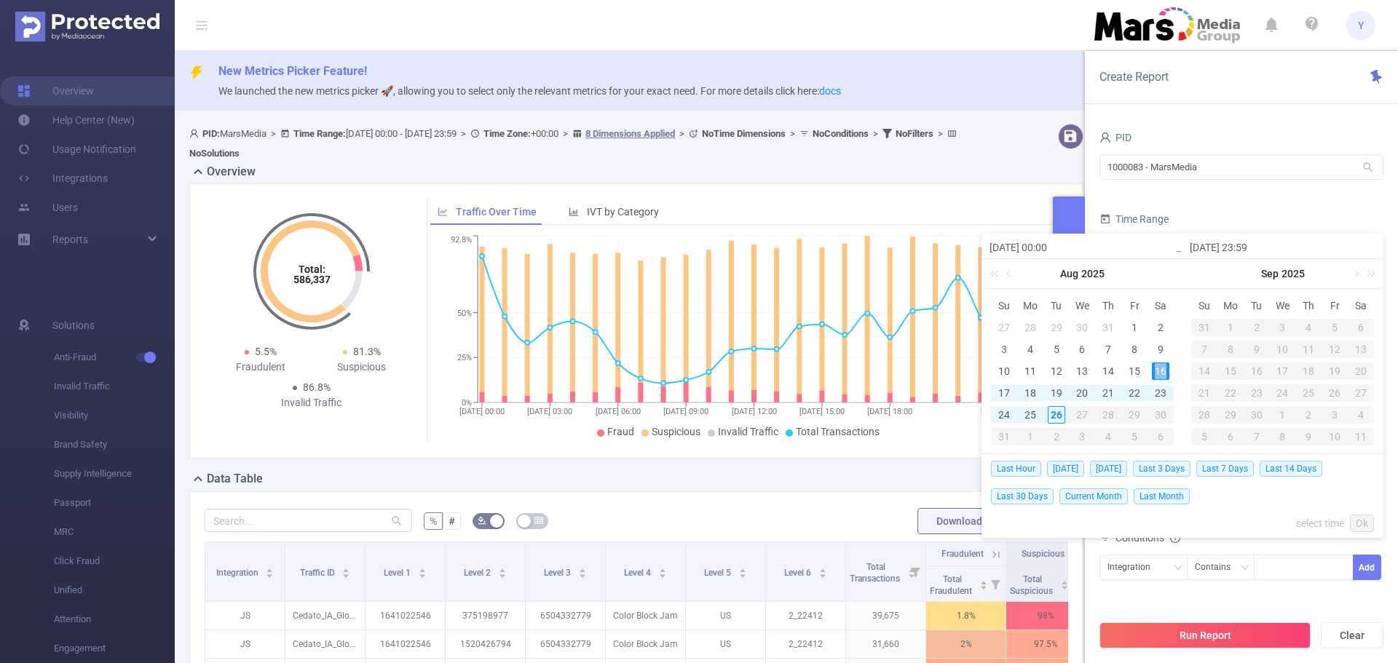
type input "[DATE] 23:59"
click at [1364, 518] on link "Ok" at bounding box center [1362, 523] width 24 height 17
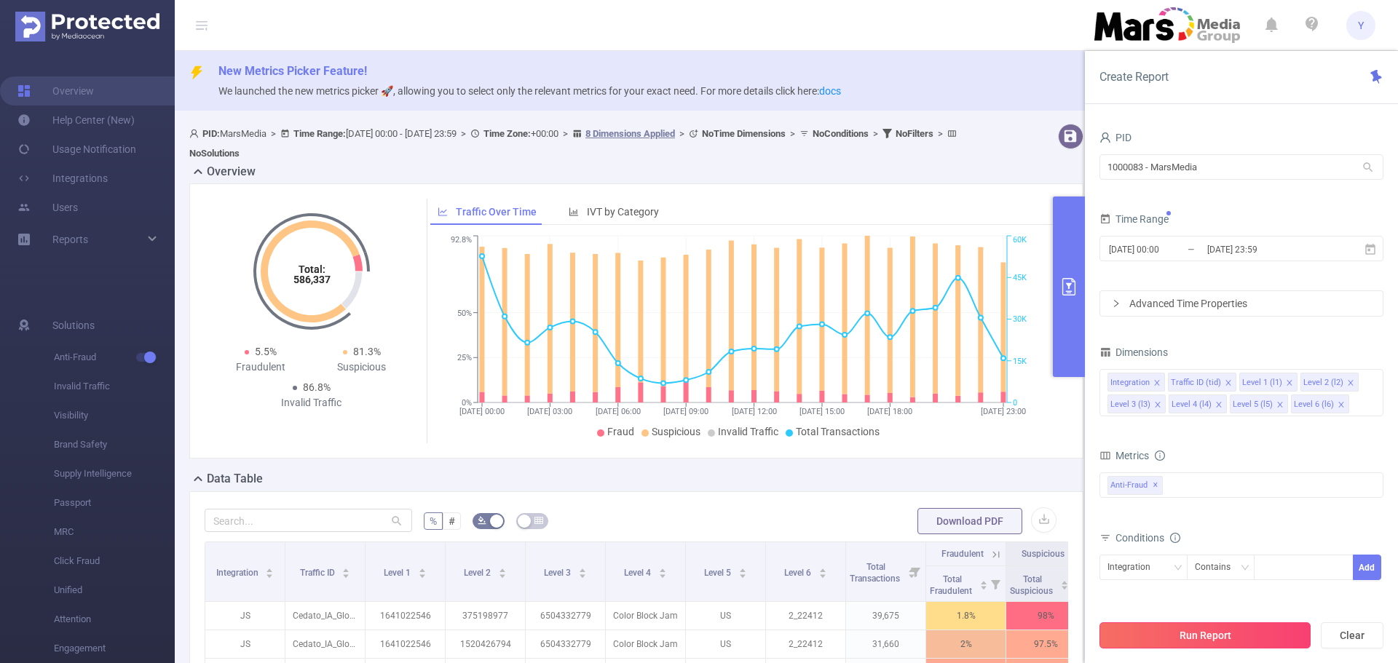
click at [1235, 634] on button "Run Report" at bounding box center [1204, 635] width 211 height 26
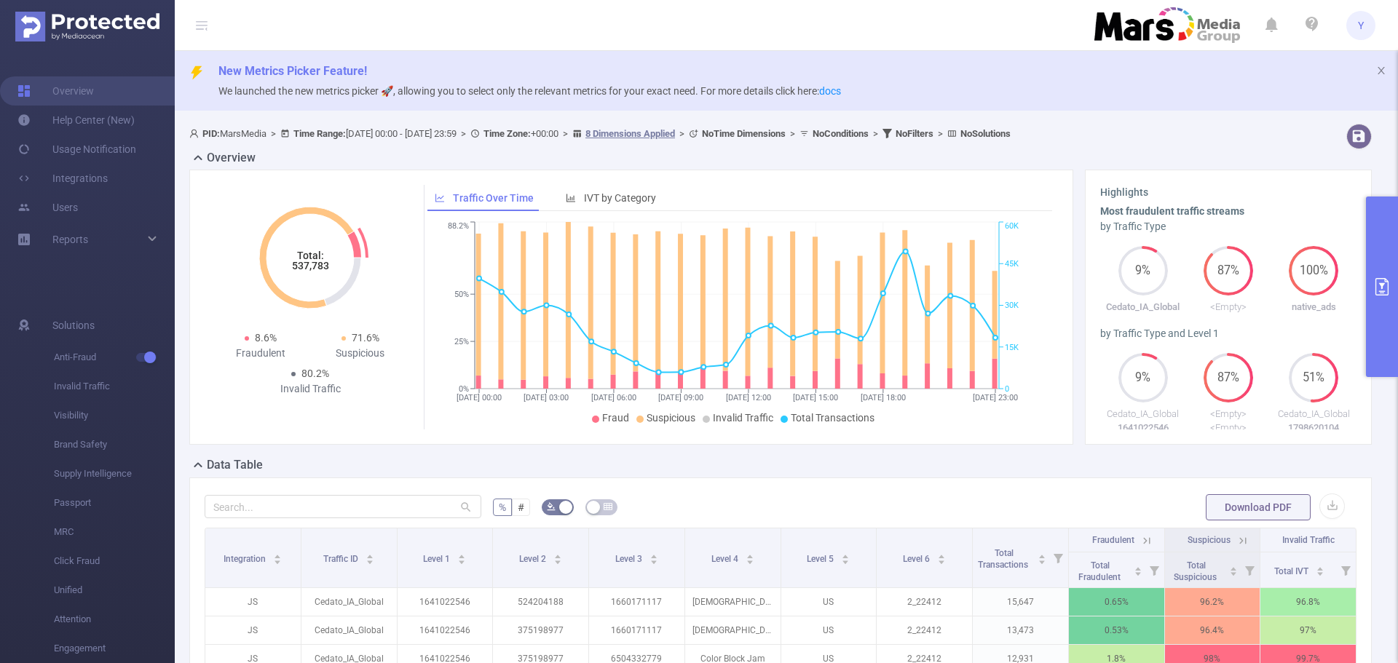
click at [301, 269] on tspan "537,783" at bounding box center [310, 266] width 37 height 12
click at [1385, 300] on button "primary" at bounding box center [1382, 287] width 32 height 181
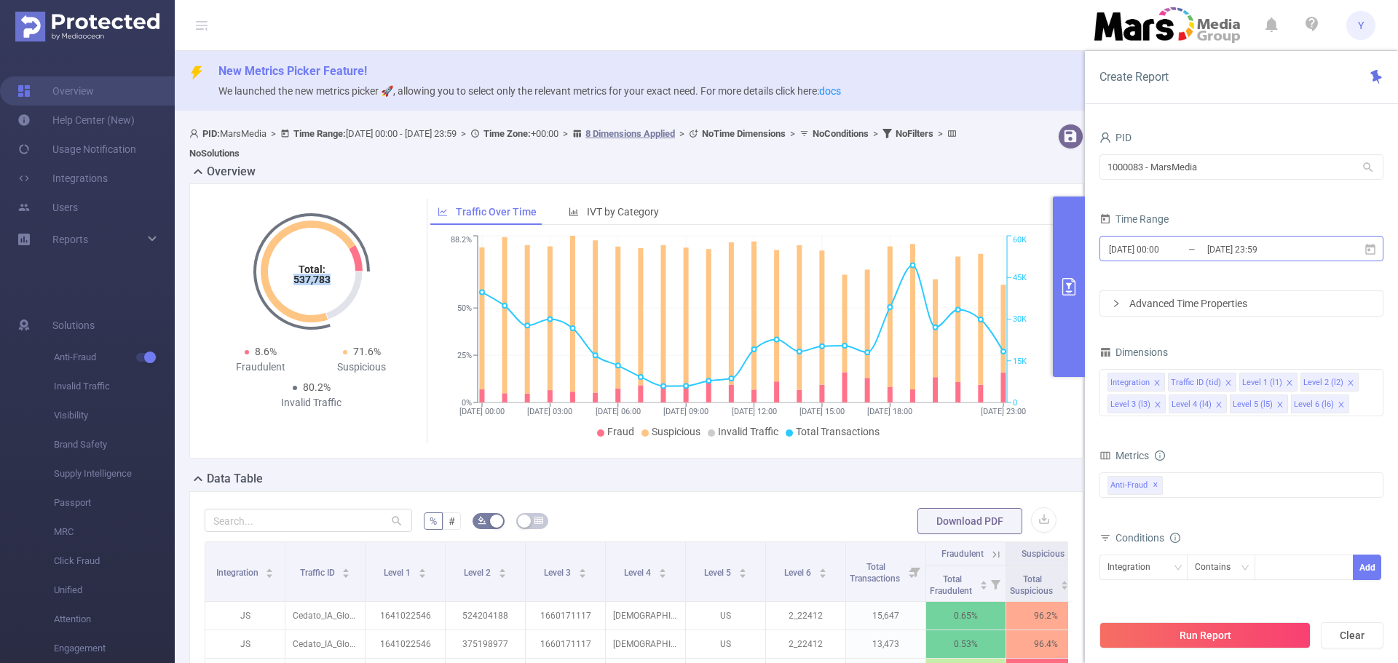
click at [1275, 254] on input "[DATE] 23:59" at bounding box center [1265, 250] width 118 height 20
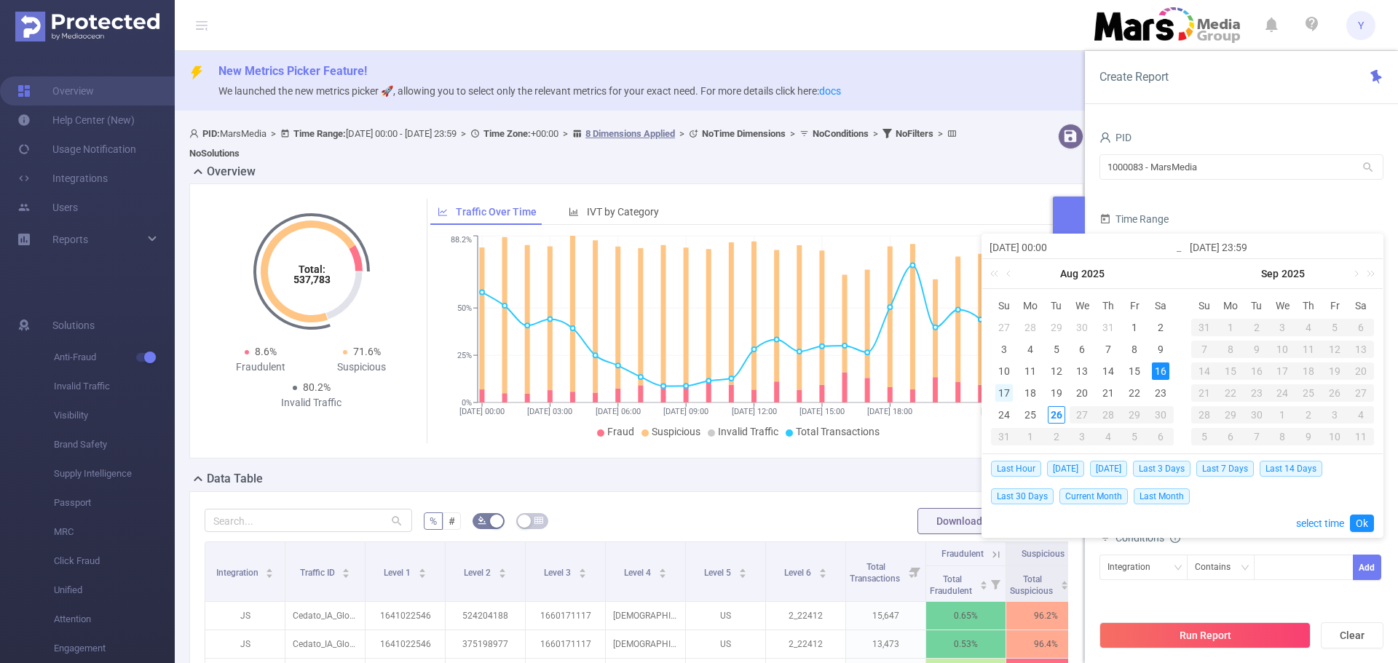
click at [1005, 396] on div "17" at bounding box center [1003, 392] width 17 height 17
type input "[DATE] 00:00"
type input "[DATE] 23:59"
type input "[DATE] 00:00"
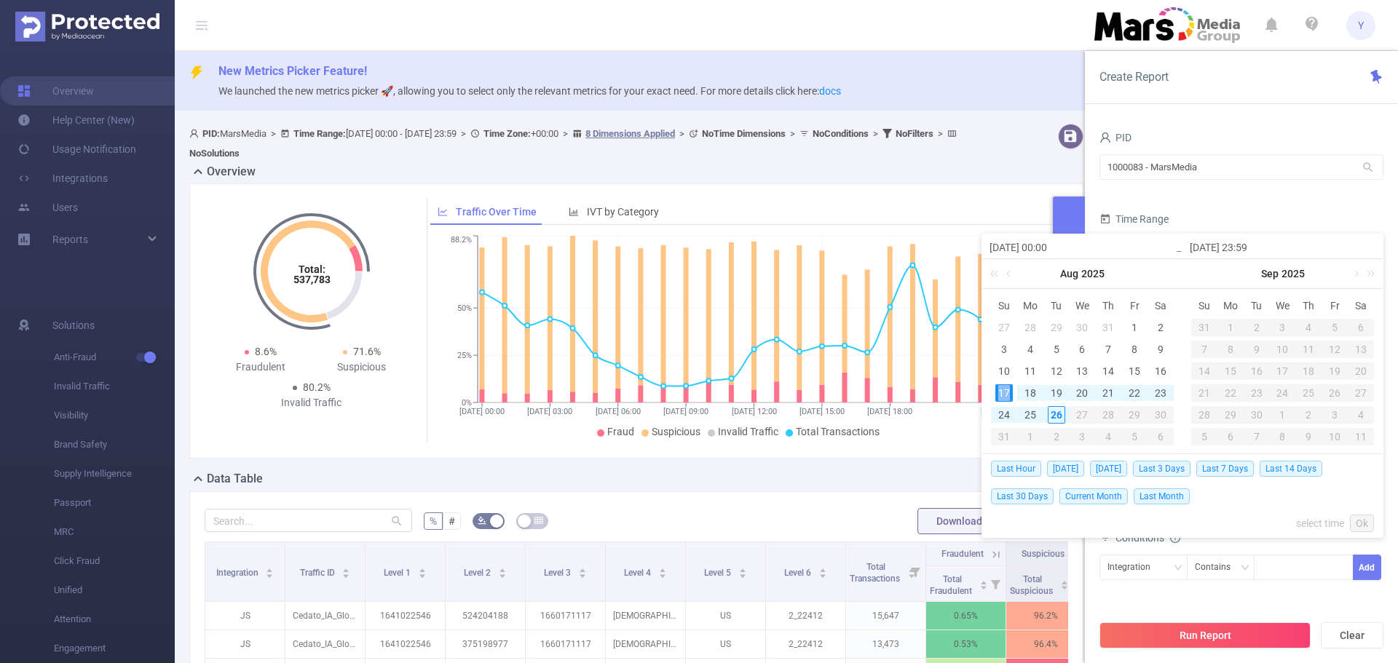
type input "[DATE] 23:59"
click at [1357, 521] on link "Ok" at bounding box center [1362, 523] width 24 height 17
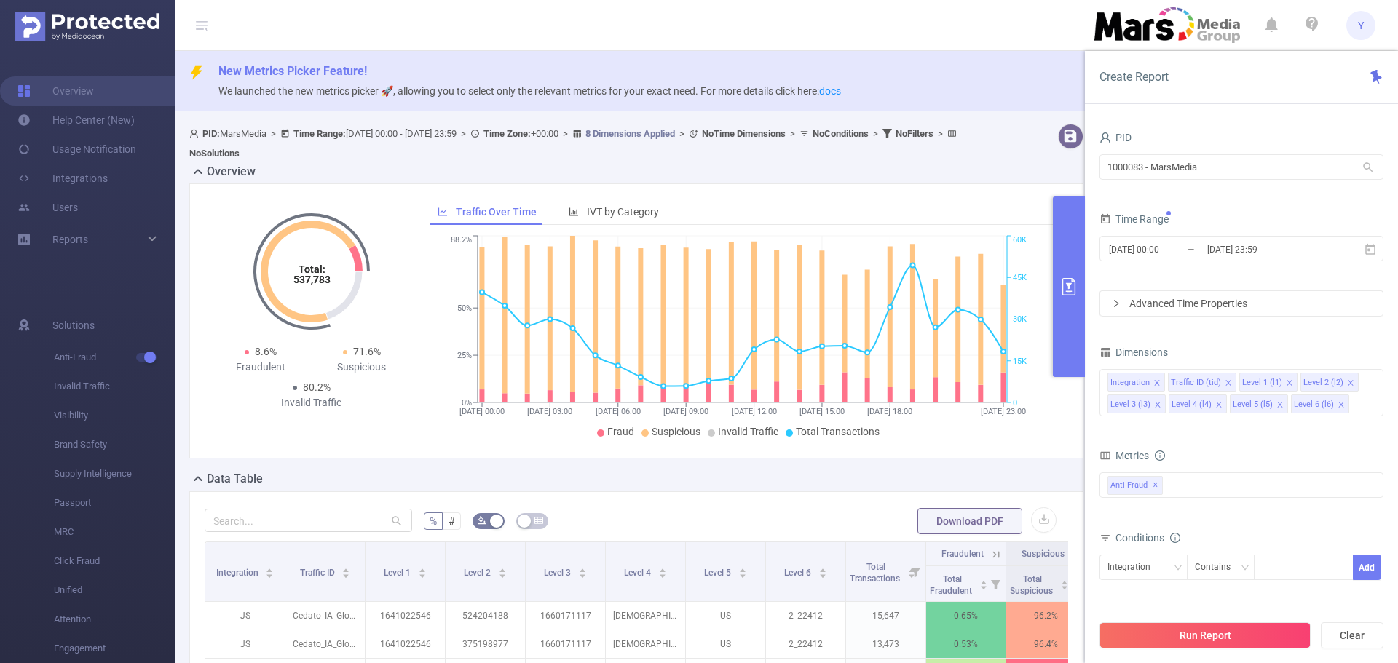
click at [1275, 618] on div "Run Report Clear" at bounding box center [1241, 635] width 313 height 55
click at [1271, 629] on button "Run Report" at bounding box center [1204, 635] width 211 height 26
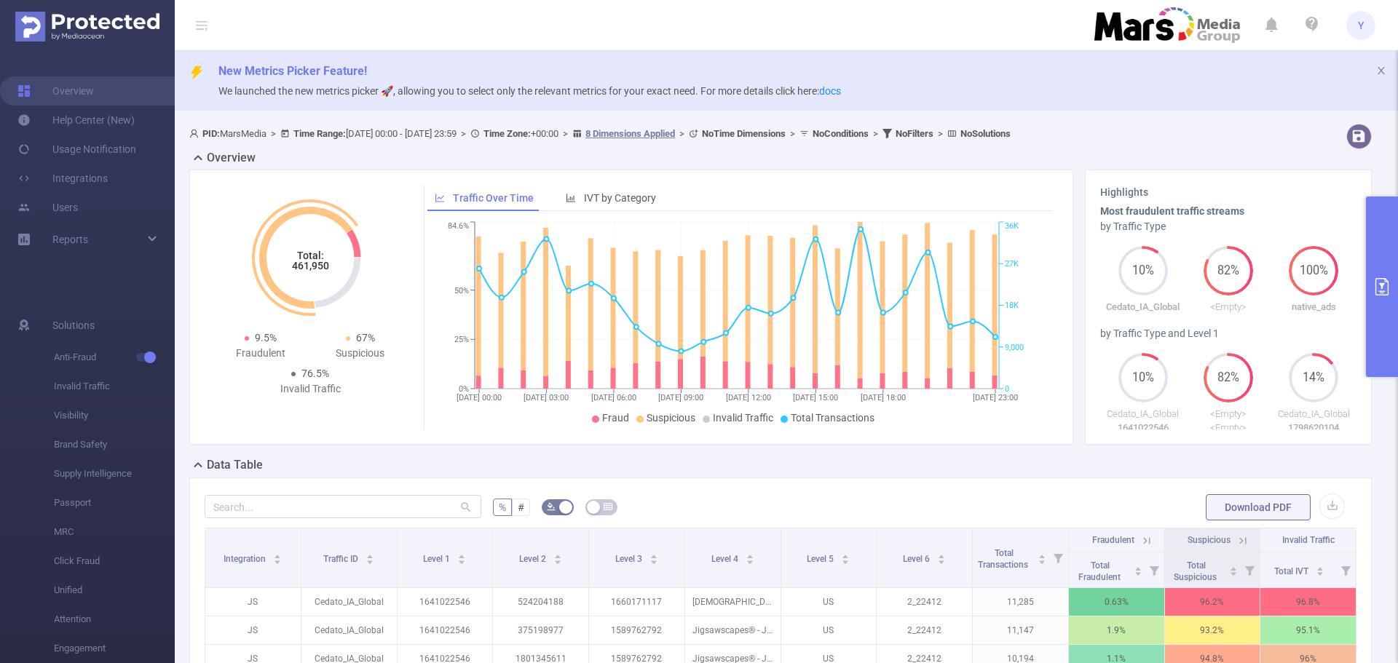
click at [318, 266] on tspan "461,950" at bounding box center [310, 266] width 37 height 12
click at [1391, 272] on button "primary" at bounding box center [1382, 287] width 32 height 181
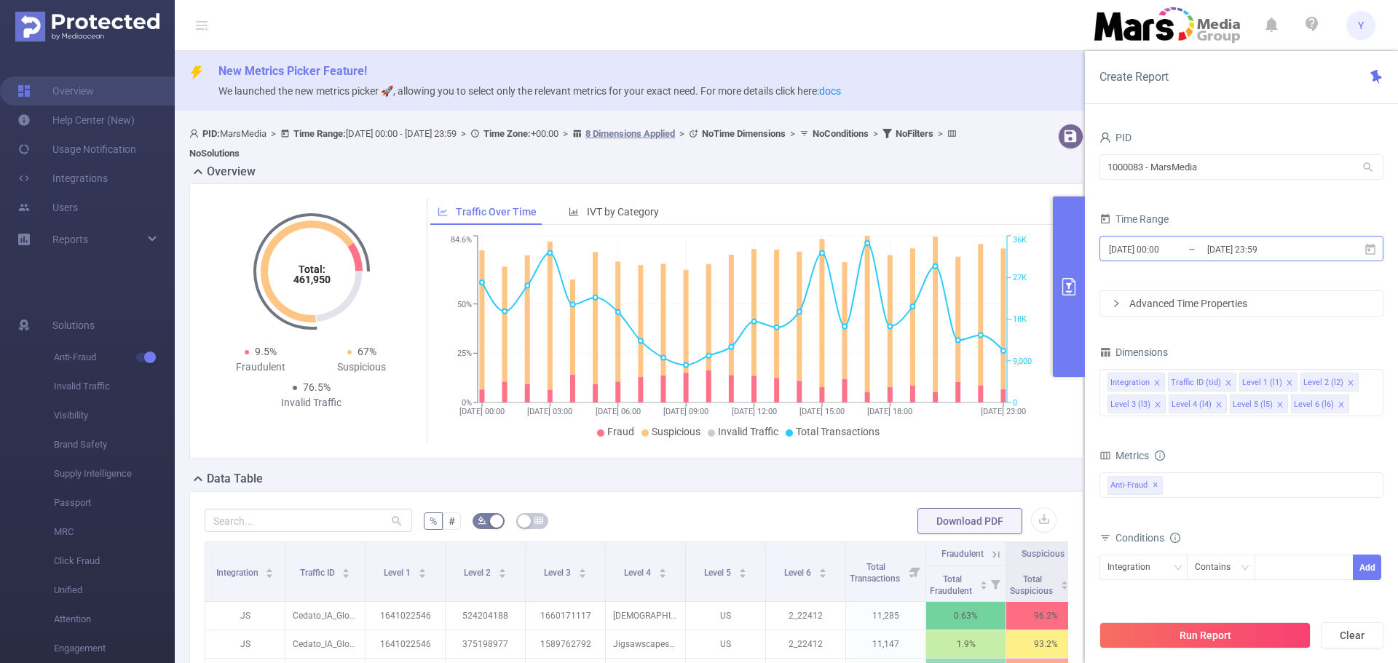
click at [1267, 258] on input "[DATE] 23:59" at bounding box center [1265, 250] width 118 height 20
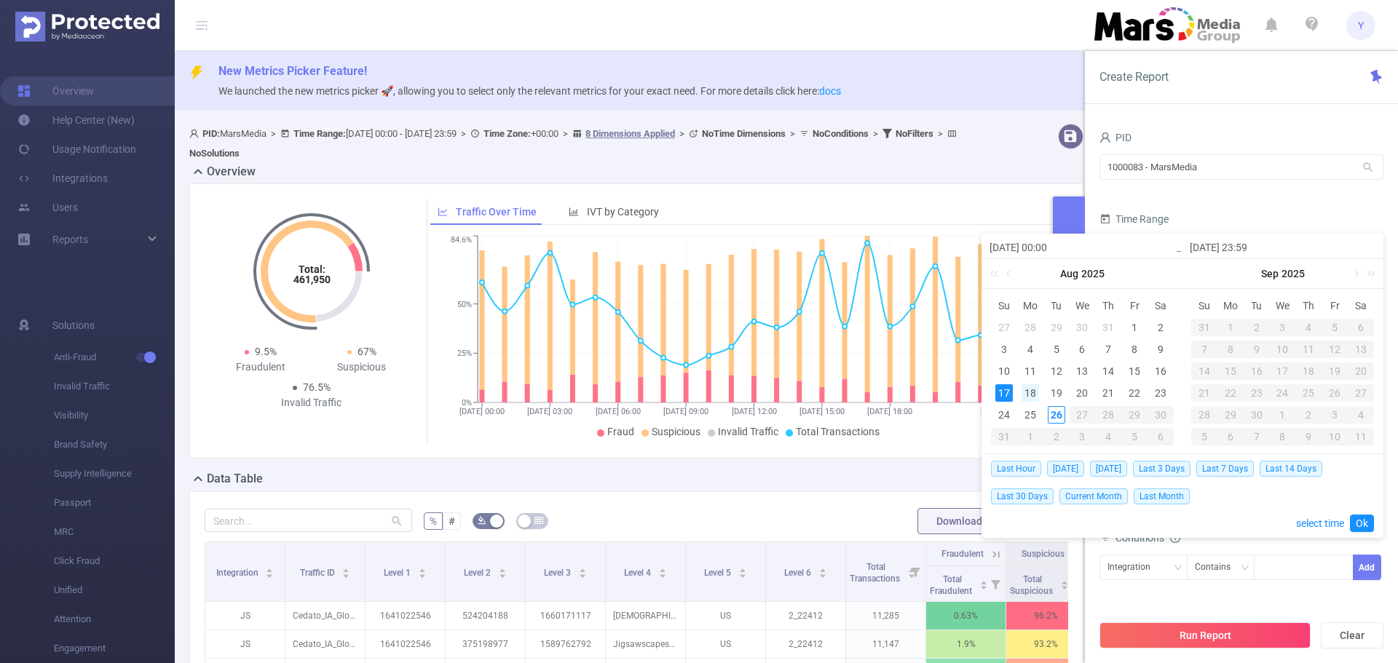
click at [1024, 392] on div "18" at bounding box center [1029, 392] width 17 height 17
type input "[DATE] 00:00"
type input "[DATE] 23:59"
type input "[DATE] 00:00"
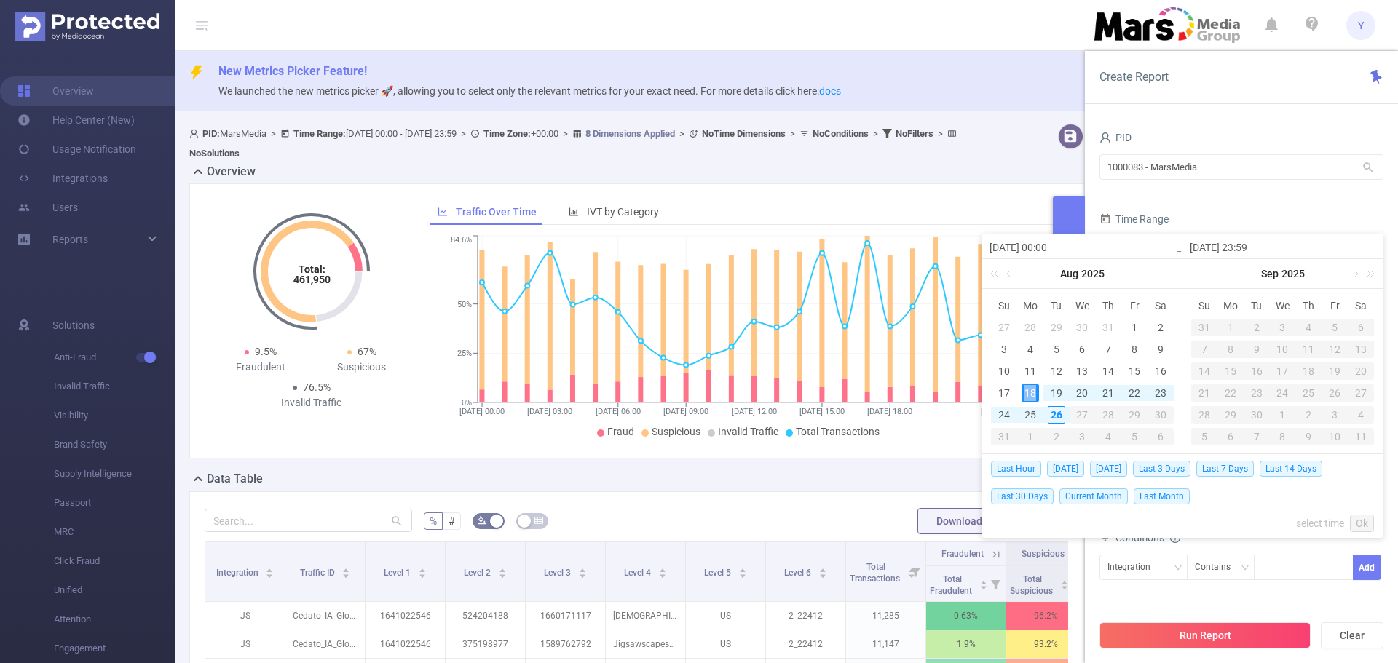
type input "[DATE] 23:59"
click at [1364, 521] on link "Ok" at bounding box center [1362, 523] width 24 height 17
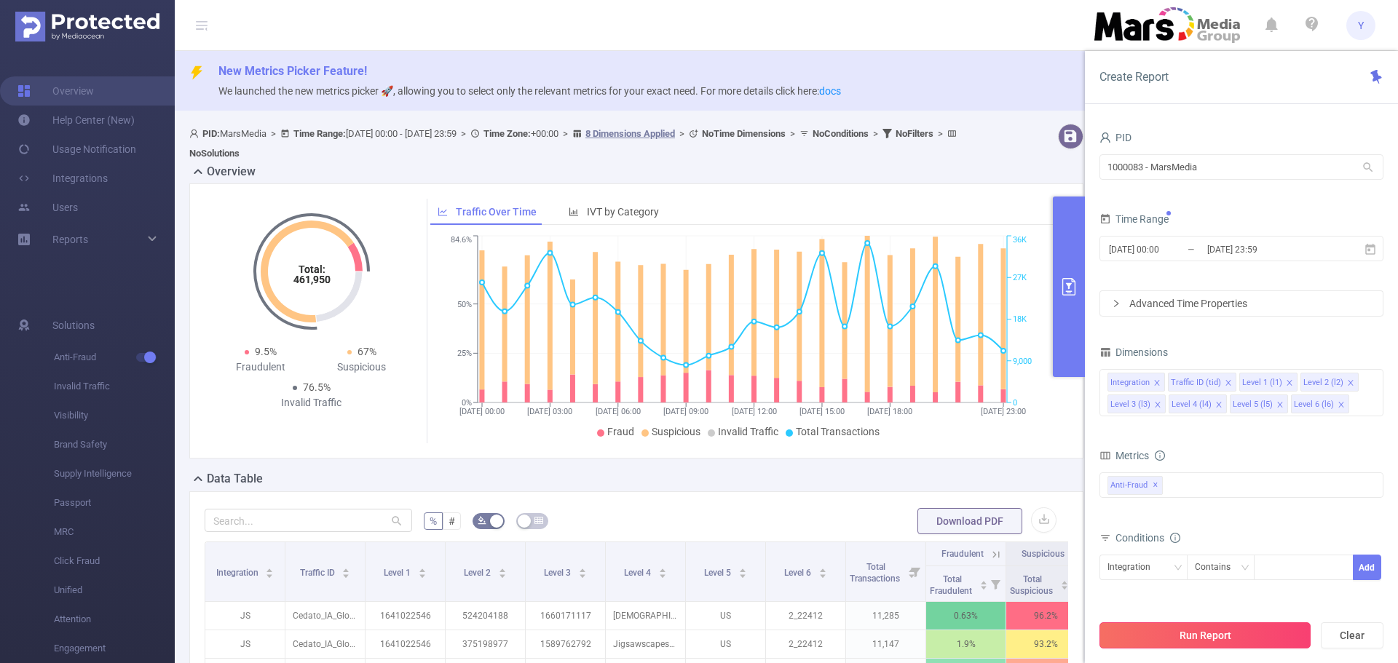
click at [1265, 633] on button "Run Report" at bounding box center [1204, 635] width 211 height 26
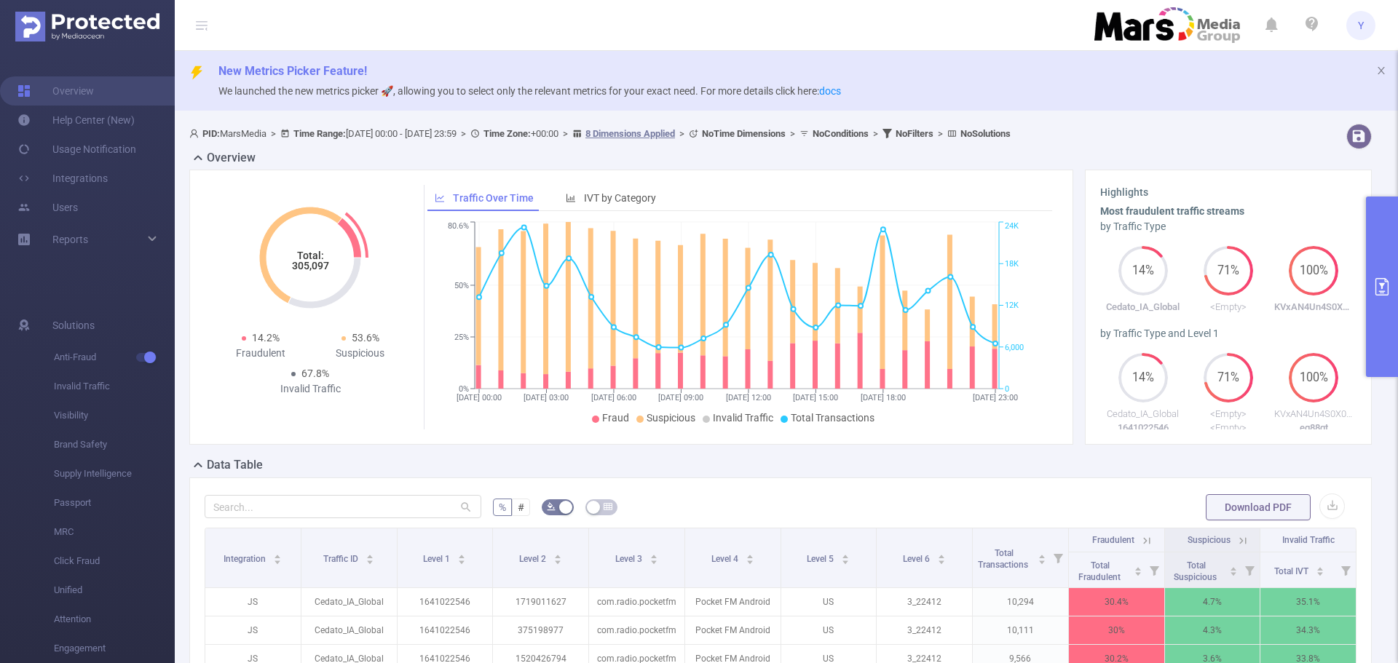
click at [317, 261] on tspan "305,097" at bounding box center [310, 266] width 37 height 12
click at [1376, 255] on button "primary" at bounding box center [1382, 287] width 32 height 181
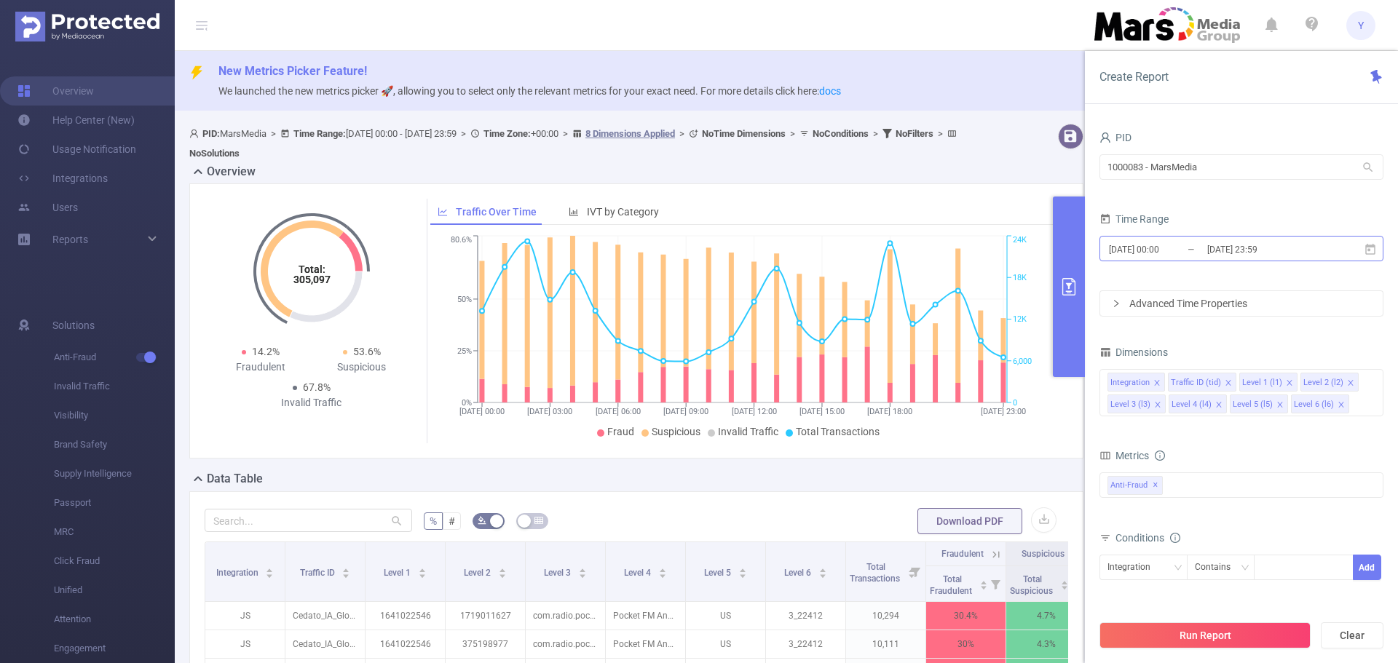
click at [1312, 258] on input "[DATE] 23:59" at bounding box center [1265, 250] width 118 height 20
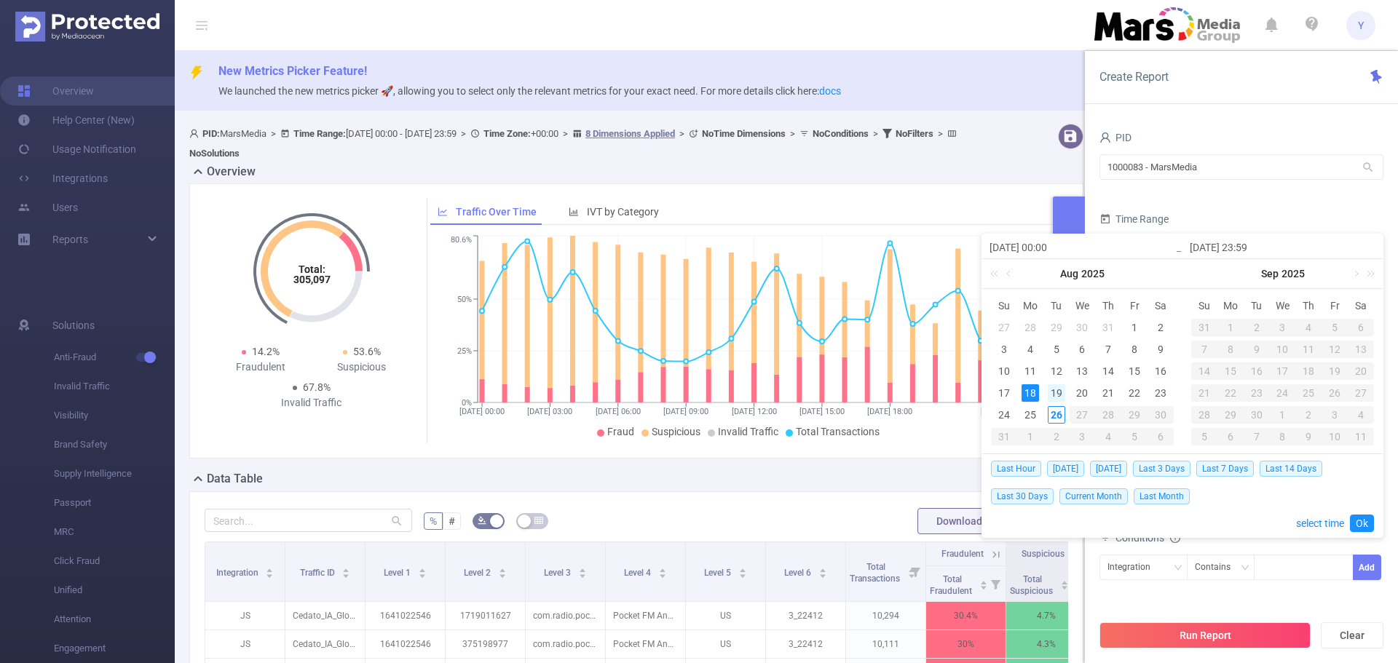
click at [1052, 389] on div "19" at bounding box center [1056, 392] width 17 height 17
type input "[DATE] 00:00"
type input "[DATE] 23:59"
type input "[DATE] 00:00"
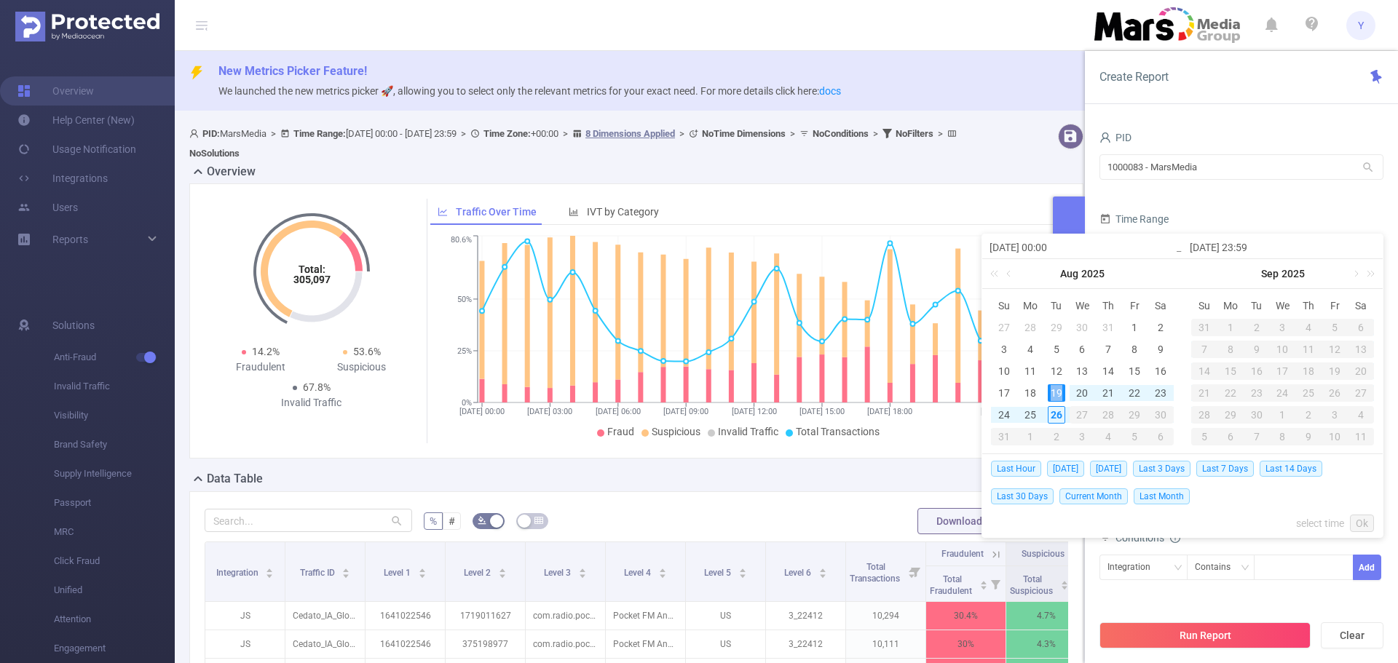
type input "[DATE] 23:59"
click at [1357, 519] on link "Ok" at bounding box center [1362, 523] width 24 height 17
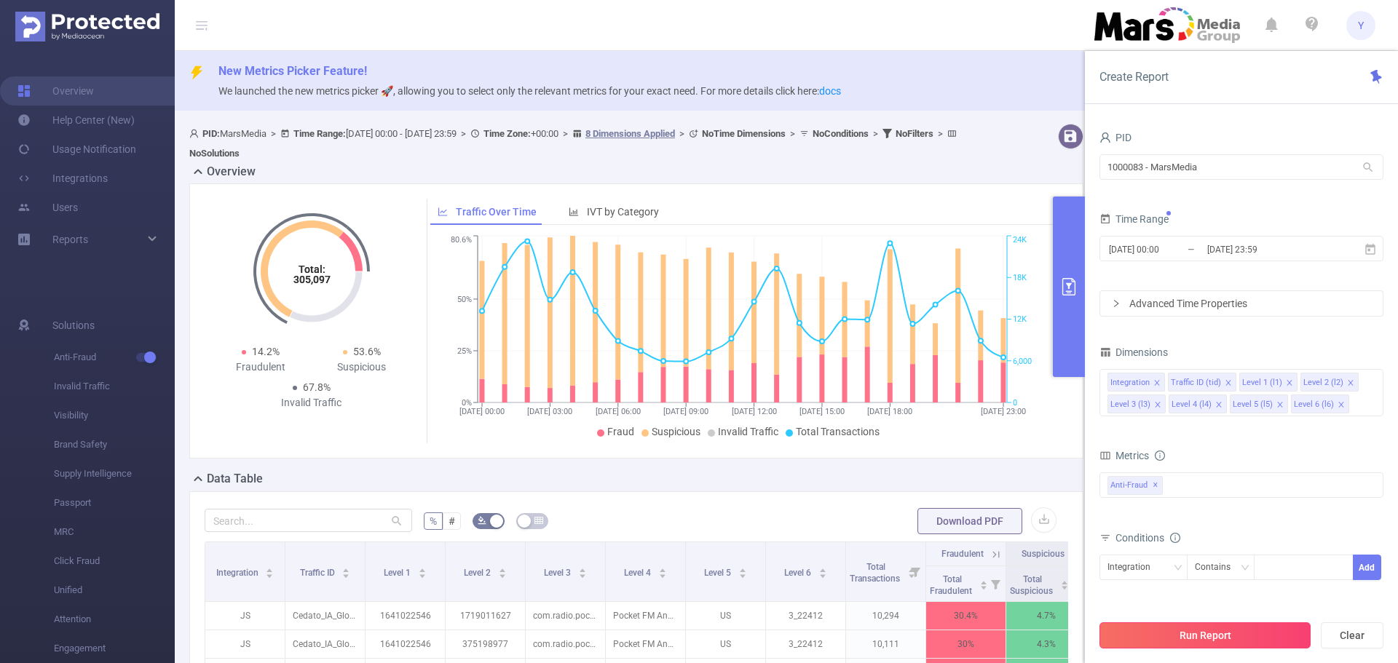
click at [1246, 633] on button "Run Report" at bounding box center [1204, 635] width 211 height 26
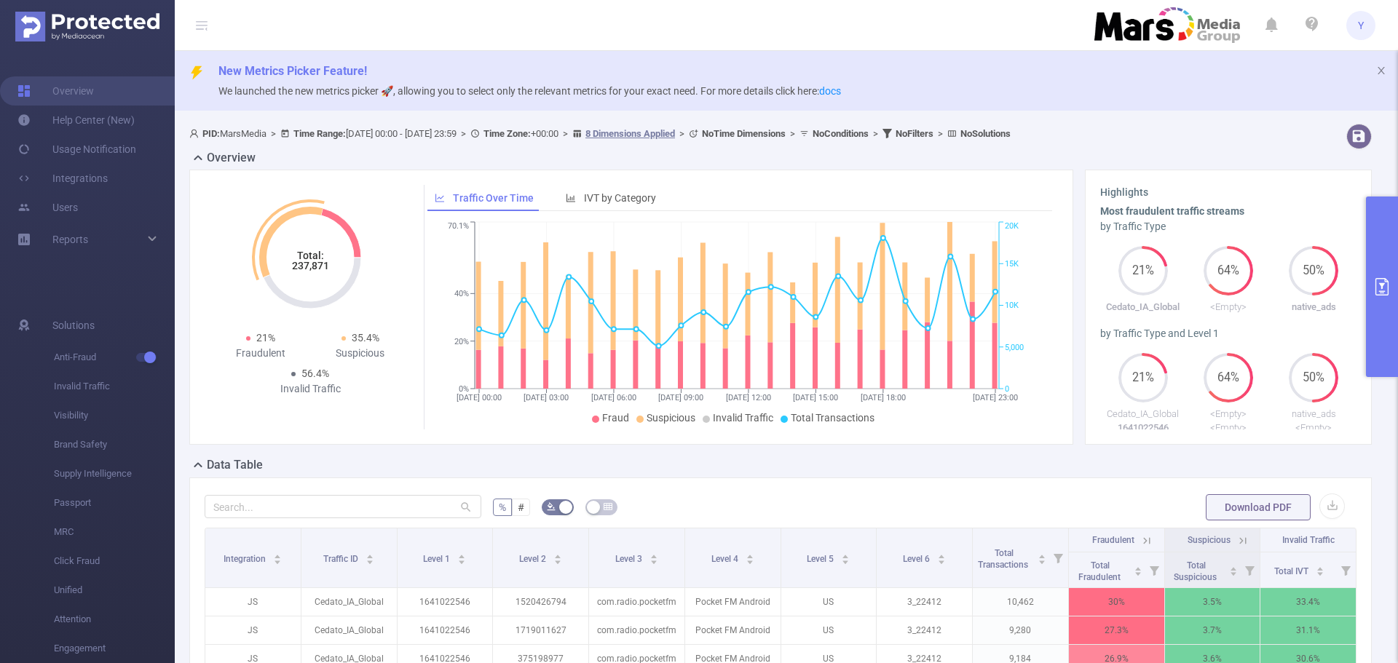
click at [298, 264] on tspan "237,871" at bounding box center [310, 266] width 37 height 12
click at [1397, 245] on button "primary" at bounding box center [1382, 287] width 32 height 181
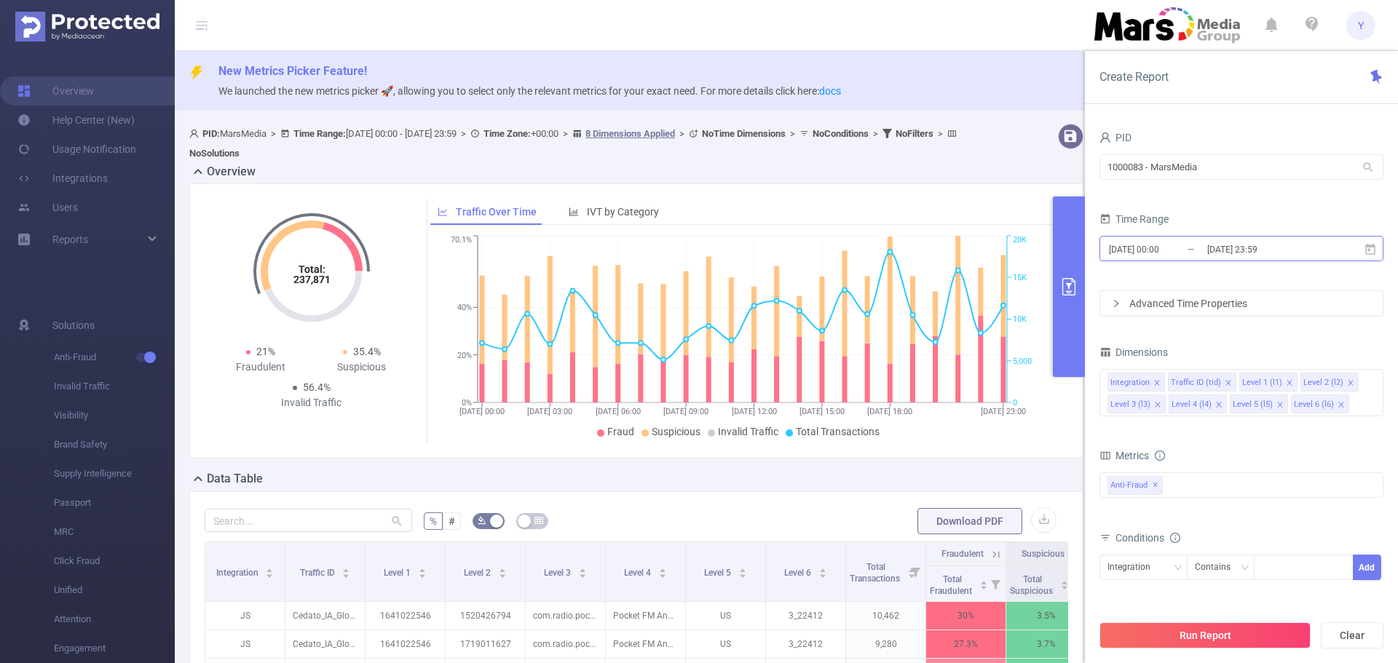
click at [1229, 254] on input "[DATE] 23:59" at bounding box center [1265, 250] width 118 height 20
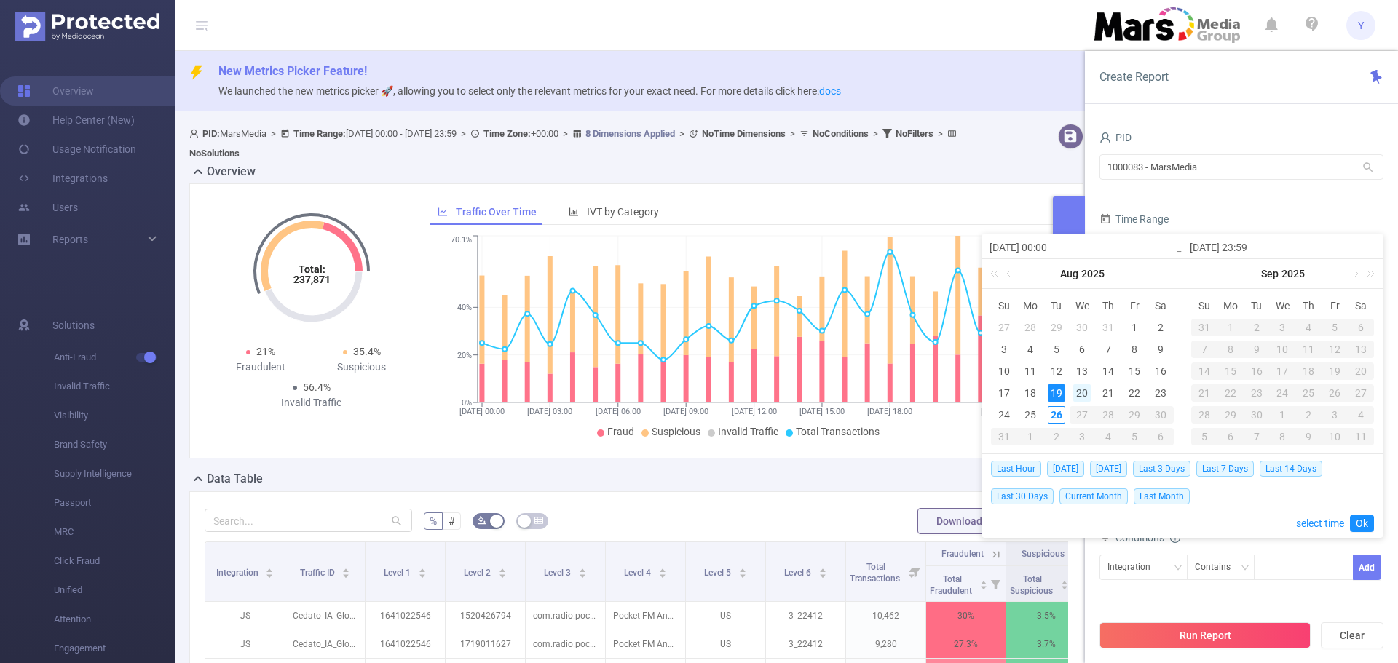
click at [1081, 392] on div "20" at bounding box center [1081, 392] width 17 height 17
type input "[DATE] 00:00"
type input "[DATE] 23:59"
type input "[DATE] 00:00"
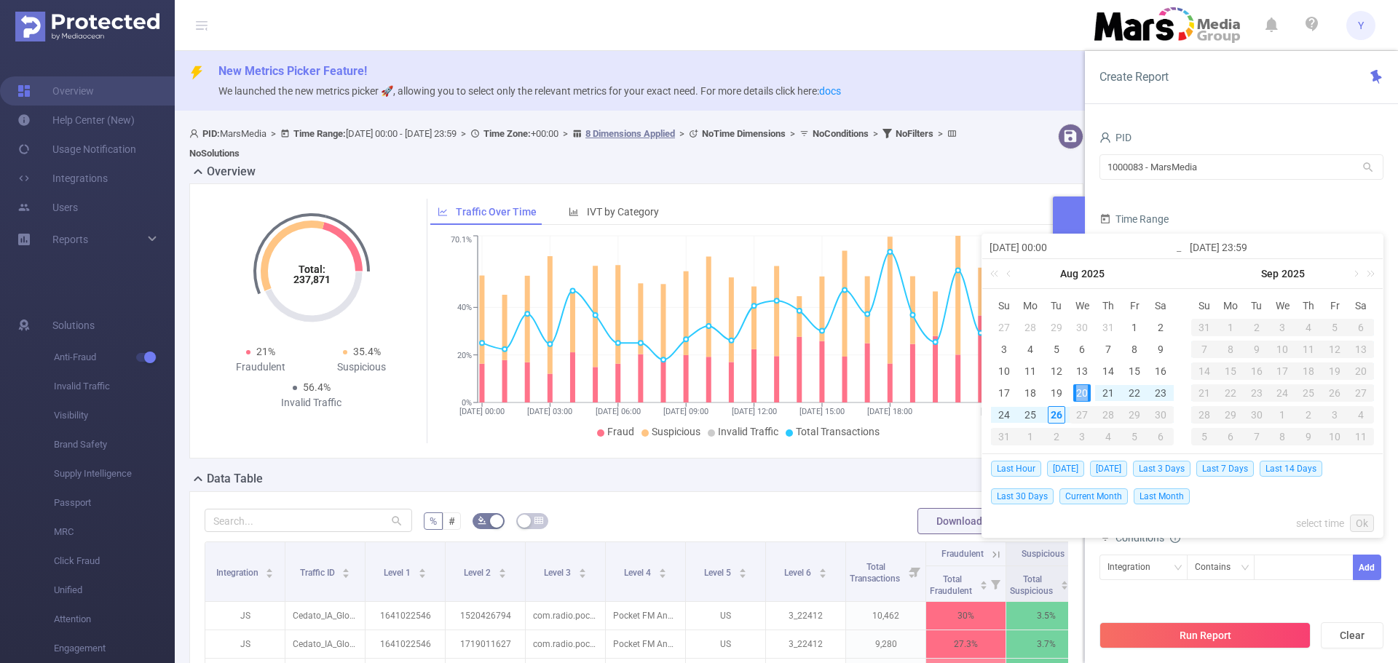
type input "[DATE] 23:59"
click at [1360, 514] on div "Last Hour [DATE] [DATE] Last 3 Days Last 7 Days Last 14 Days Last 30 Days Curre…" at bounding box center [1182, 495] width 383 height 83
click at [1366, 522] on link "Ok" at bounding box center [1362, 523] width 24 height 17
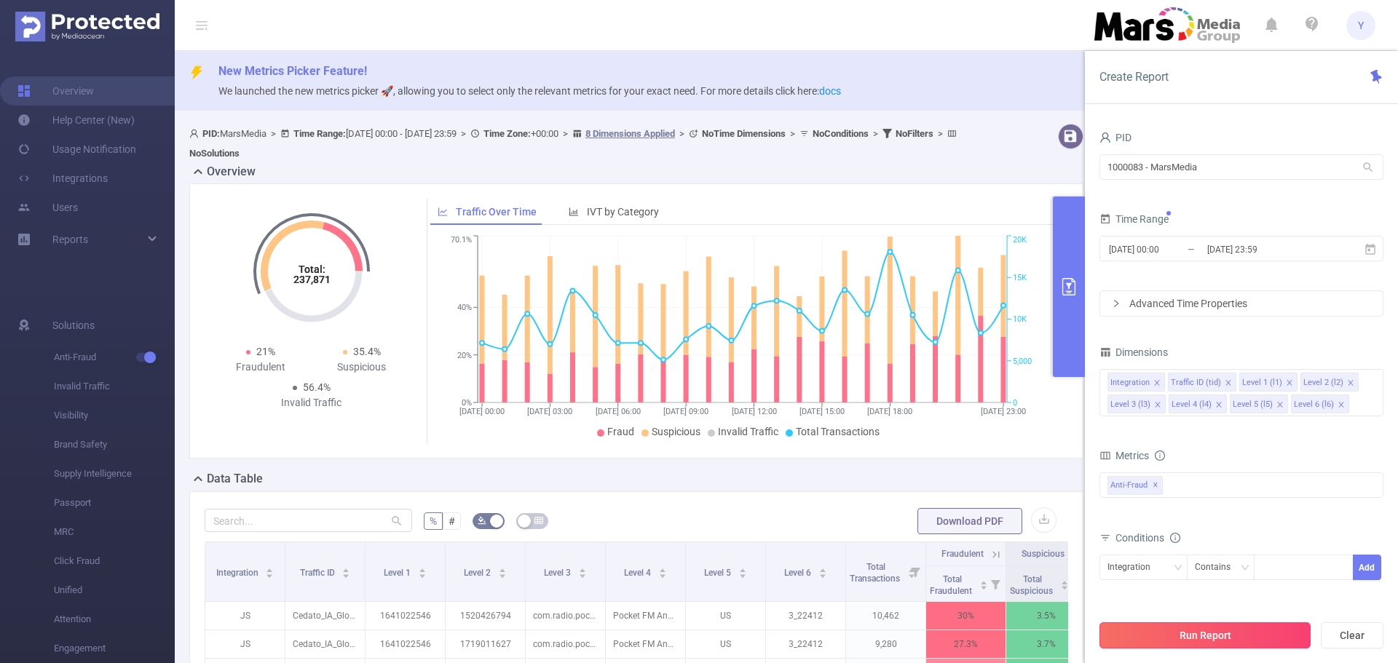
click at [1243, 630] on button "Run Report" at bounding box center [1204, 635] width 211 height 26
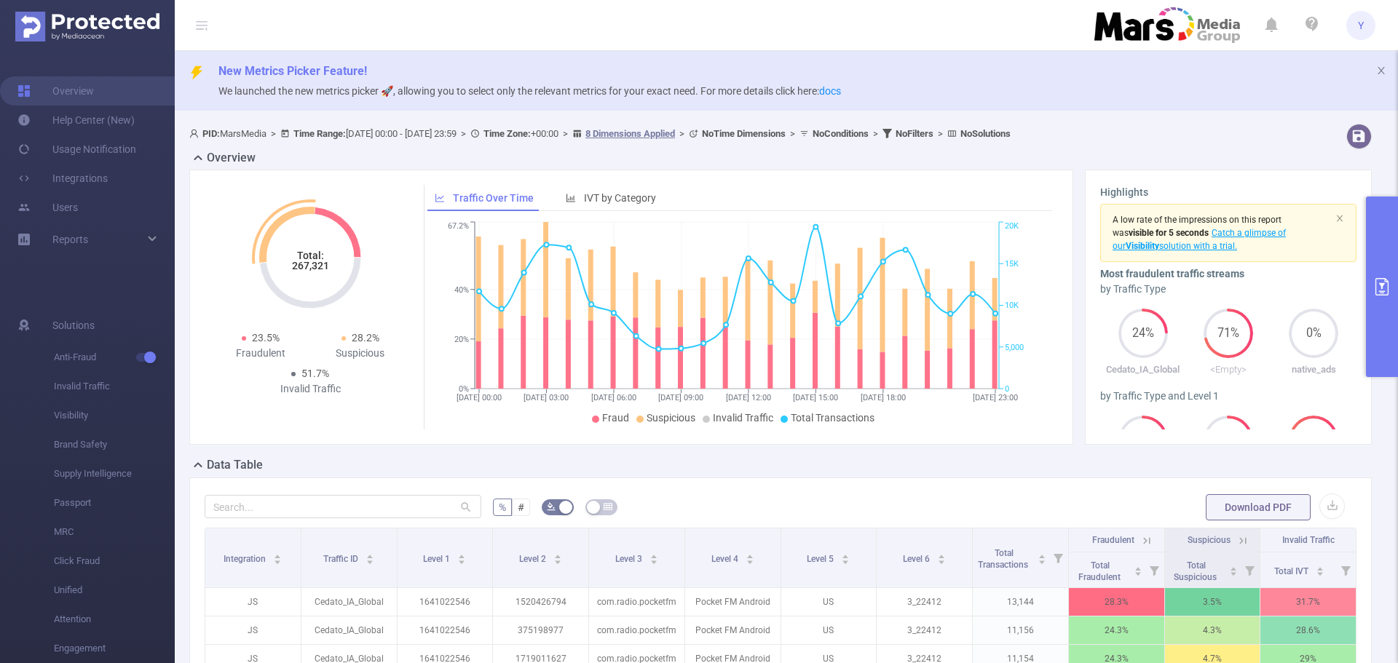
click at [313, 265] on tspan "267,321" at bounding box center [310, 266] width 37 height 12
click at [321, 256] on tspan "Total:" at bounding box center [310, 256] width 27 height 12
click at [321, 264] on tspan "267,321" at bounding box center [310, 266] width 37 height 12
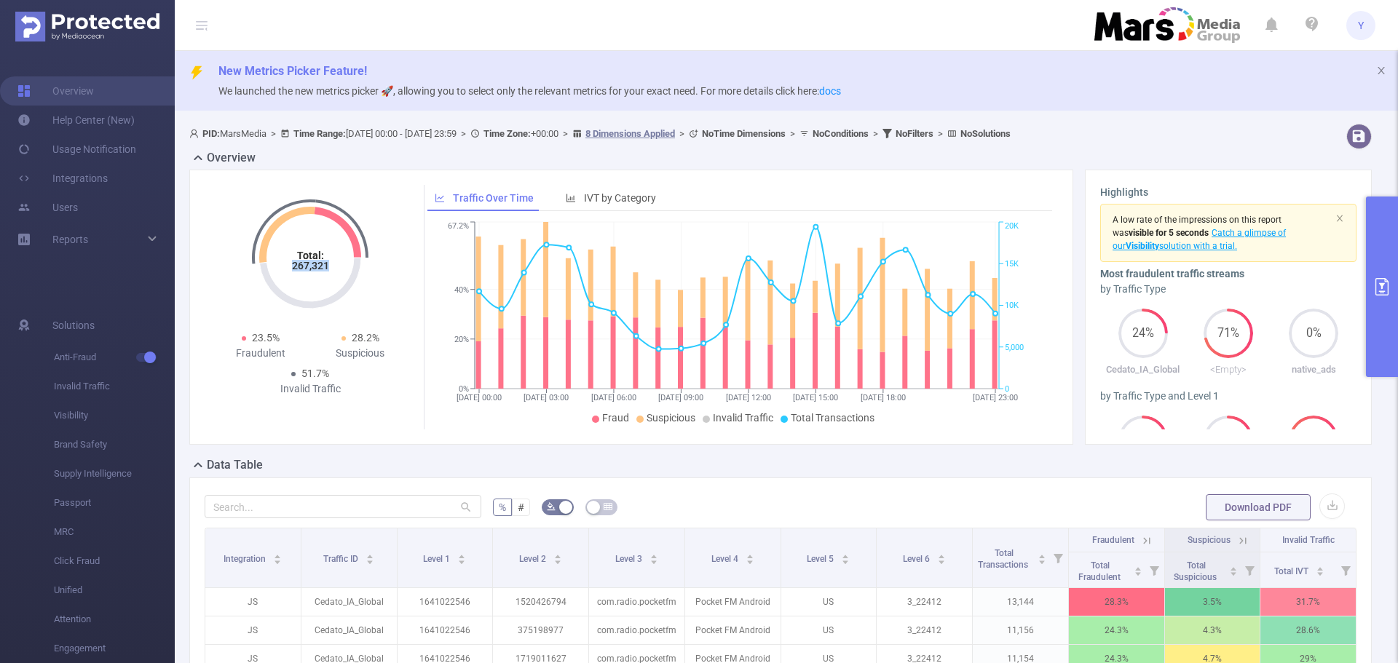
click at [1367, 237] on button "primary" at bounding box center [1382, 287] width 32 height 181
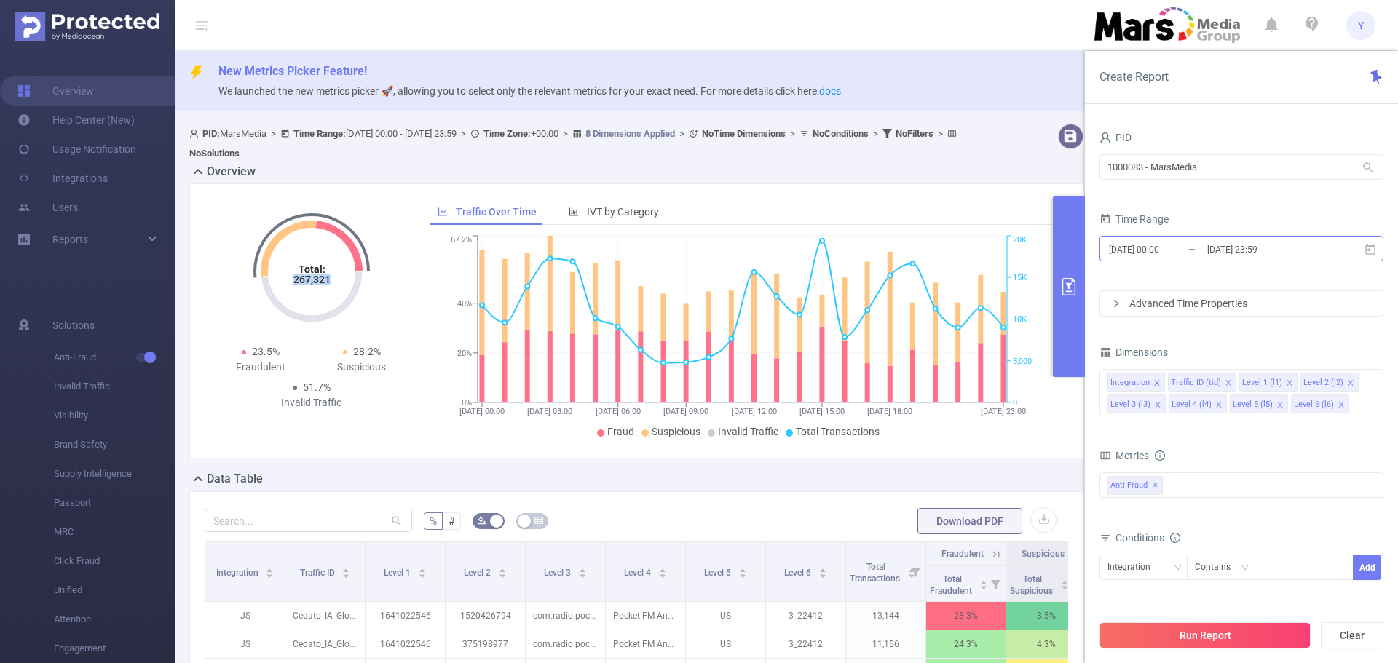
click at [1289, 242] on input "[DATE] 23:59" at bounding box center [1265, 250] width 118 height 20
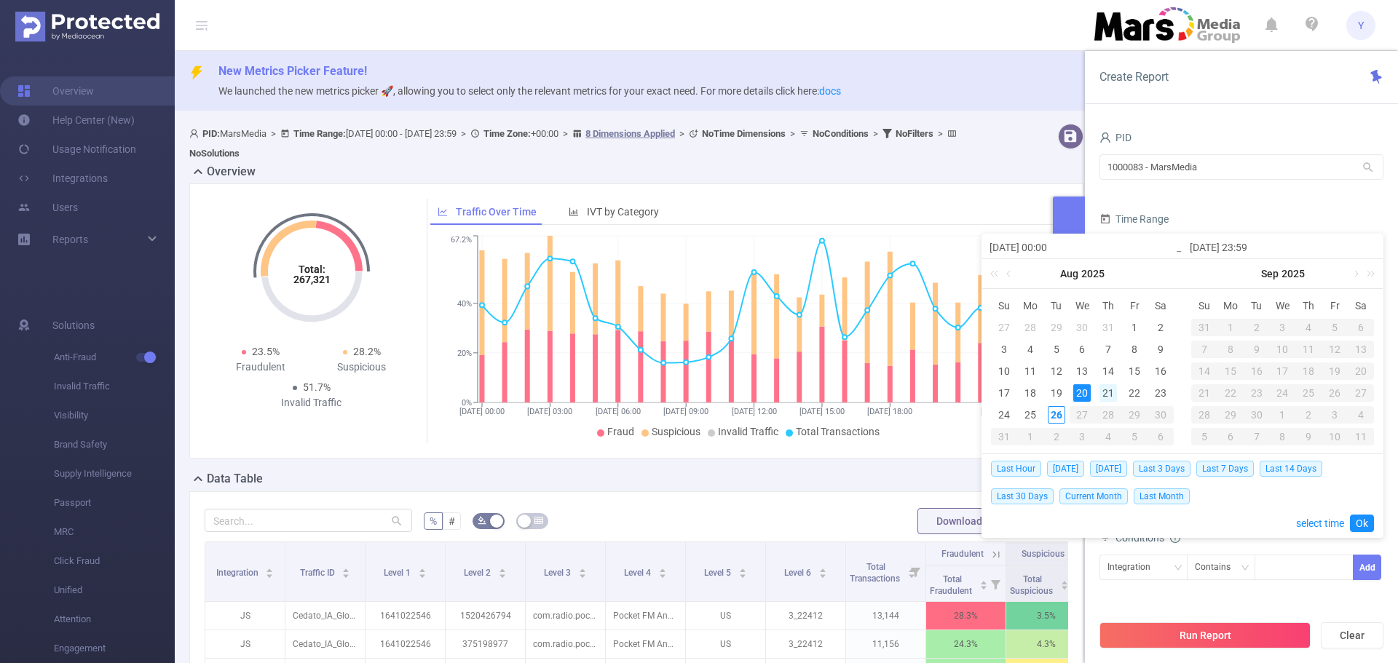
click at [1105, 389] on div "21" at bounding box center [1107, 392] width 17 height 17
type input "[DATE] 00:00"
type input "[DATE] 23:59"
type input "[DATE] 00:00"
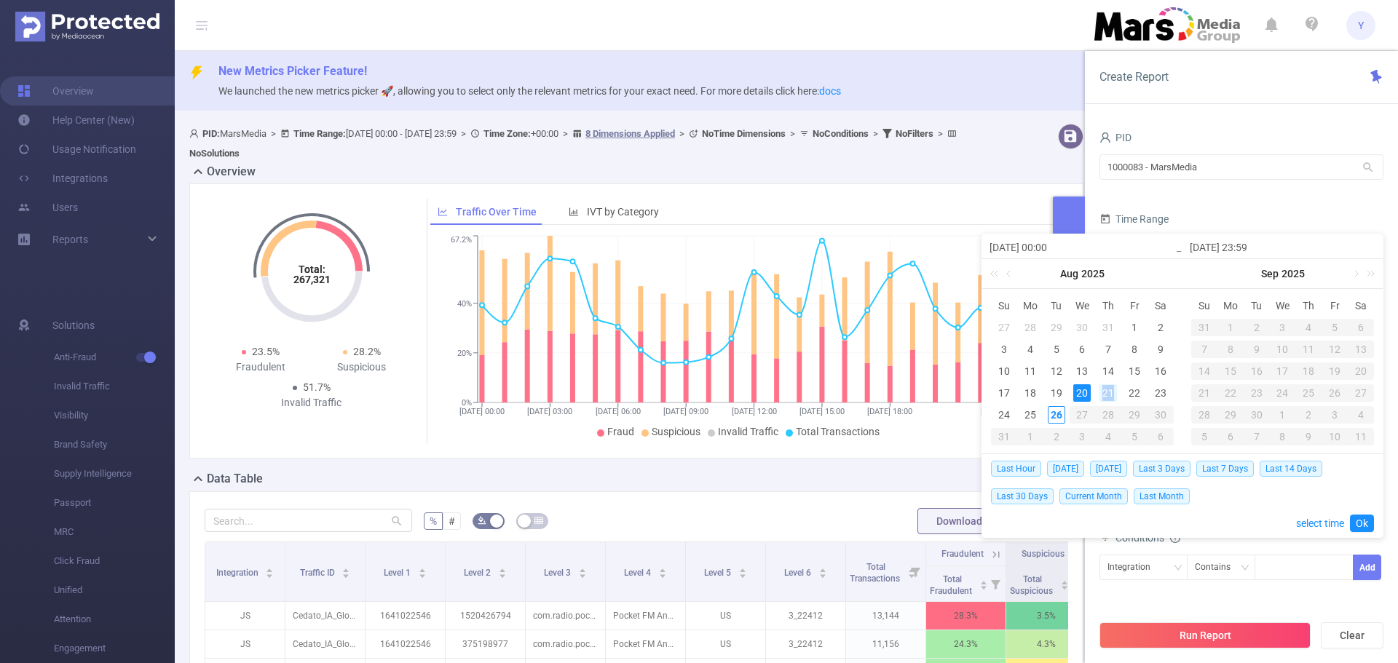
type input "[DATE] 23:59"
click at [1357, 532] on div "Last Hour [DATE] [DATE] Last 3 Days Last 7 Days Last 14 Days Last 30 Days Curre…" at bounding box center [1182, 495] width 383 height 83
click at [1356, 526] on link "Ok" at bounding box center [1362, 523] width 24 height 17
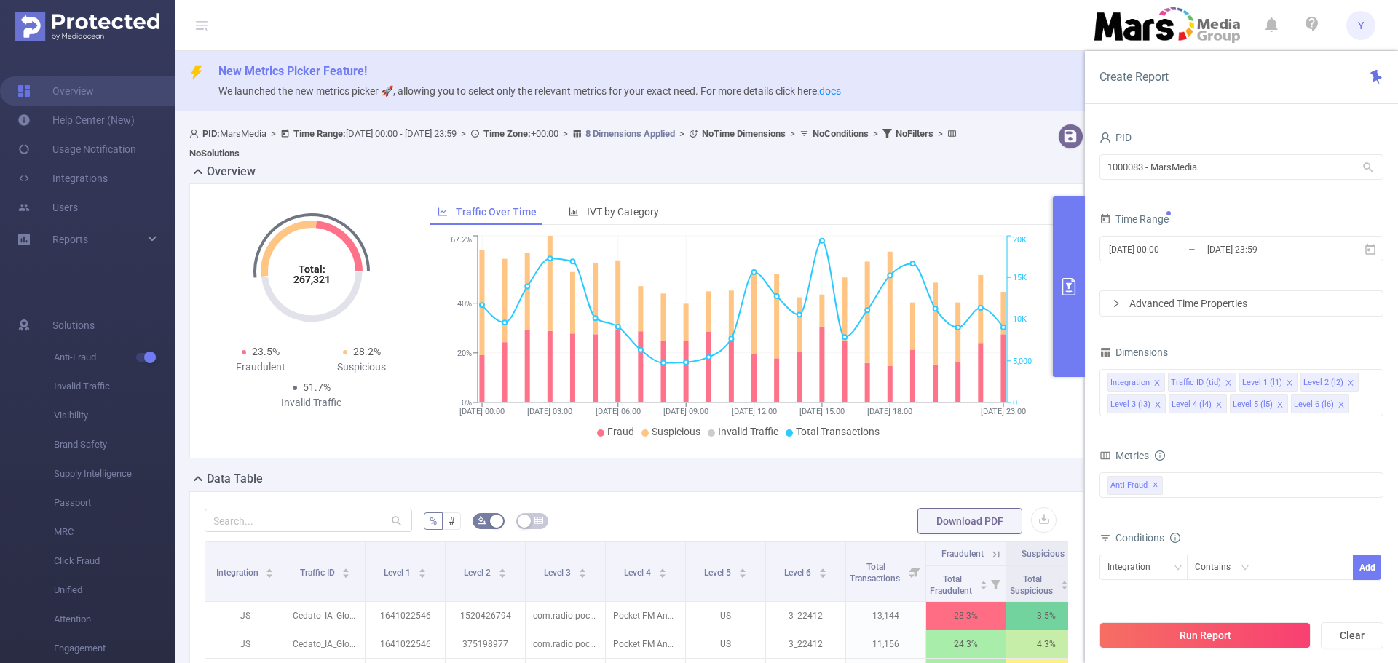
click at [1240, 651] on div "Run Report Clear" at bounding box center [1241, 635] width 313 height 55
click at [1243, 640] on button "Run Report" at bounding box center [1204, 635] width 211 height 26
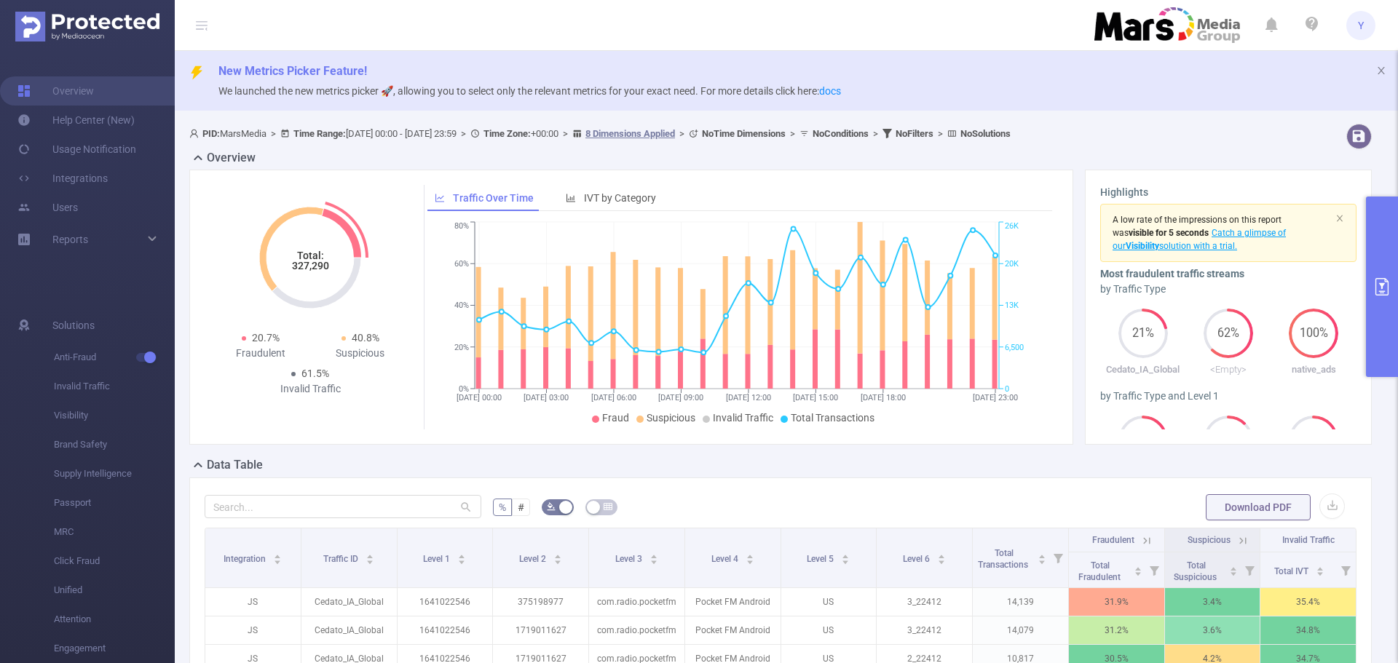
click at [310, 264] on tspan "327,290" at bounding box center [310, 266] width 37 height 12
click at [1379, 306] on button "primary" at bounding box center [1382, 287] width 32 height 181
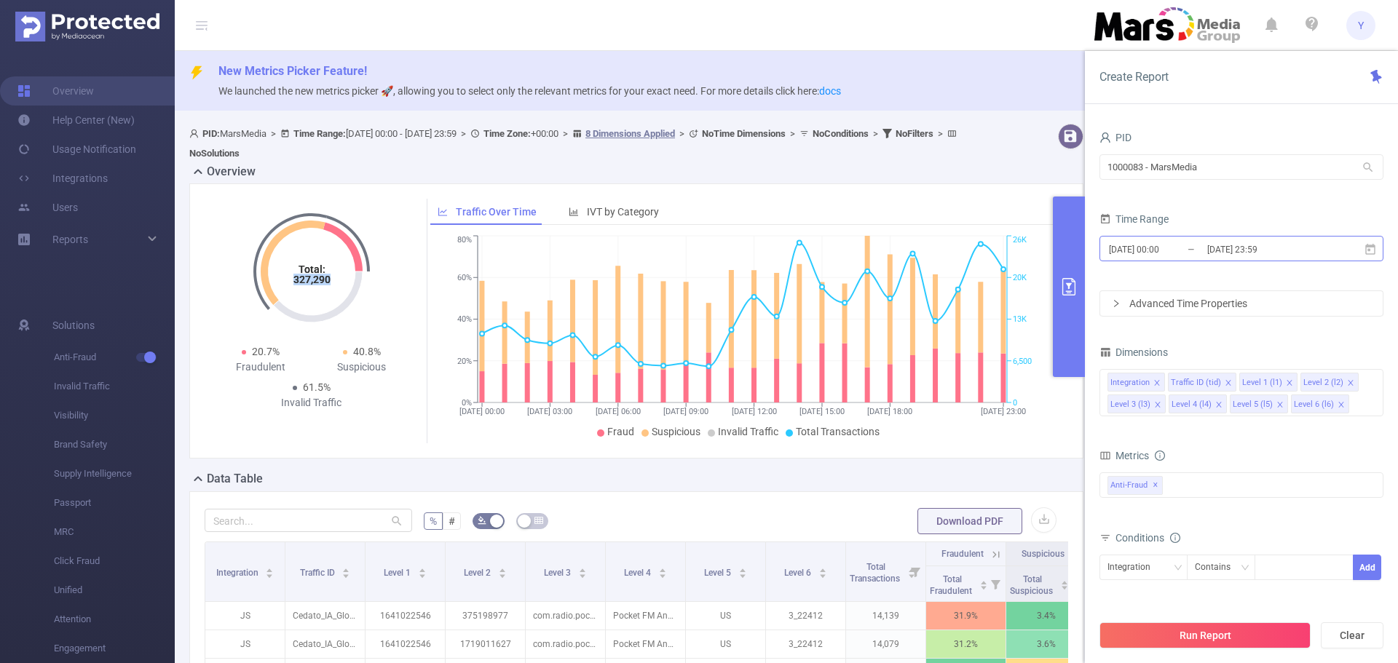
click at [1295, 250] on input "[DATE] 23:59" at bounding box center [1265, 250] width 118 height 20
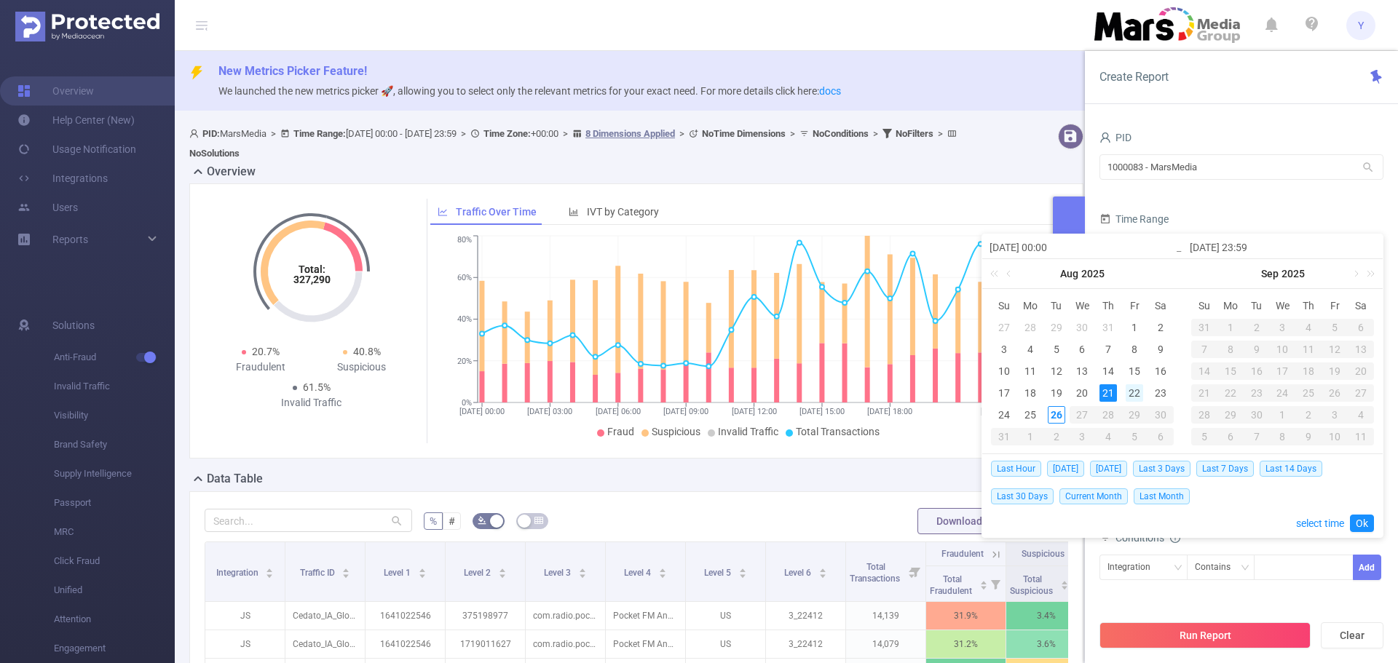
click at [1134, 392] on div "22" at bounding box center [1134, 392] width 17 height 17
drag, startPoint x: 1134, startPoint y: 392, endPoint x: 1286, endPoint y: 505, distance: 190.0
click at [1134, 392] on div "22" at bounding box center [1134, 392] width 17 height 17
type input "[DATE] 00:00"
type input "[DATE] 23:59"
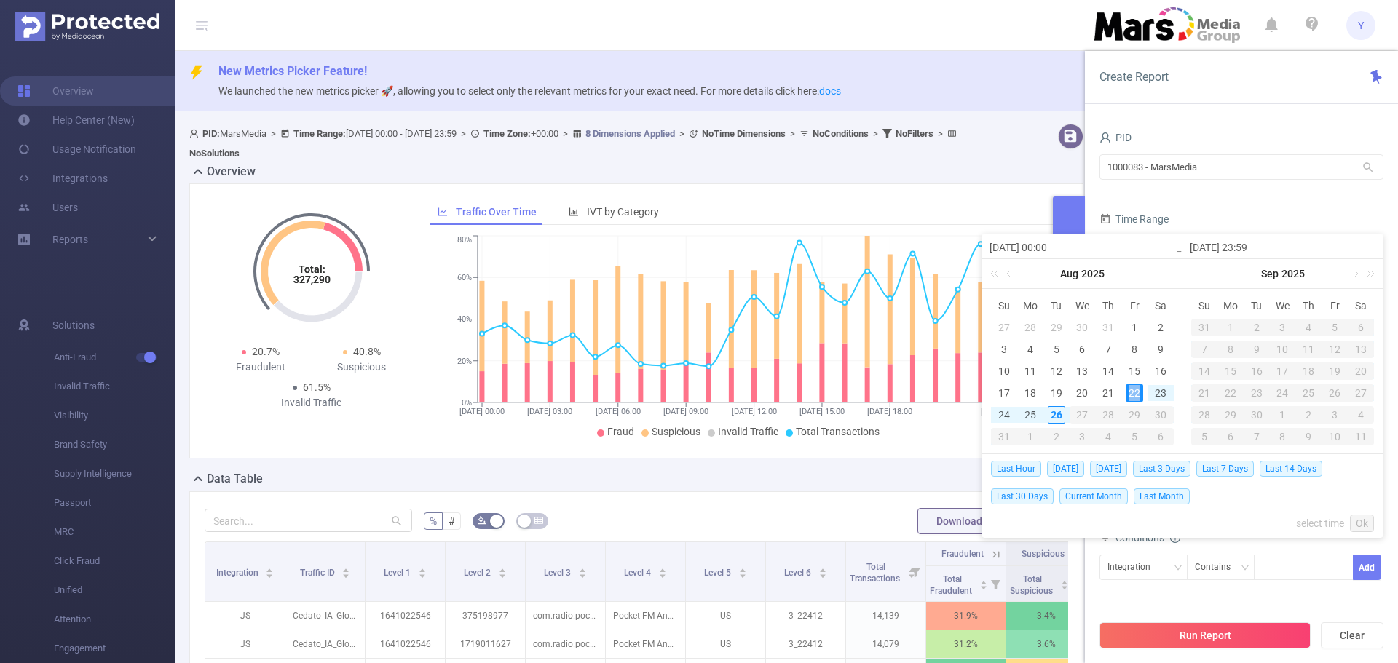
type input "[DATE] 00:00"
type input "[DATE] 23:59"
click at [1369, 524] on link "Ok" at bounding box center [1362, 523] width 24 height 17
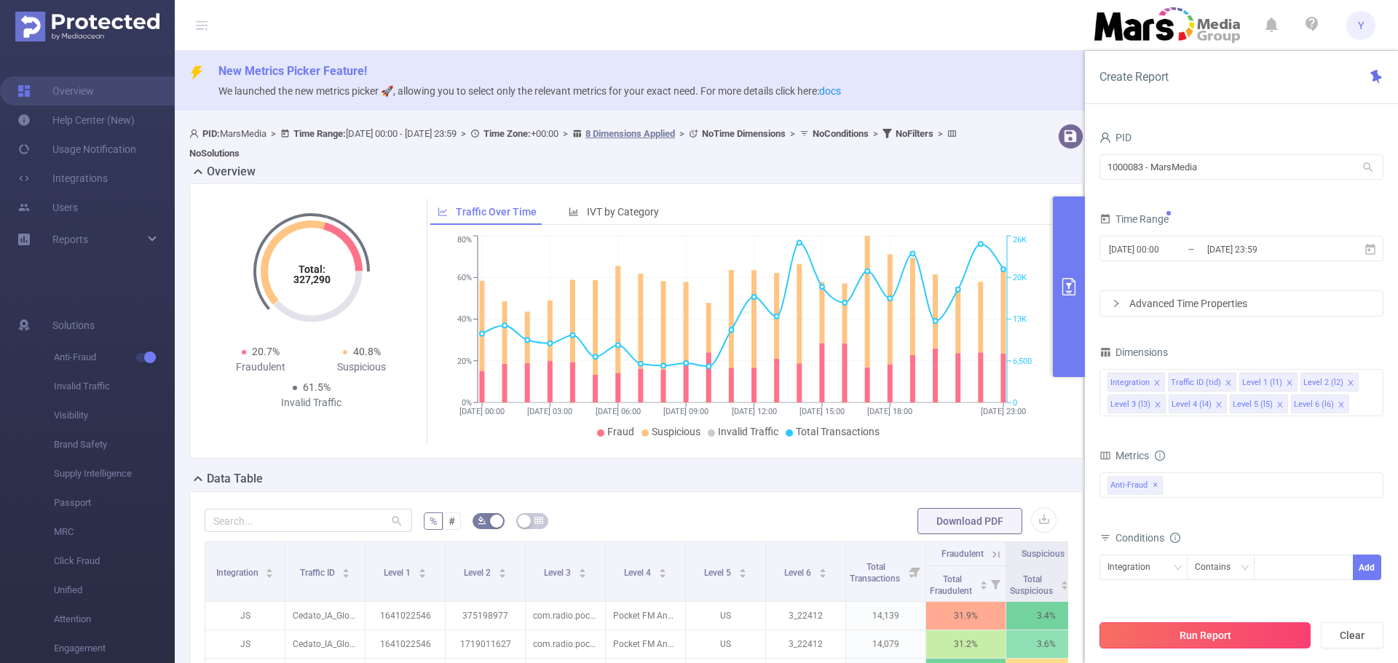
click at [1225, 625] on button "Run Report" at bounding box center [1204, 635] width 211 height 26
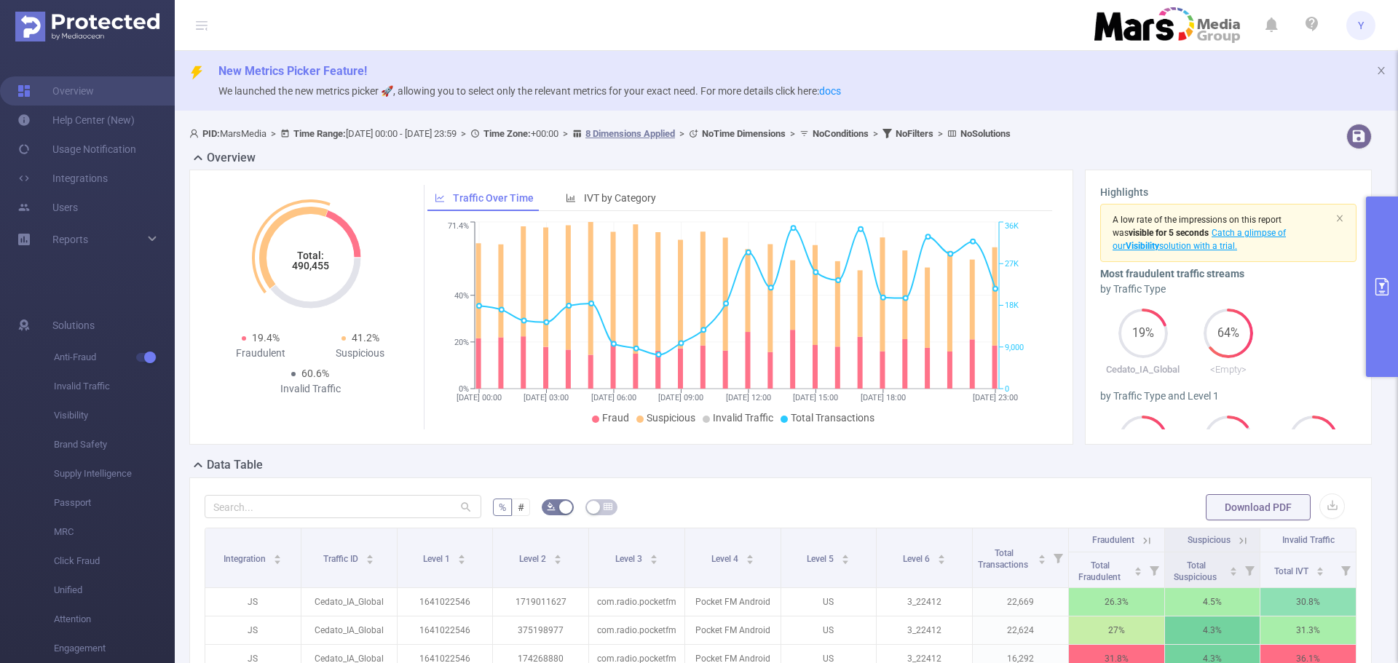
click at [313, 277] on icon "Total: 490,455" at bounding box center [310, 258] width 146 height 146
click at [312, 274] on icon "Total: 490,455" at bounding box center [310, 258] width 146 height 146
click at [312, 272] on tspan "490,455" at bounding box center [310, 266] width 37 height 12
click at [1392, 280] on button "primary" at bounding box center [1382, 287] width 32 height 181
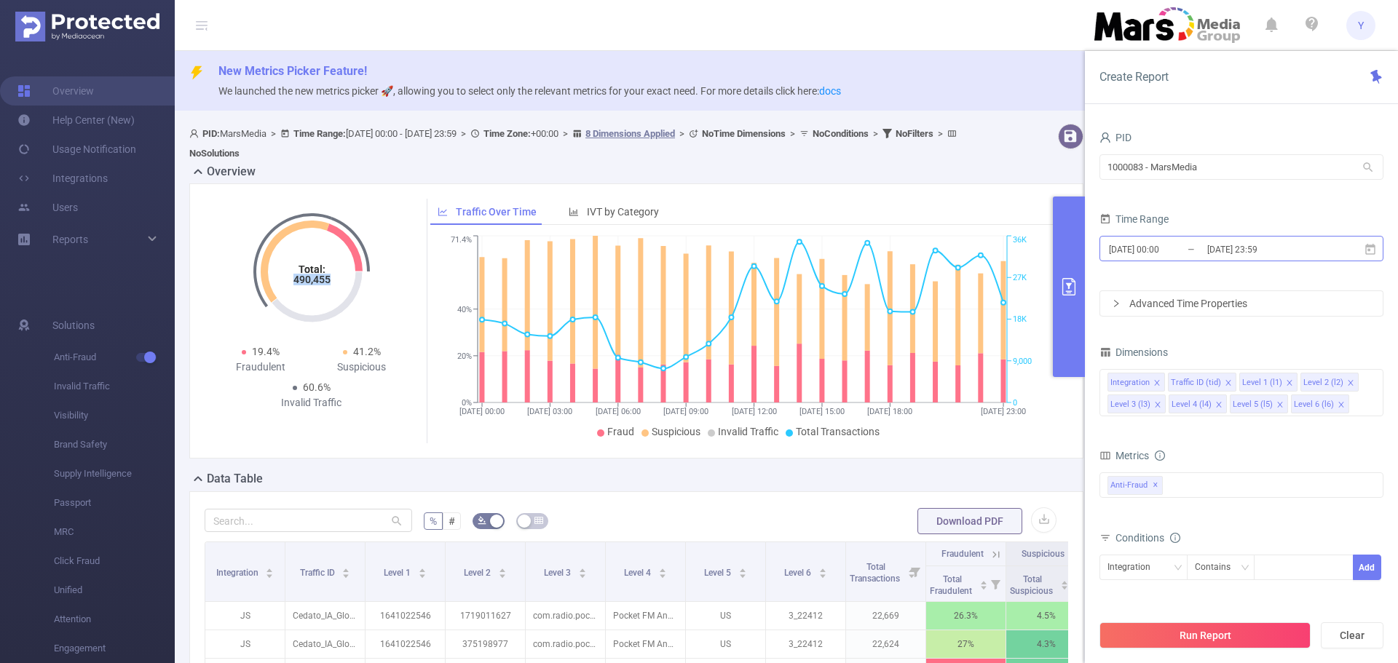
click at [1298, 249] on input "[DATE] 23:59" at bounding box center [1265, 250] width 118 height 20
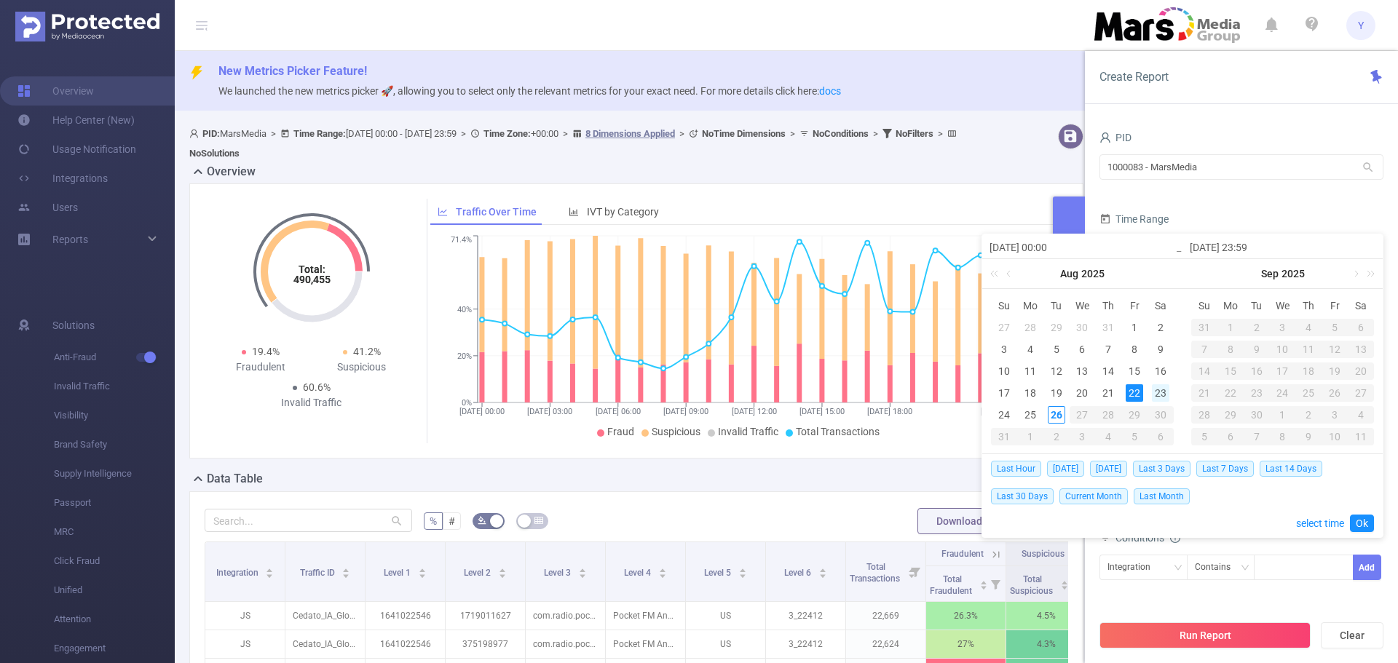
click at [1163, 392] on div "23" at bounding box center [1160, 392] width 17 height 17
type input "[DATE] 00:00"
type input "[DATE] 23:59"
type input "[DATE] 00:00"
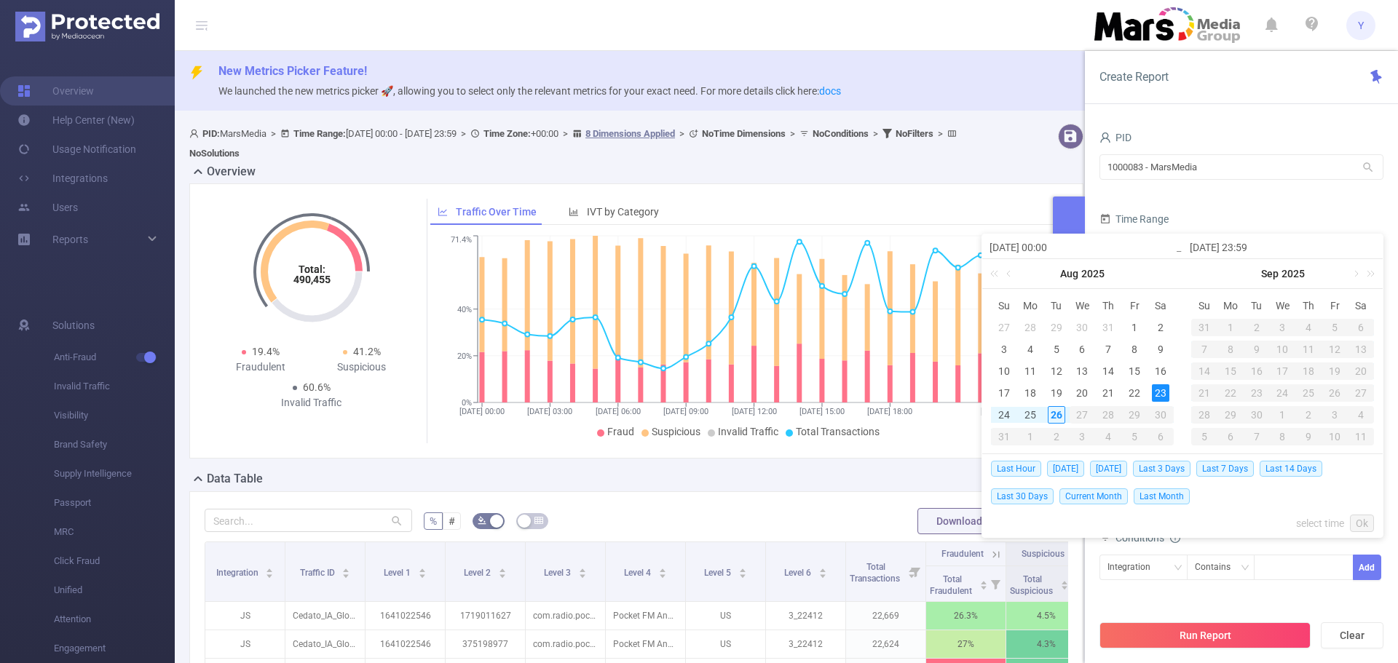
type input "[DATE] 23:59"
click at [1364, 524] on link "Ok" at bounding box center [1362, 523] width 24 height 17
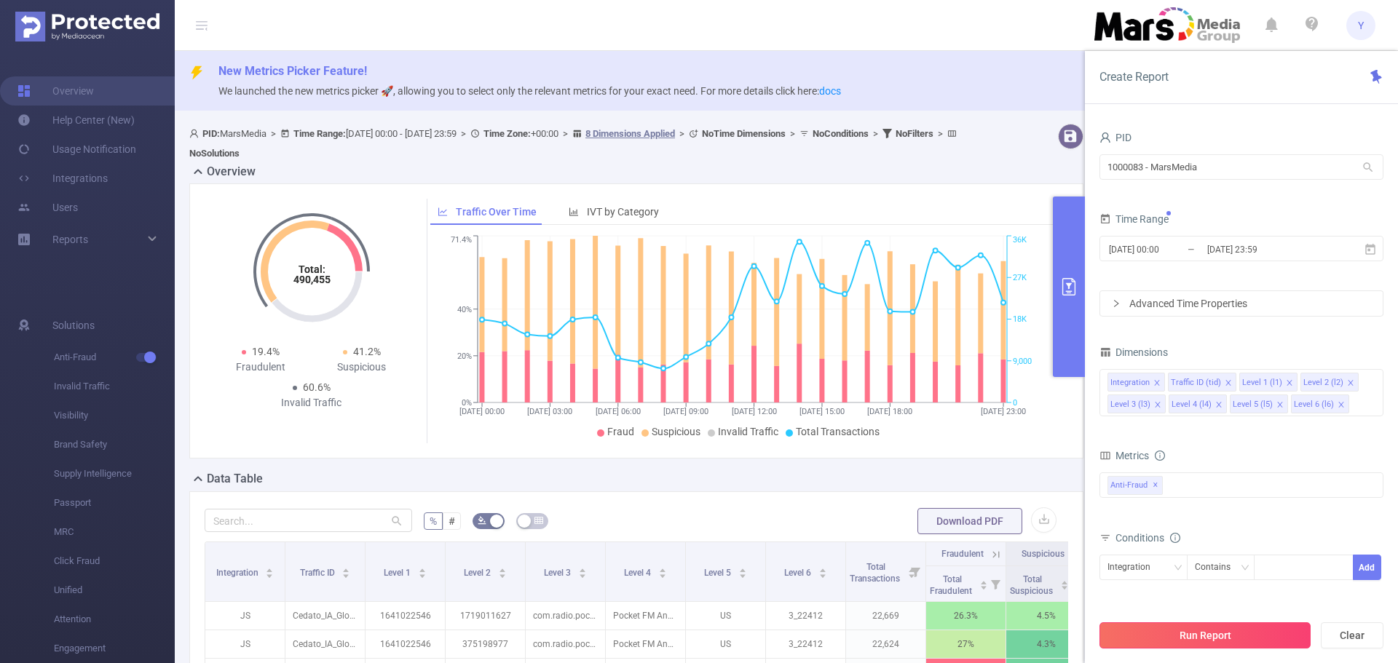
click at [1217, 645] on button "Run Report" at bounding box center [1204, 635] width 211 height 26
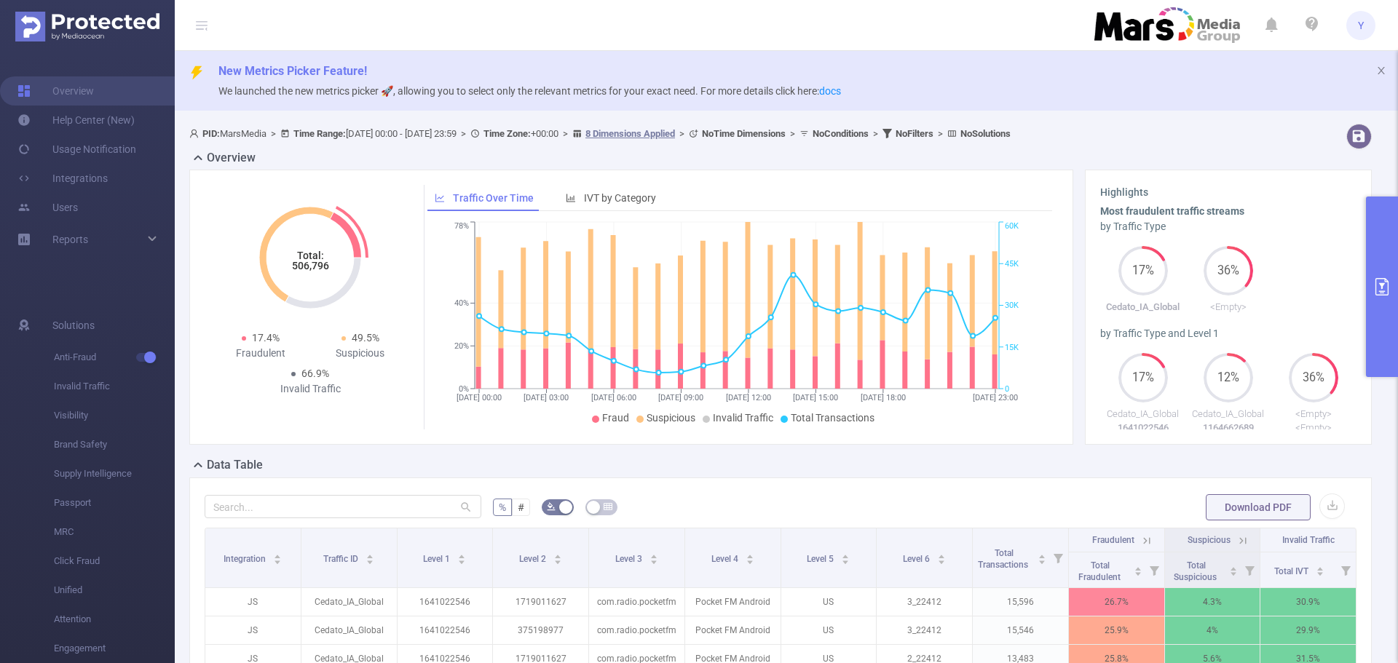
click at [322, 266] on tspan "506,796" at bounding box center [310, 266] width 37 height 12
click at [1383, 311] on button "primary" at bounding box center [1382, 287] width 32 height 181
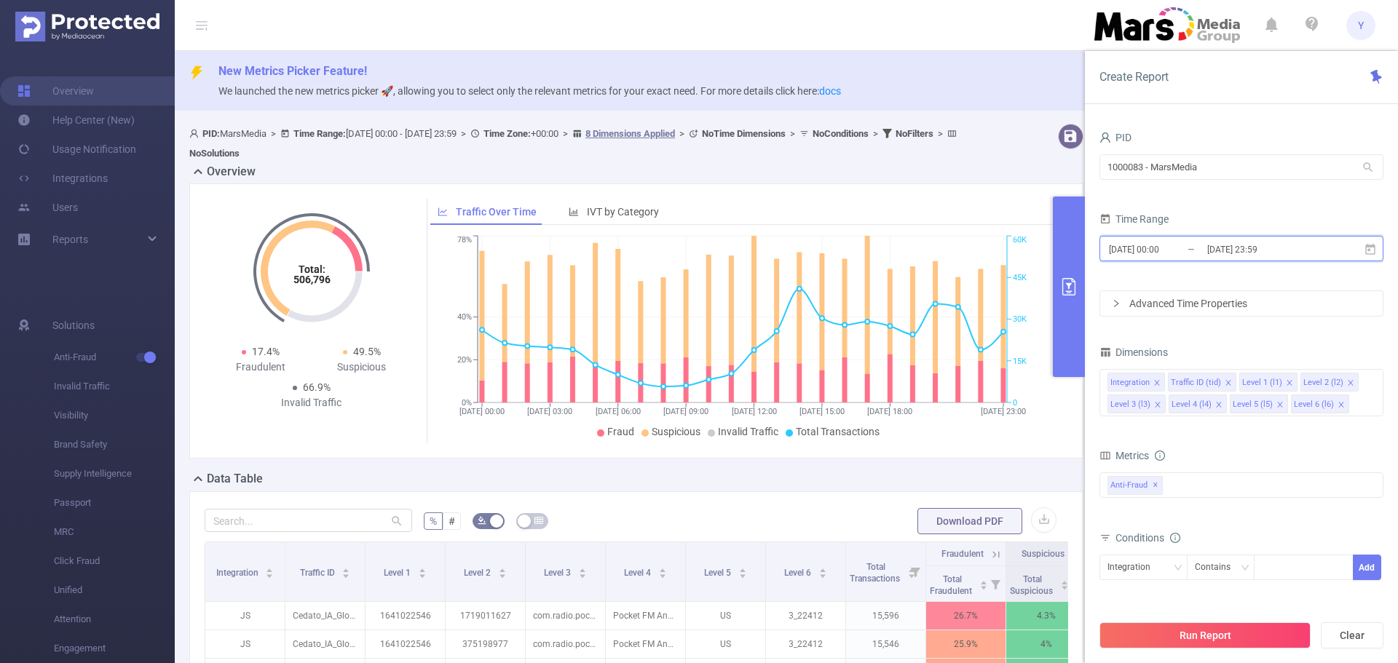
click at [1273, 261] on span "[DATE] 00:00 _ [DATE] 23:59" at bounding box center [1241, 248] width 284 height 25
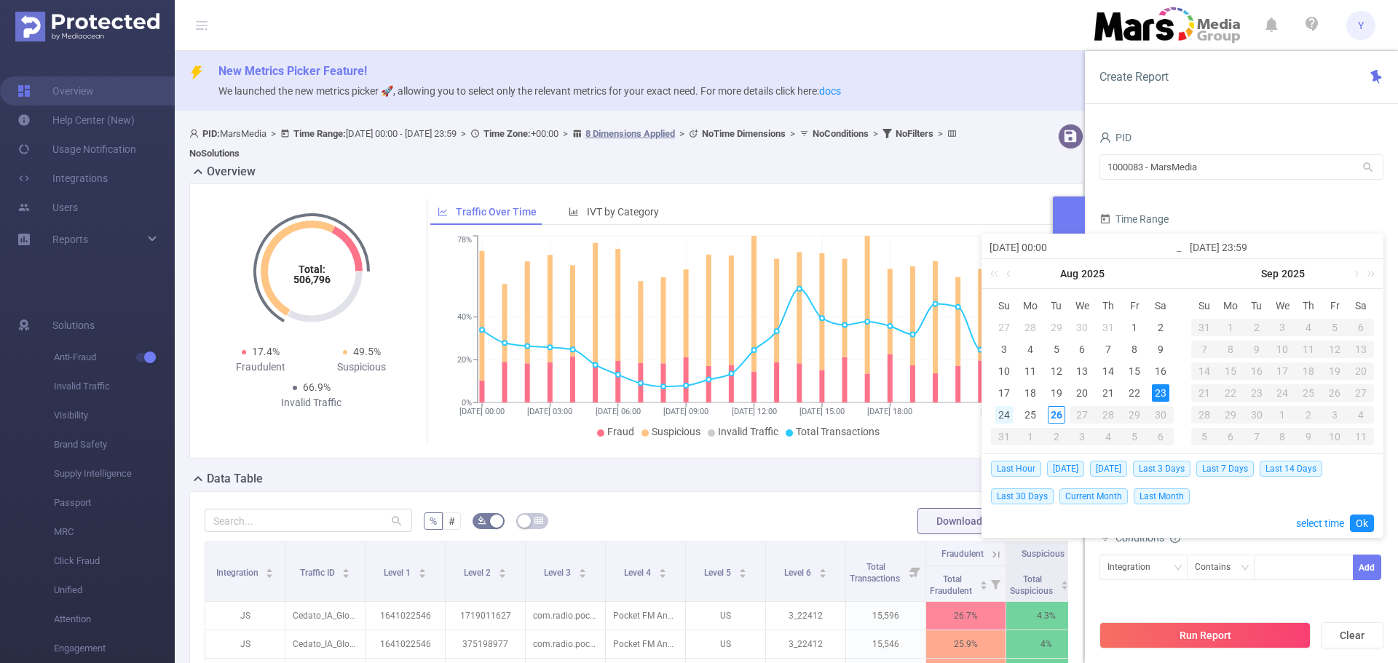
click at [995, 417] on div "24" at bounding box center [1003, 414] width 17 height 17
click at [997, 417] on div "24" at bounding box center [1003, 414] width 17 height 17
type input "[DATE] 00:00"
type input "[DATE] 23:59"
type input "[DATE] 00:00"
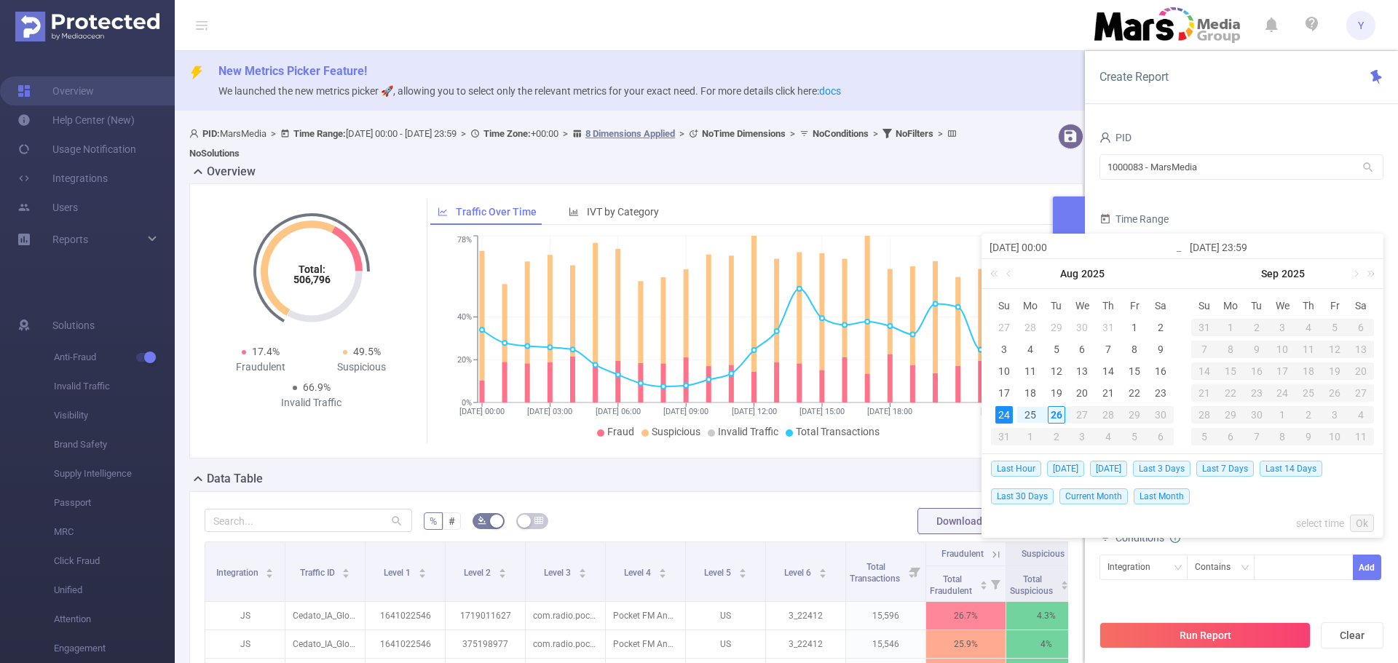
type input "[DATE] 23:59"
click at [1361, 530] on link "Ok" at bounding box center [1362, 523] width 24 height 17
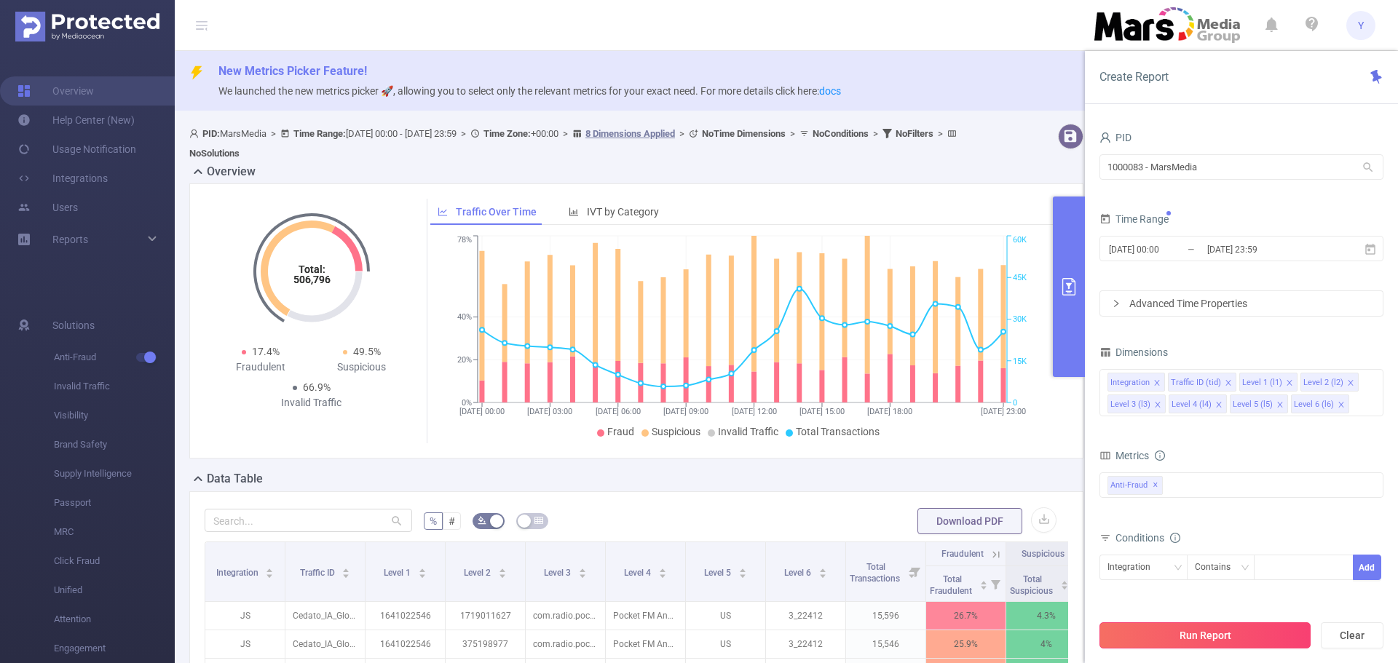
click at [1256, 637] on button "Run Report" at bounding box center [1204, 635] width 211 height 26
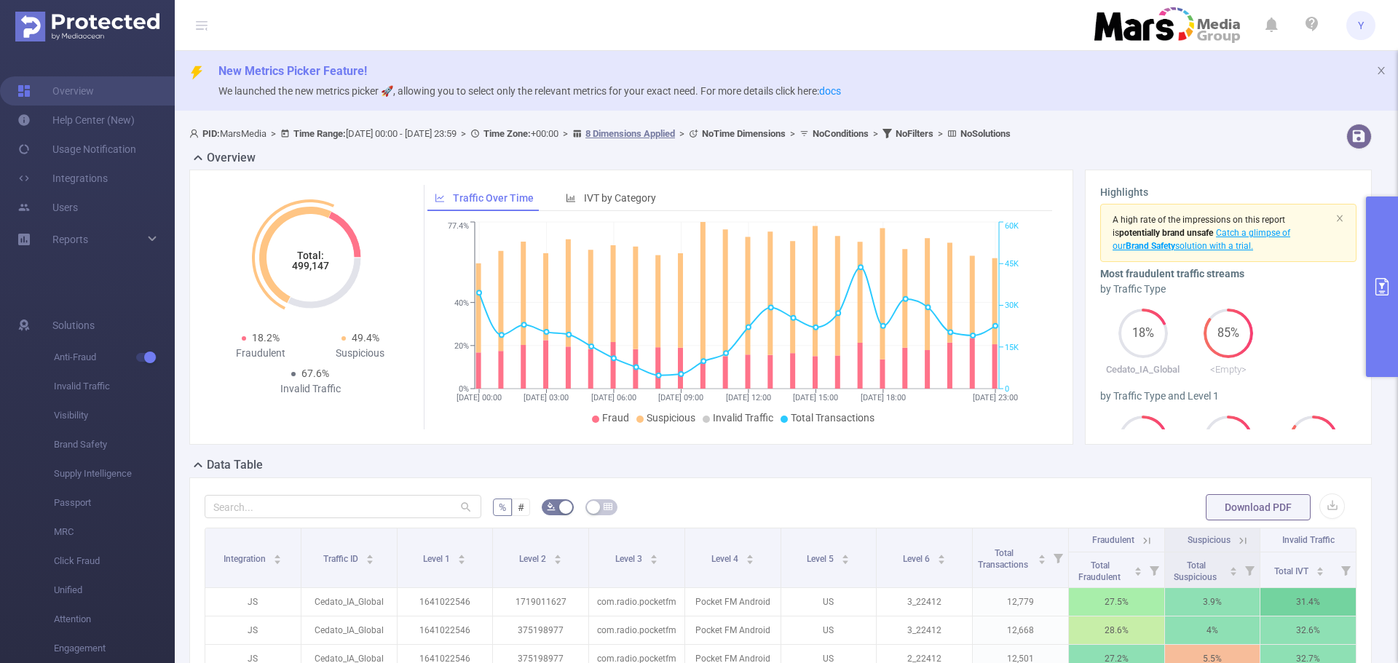
click at [315, 264] on tspan "499,147" at bounding box center [310, 266] width 37 height 12
click at [1397, 268] on button "primary" at bounding box center [1382, 287] width 32 height 181
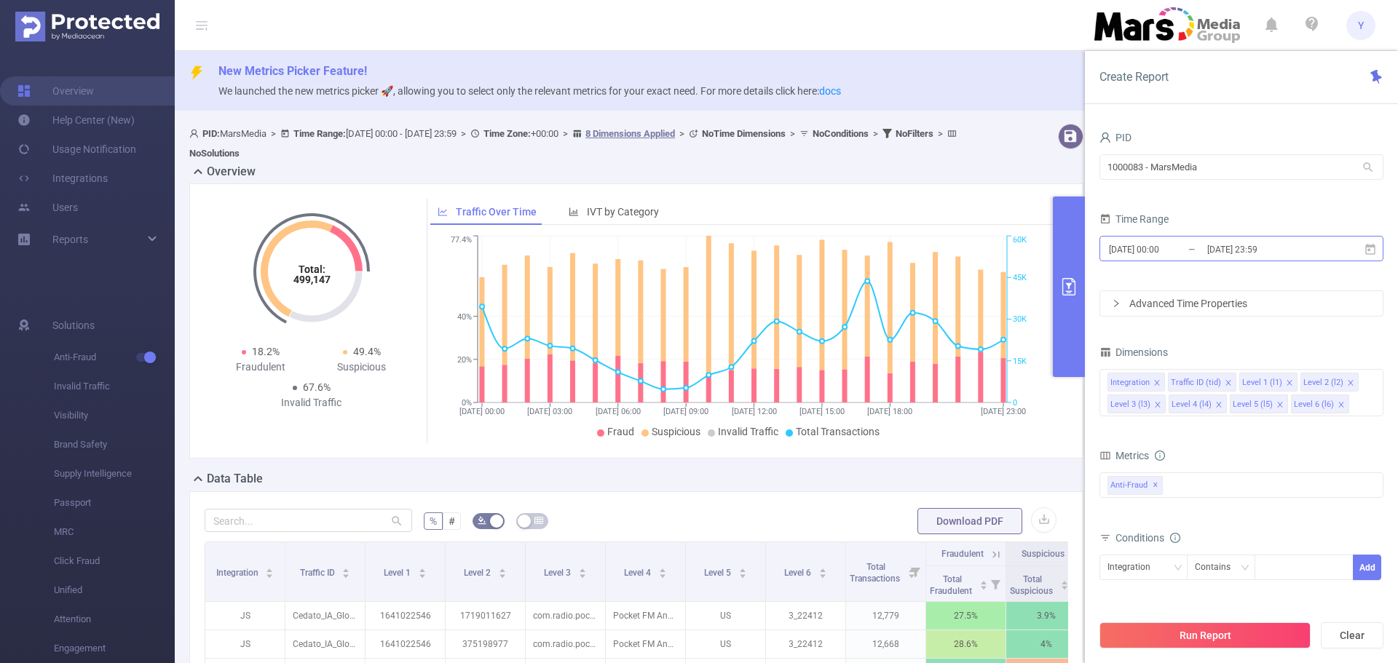
click at [1304, 255] on input "[DATE] 23:59" at bounding box center [1265, 250] width 118 height 20
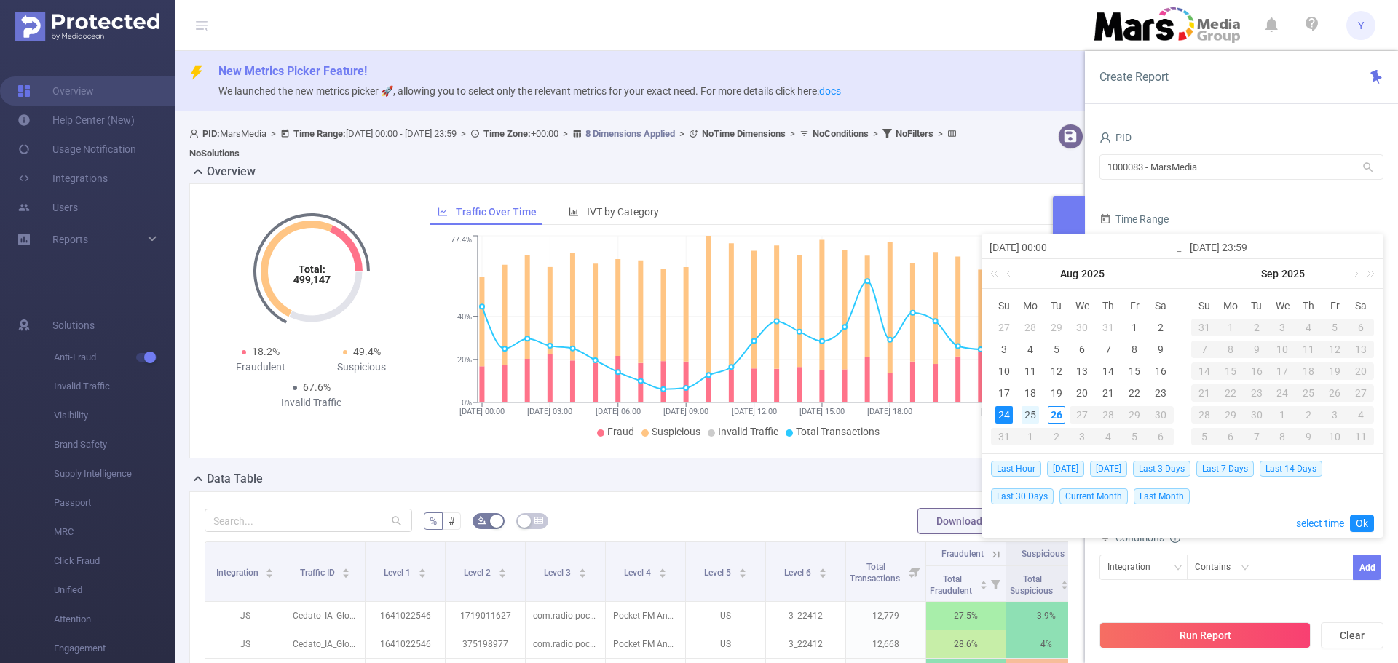
click at [1027, 409] on div "25" at bounding box center [1029, 414] width 17 height 17
type input "[DATE] 00:00"
type input "[DATE] 23:59"
type input "[DATE] 00:00"
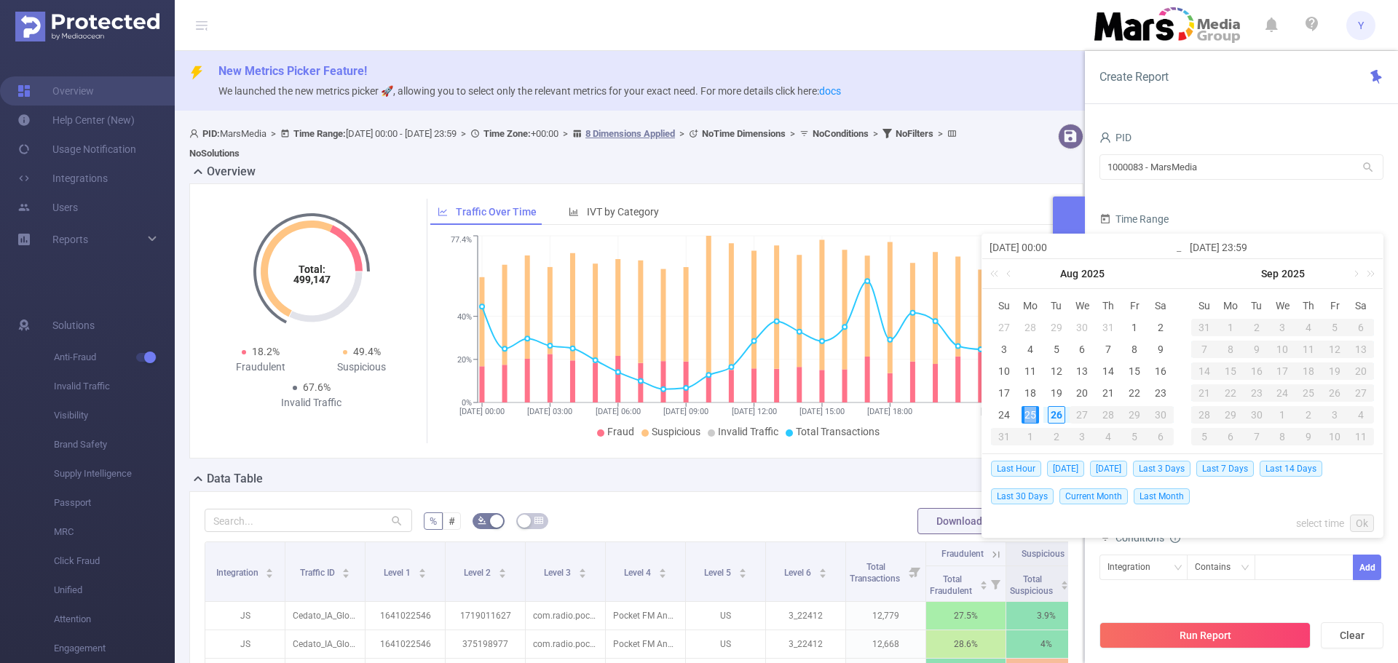
type input "[DATE] 23:59"
click at [1368, 523] on link "Ok" at bounding box center [1362, 523] width 24 height 17
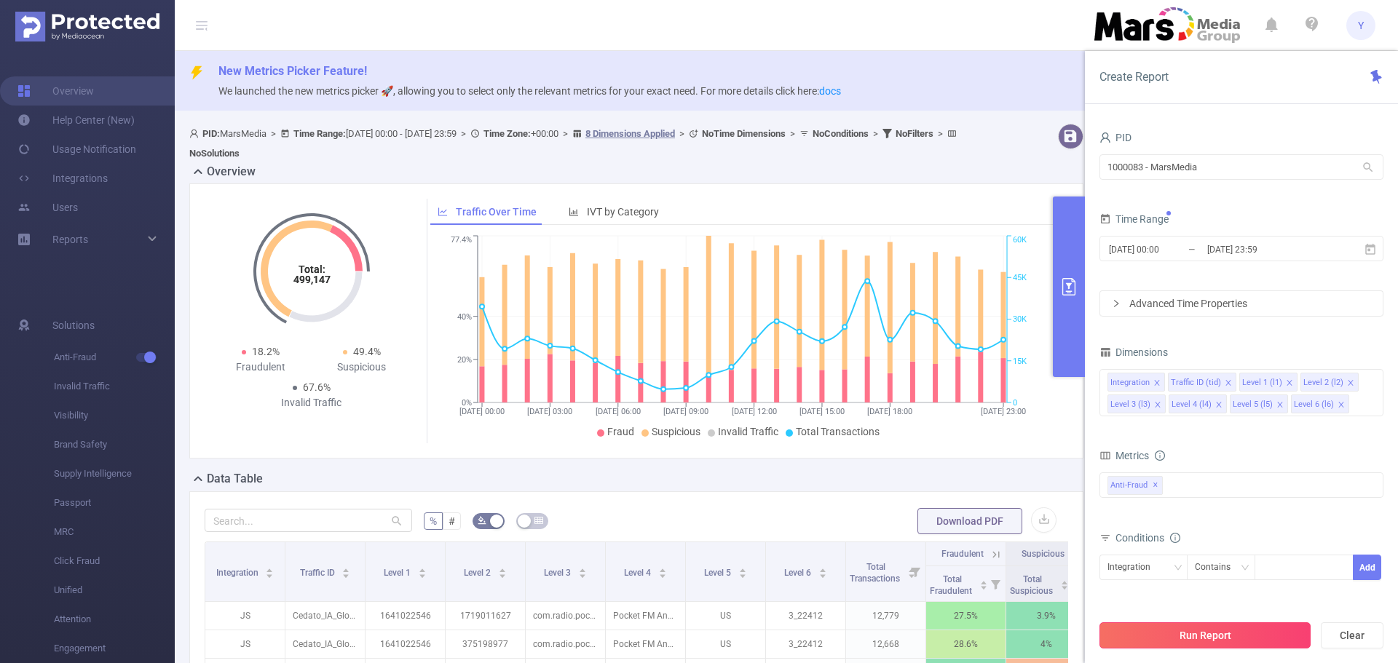
click at [1235, 622] on div "Run Report Clear" at bounding box center [1241, 635] width 313 height 55
click at [1233, 627] on button "Run Report" at bounding box center [1204, 635] width 211 height 26
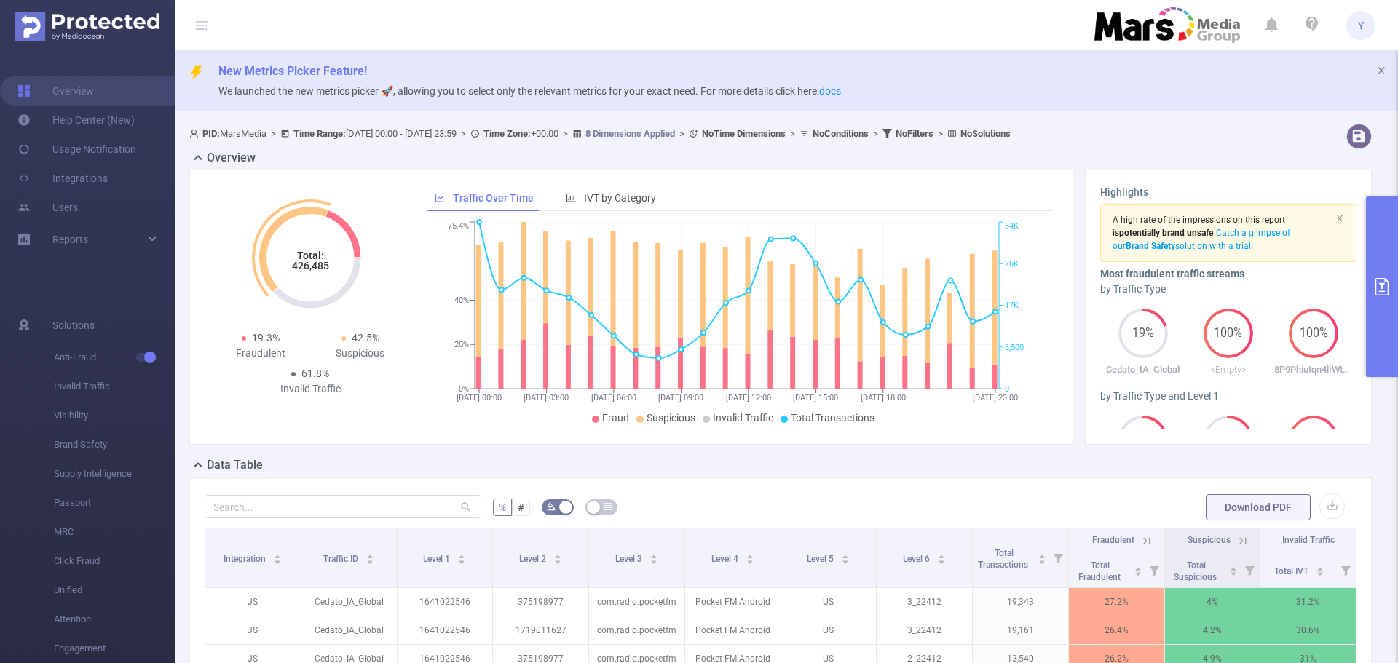
click at [301, 267] on tspan "426,485" at bounding box center [310, 266] width 37 height 12
